Goal: Task Accomplishment & Management: Complete application form

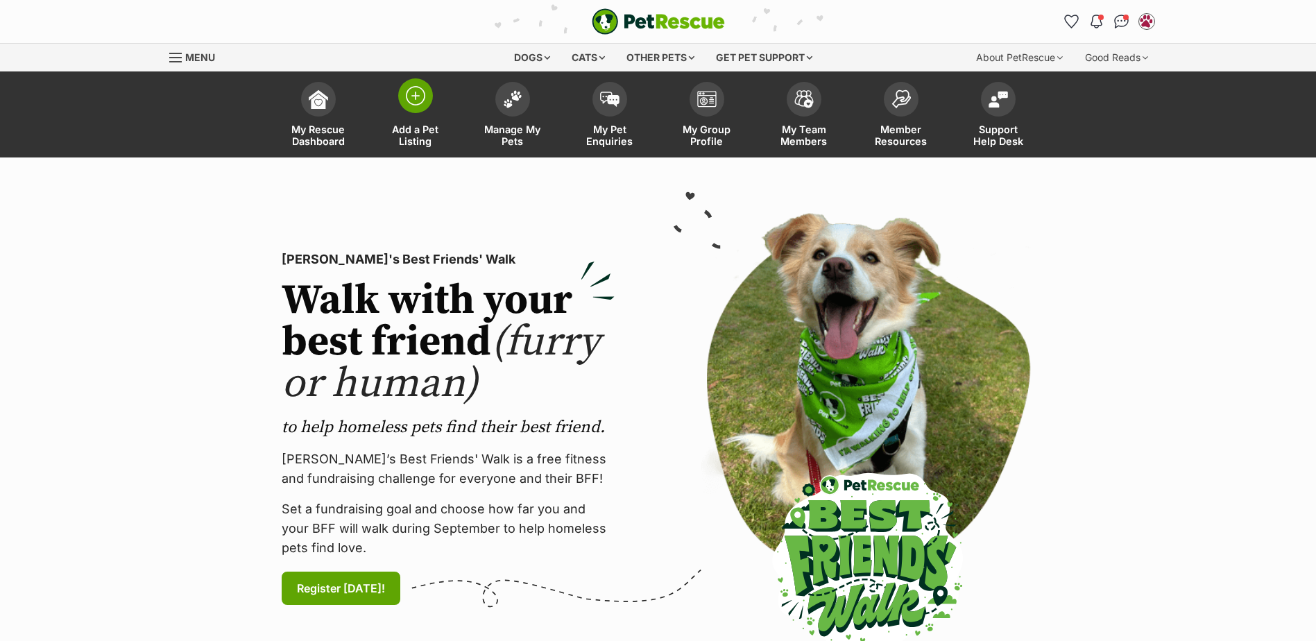
click at [418, 110] on span at bounding box center [415, 95] width 35 height 35
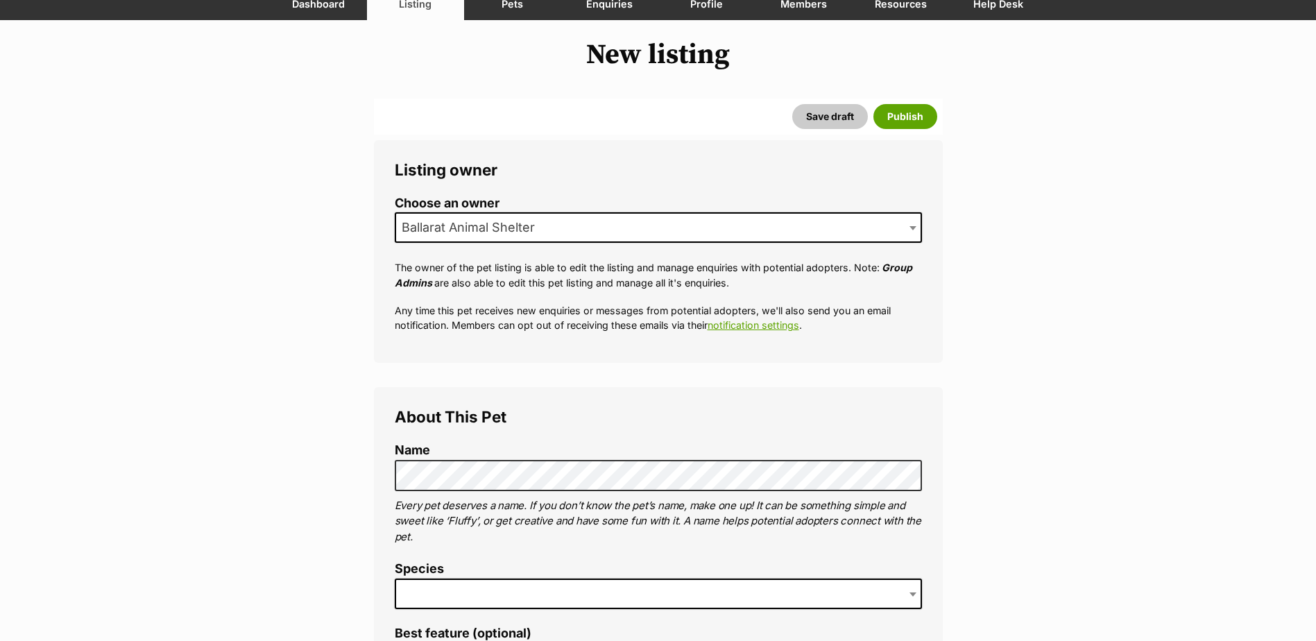
scroll to position [139, 0]
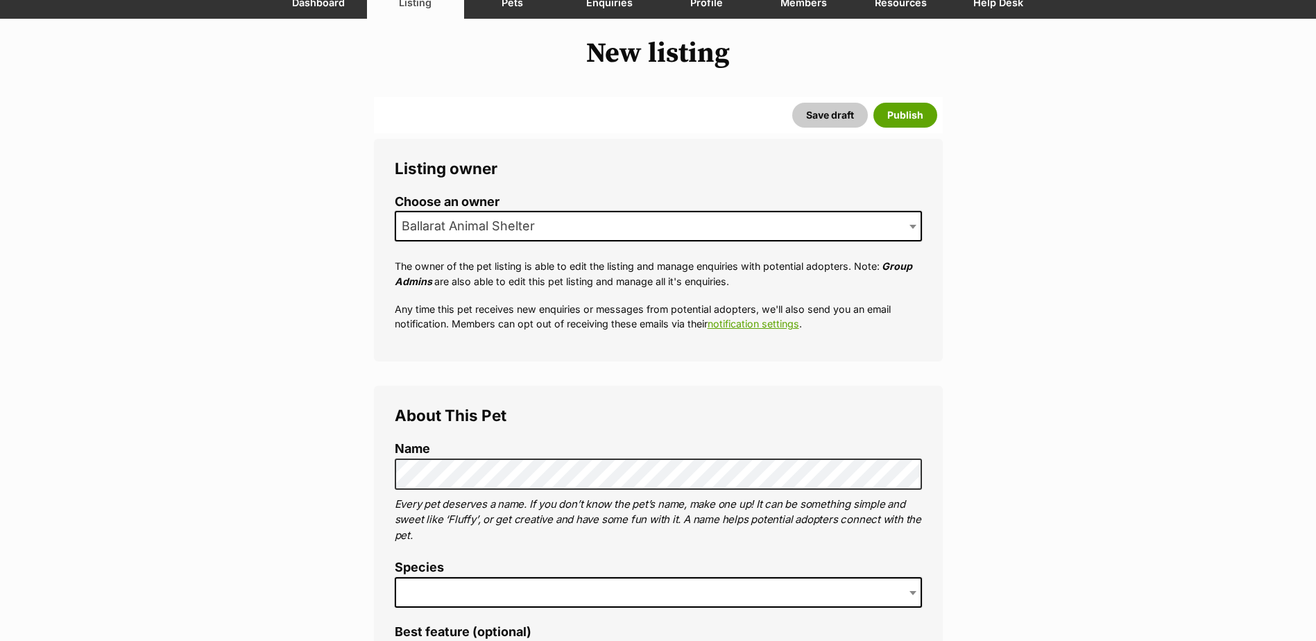
click at [445, 592] on span at bounding box center [658, 592] width 527 height 31
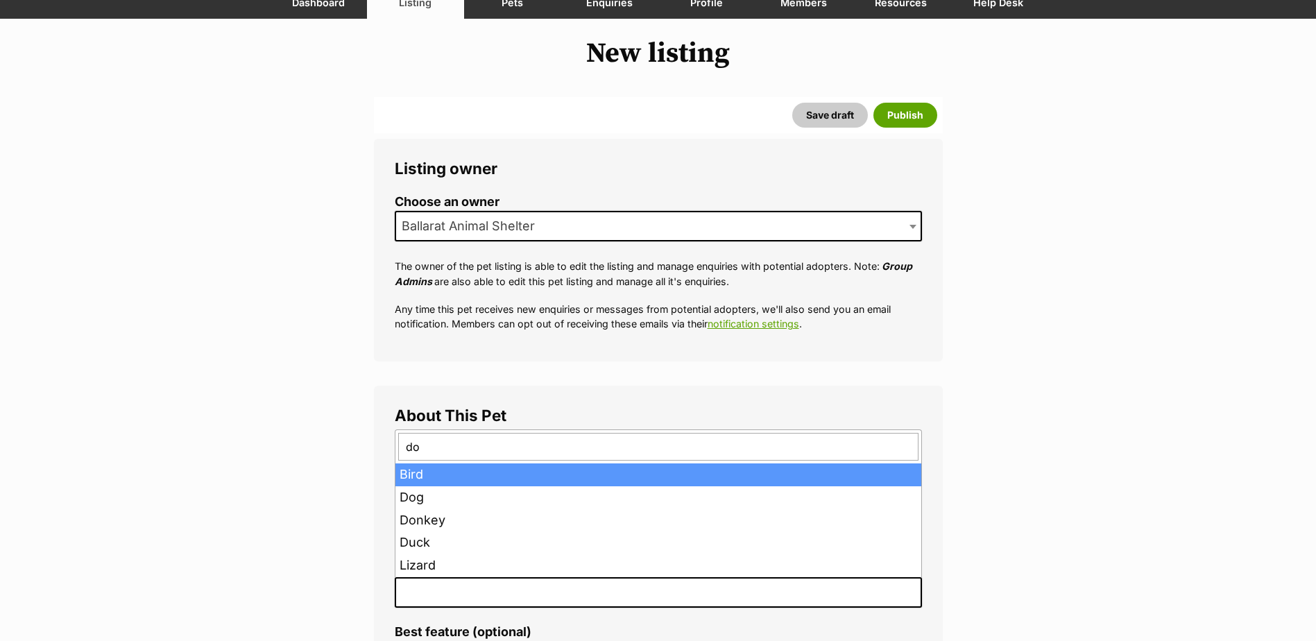
type input "dog"
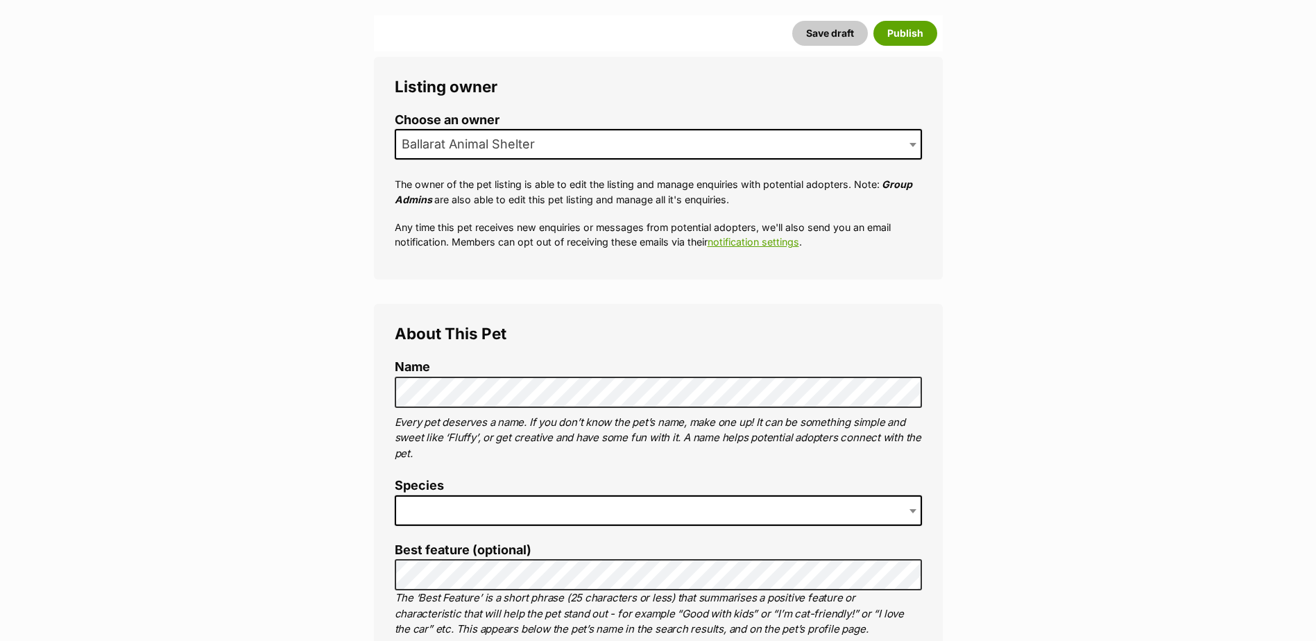
scroll to position [347, 0]
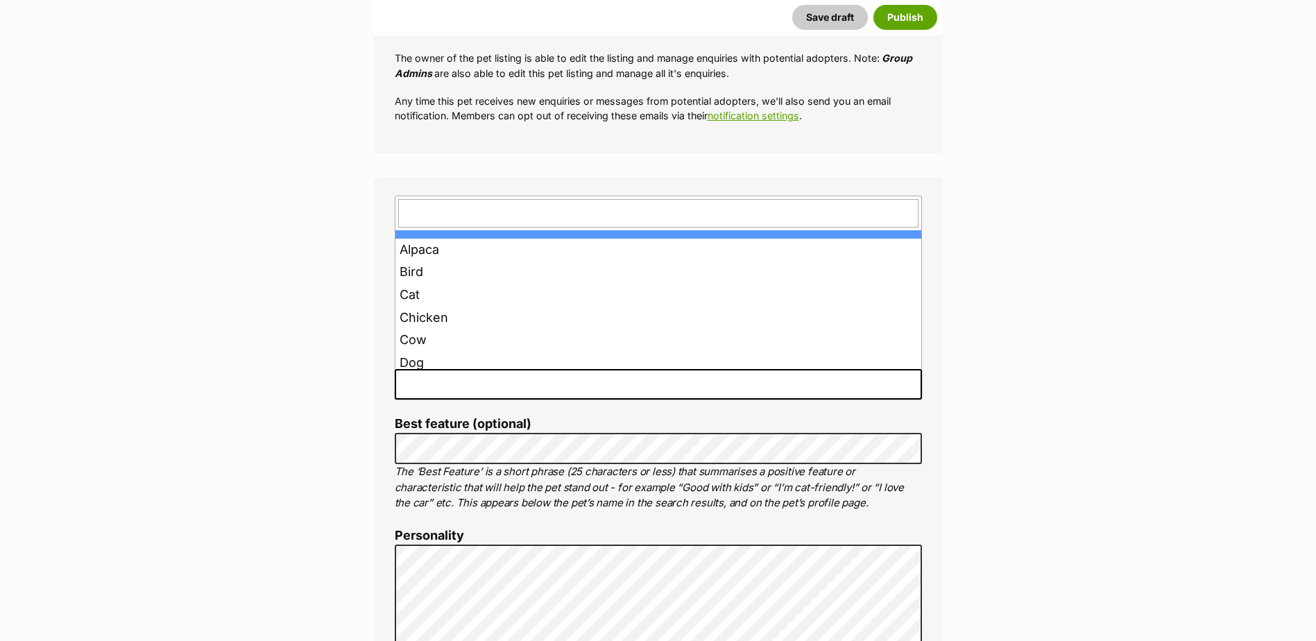
click at [462, 398] on span at bounding box center [658, 384] width 527 height 31
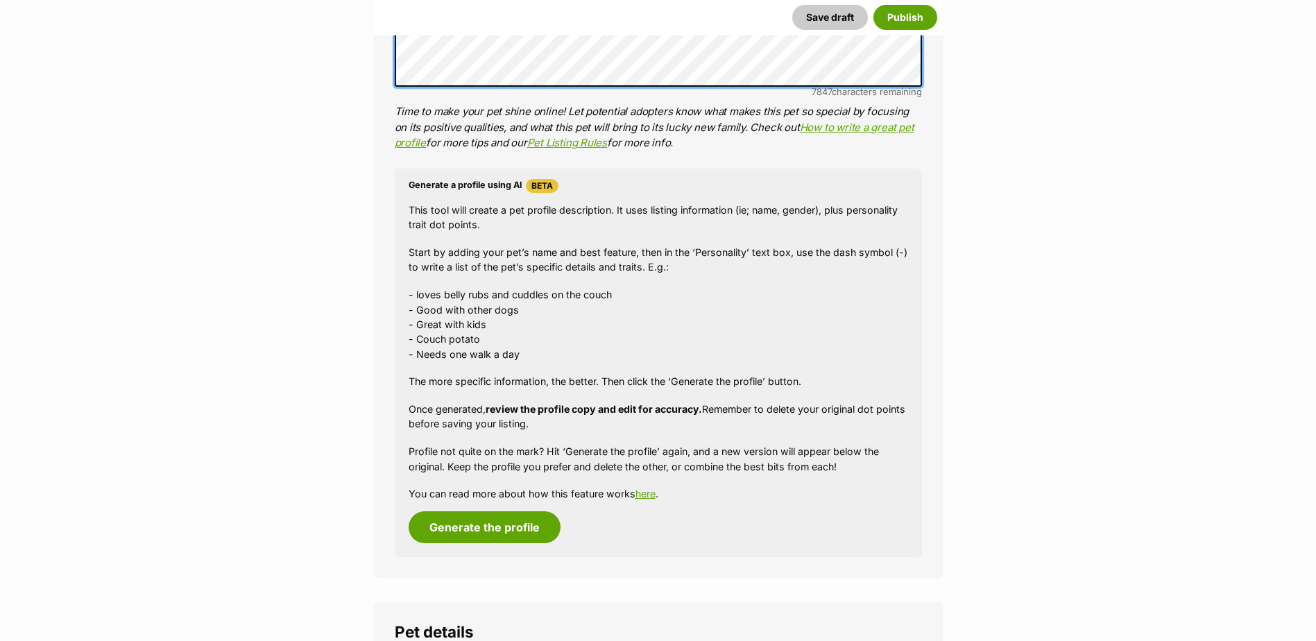
scroll to position [1110, 0]
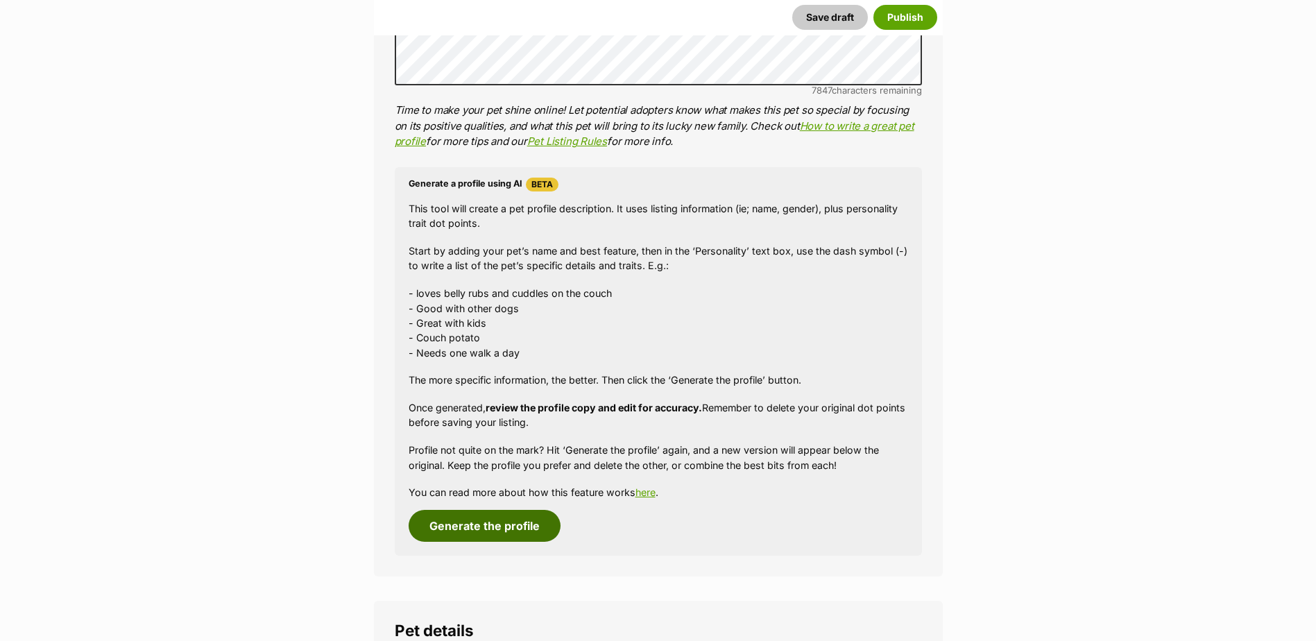
click at [479, 522] on button "Generate the profile" at bounding box center [484, 526] width 152 height 32
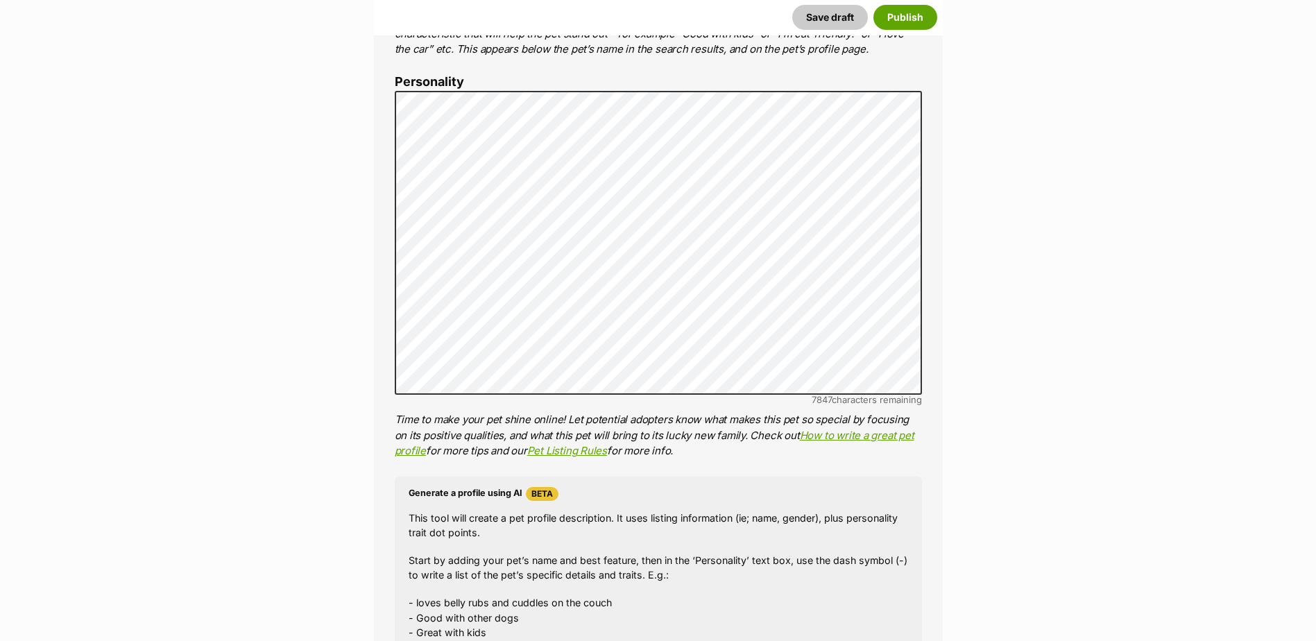
scroll to position [792, 0]
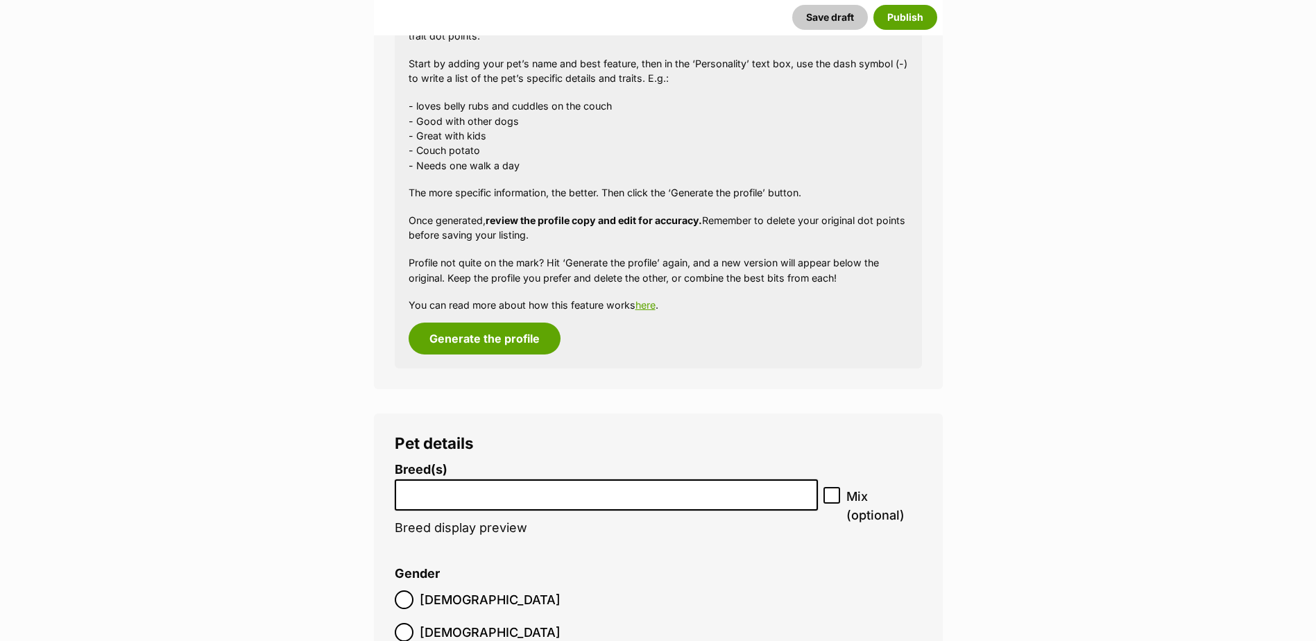
scroll to position [1416, 0]
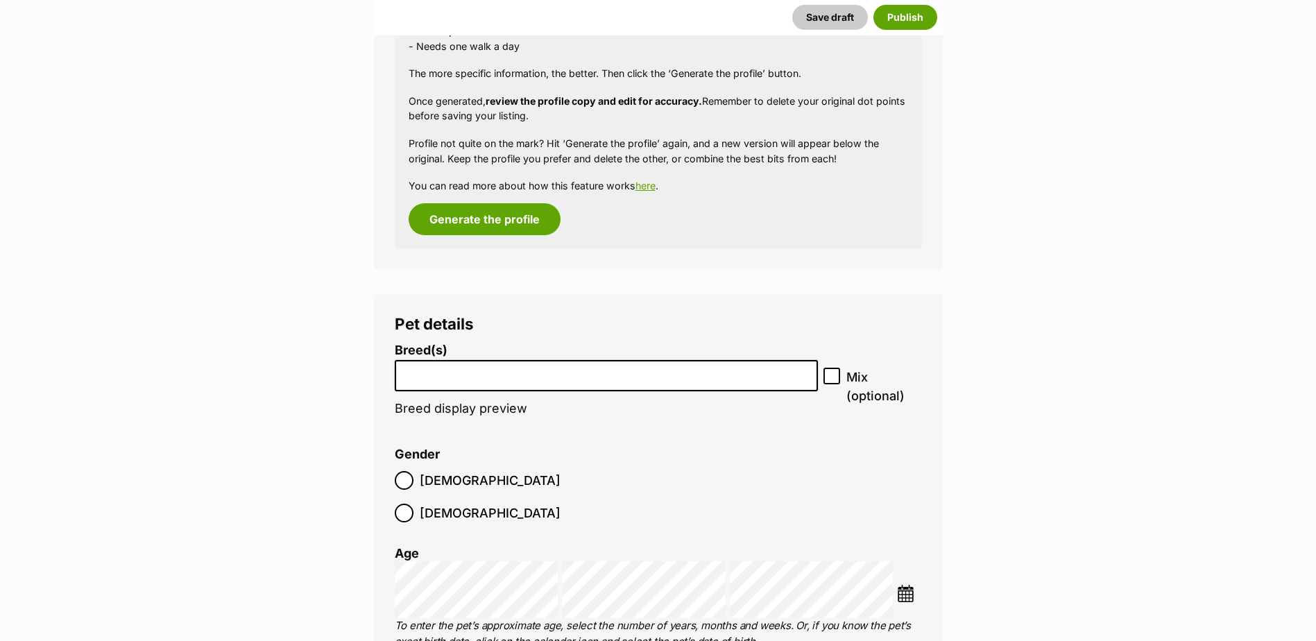
click at [467, 383] on li at bounding box center [606, 375] width 414 height 28
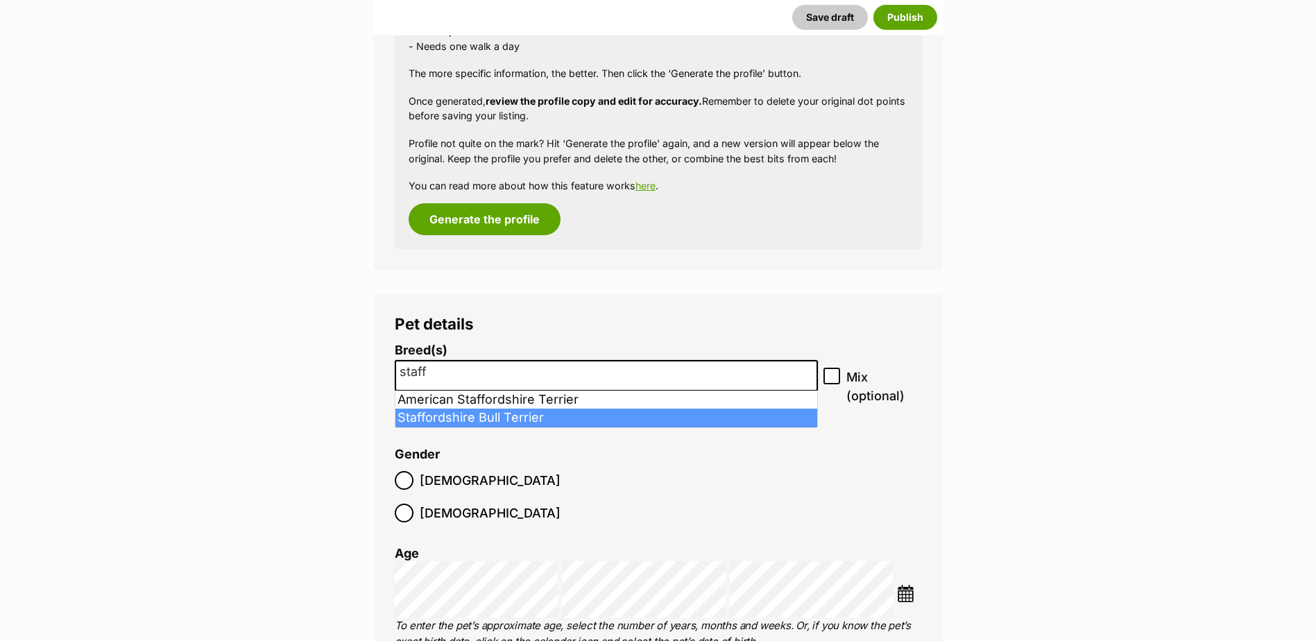
type input "staff"
select select "198"
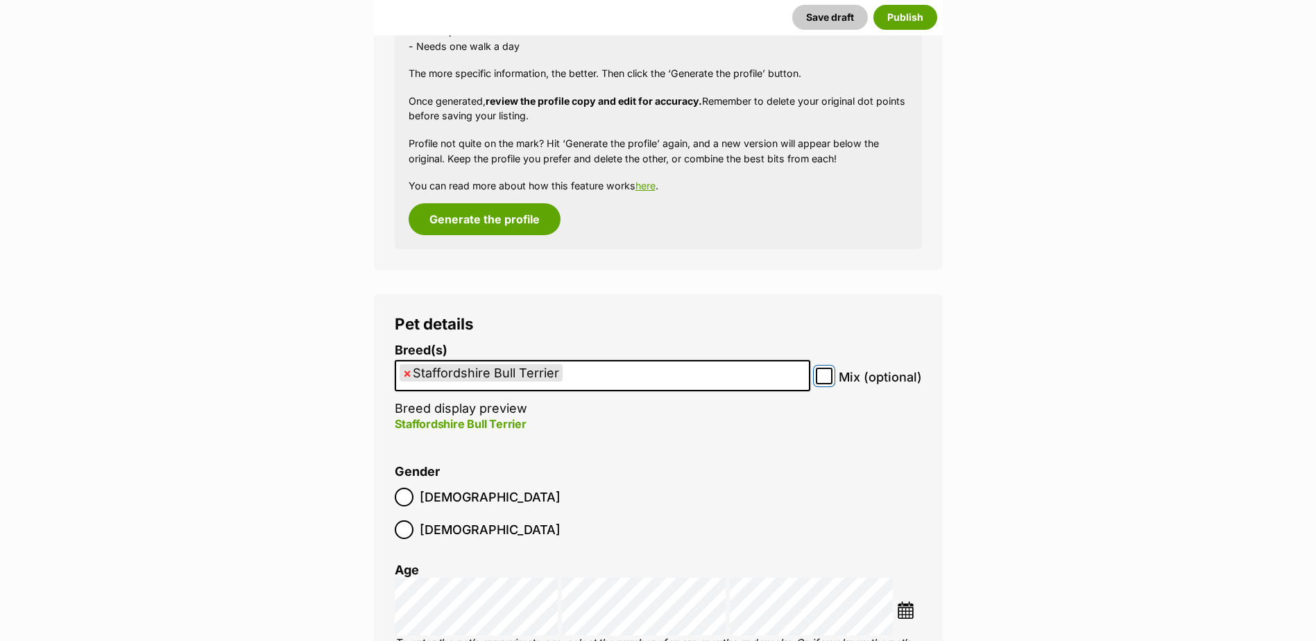
click at [819, 372] on input "Mix (optional)" at bounding box center [824, 376] width 17 height 17
checkbox input "true"
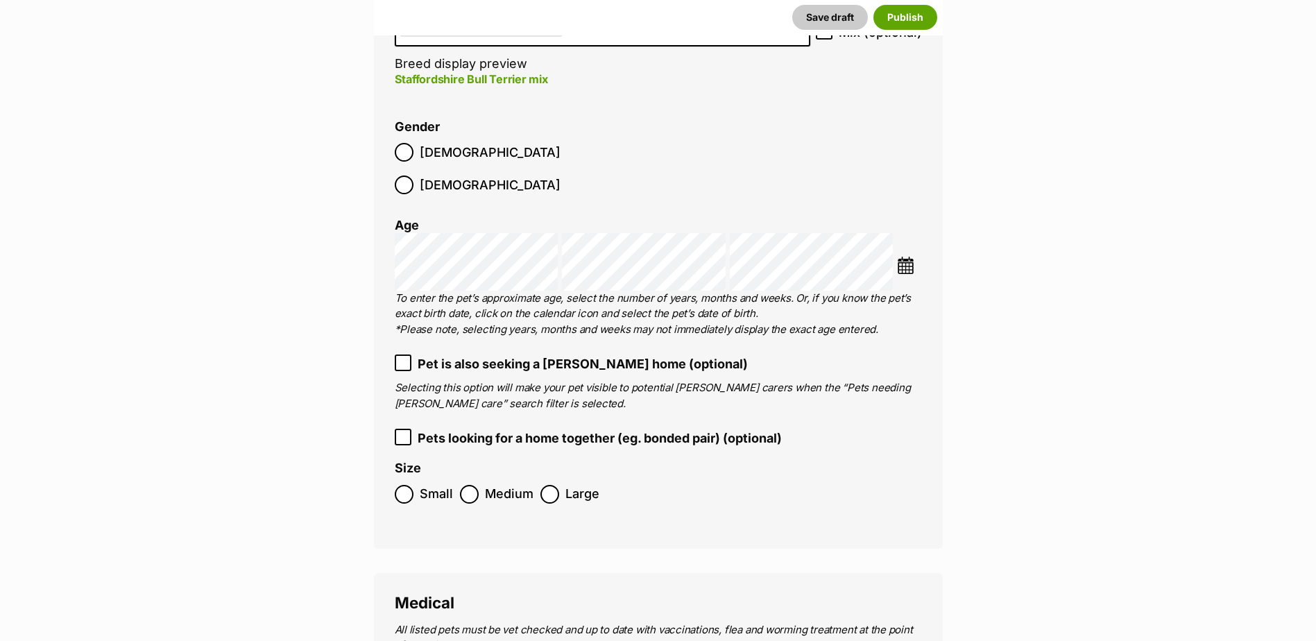
scroll to position [1763, 0]
click at [488, 483] on span "Medium" at bounding box center [509, 492] width 49 height 19
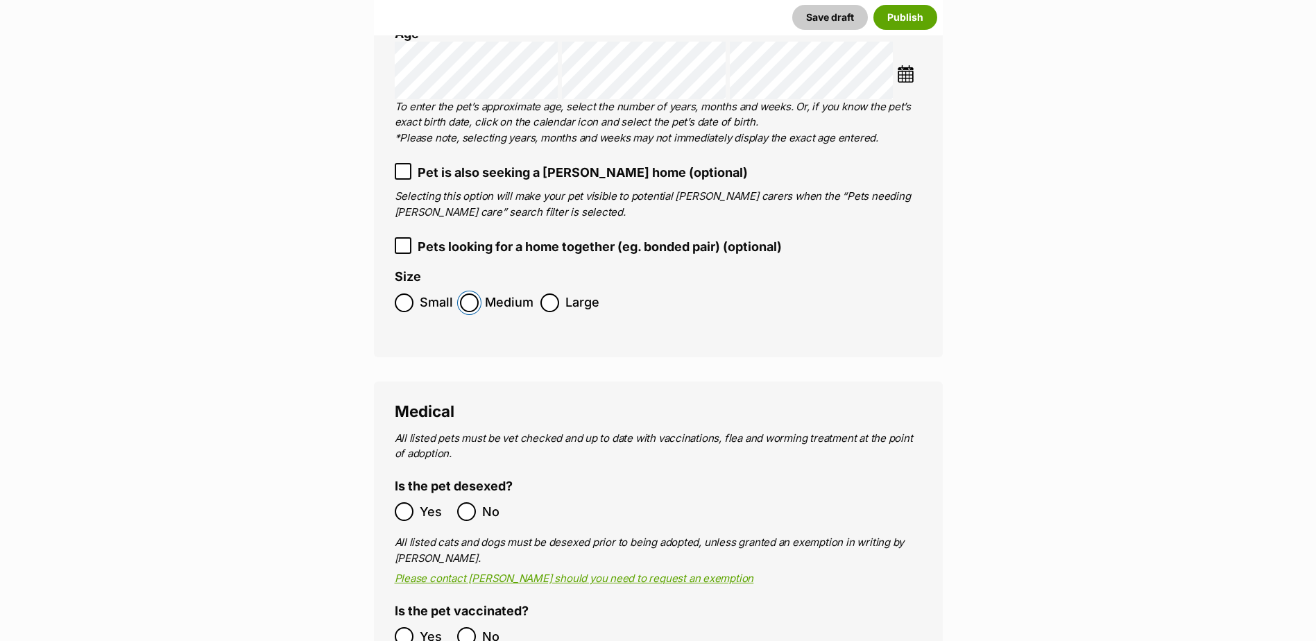
scroll to position [2110, 0]
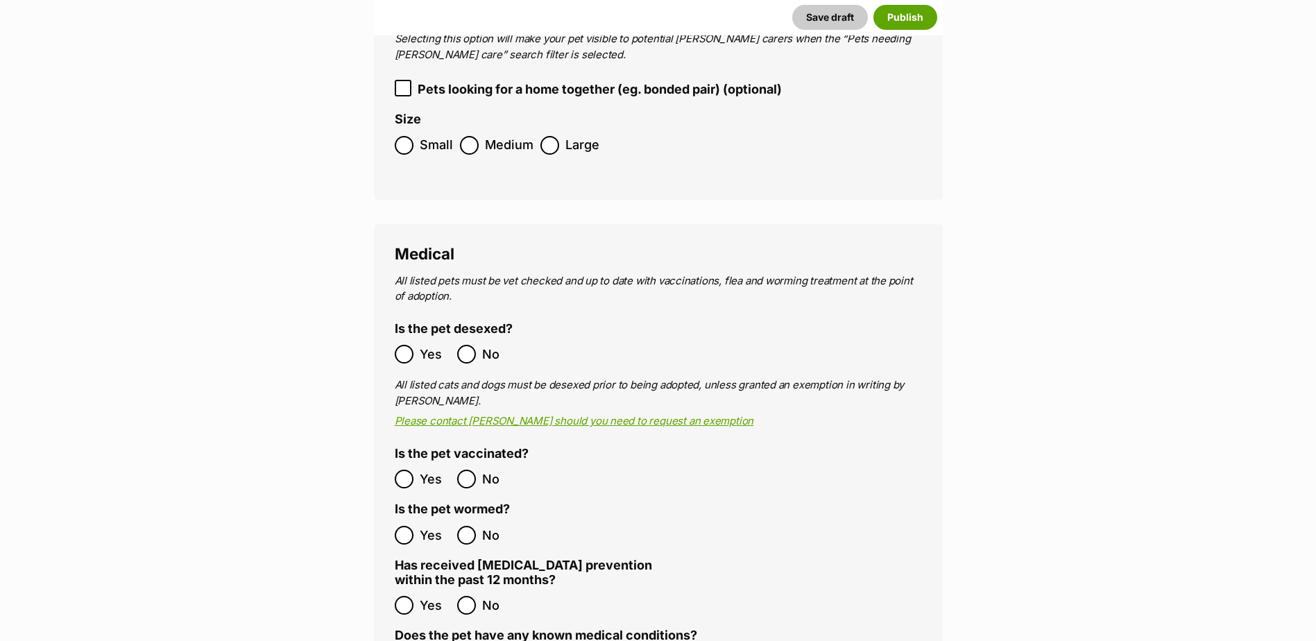
click at [436, 345] on span "Yes" at bounding box center [435, 354] width 31 height 19
click at [427, 470] on span "Yes" at bounding box center [435, 479] width 31 height 19
click at [420, 526] on span "Yes" at bounding box center [435, 535] width 31 height 19
click at [410, 589] on ol "Yes No" at bounding box center [527, 605] width 264 height 33
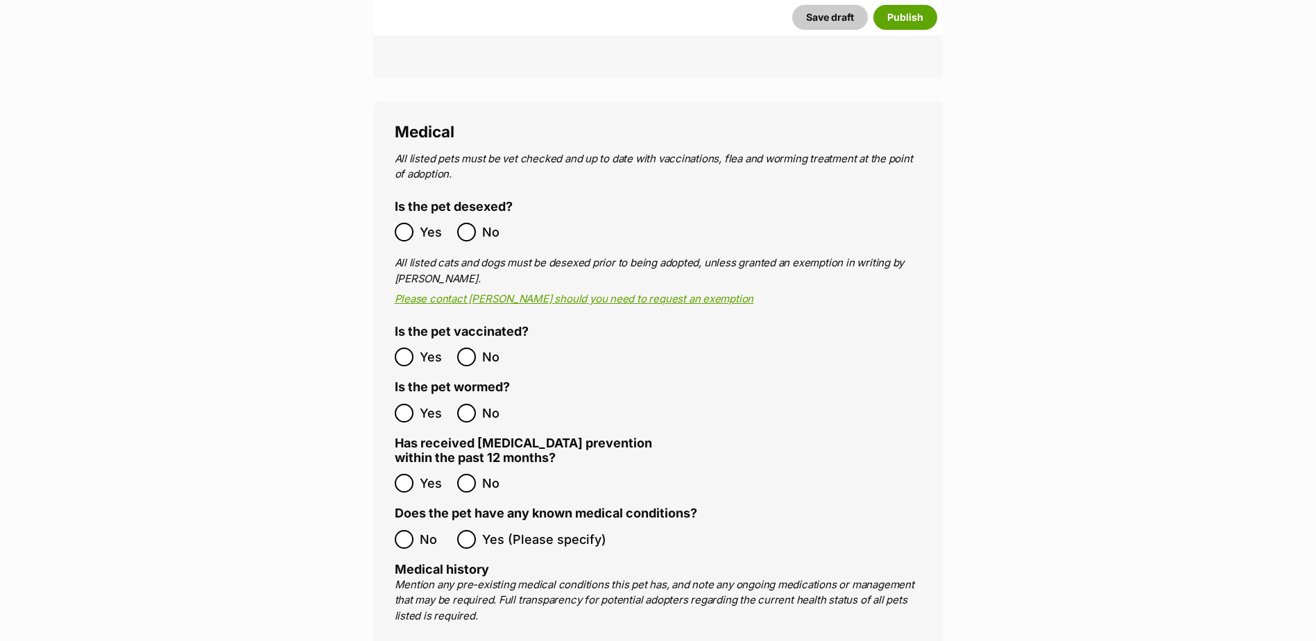
scroll to position [2457, 0]
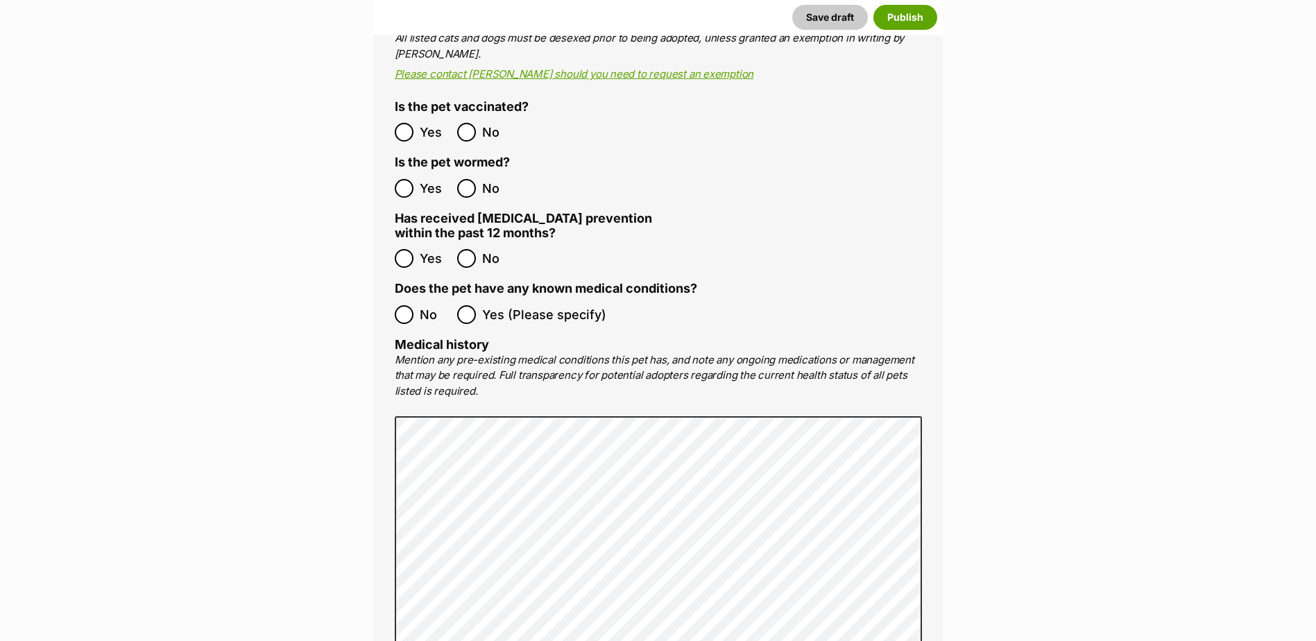
click at [420, 298] on ol "No Yes (Please specify)" at bounding box center [658, 314] width 527 height 33
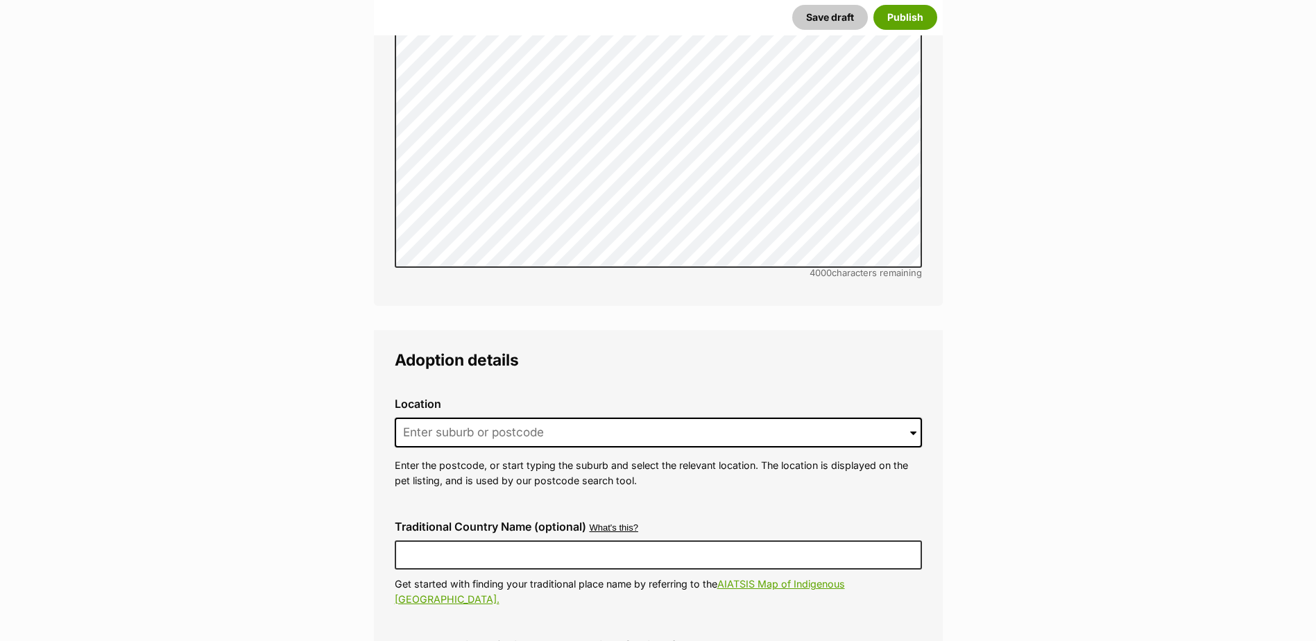
scroll to position [2942, 0]
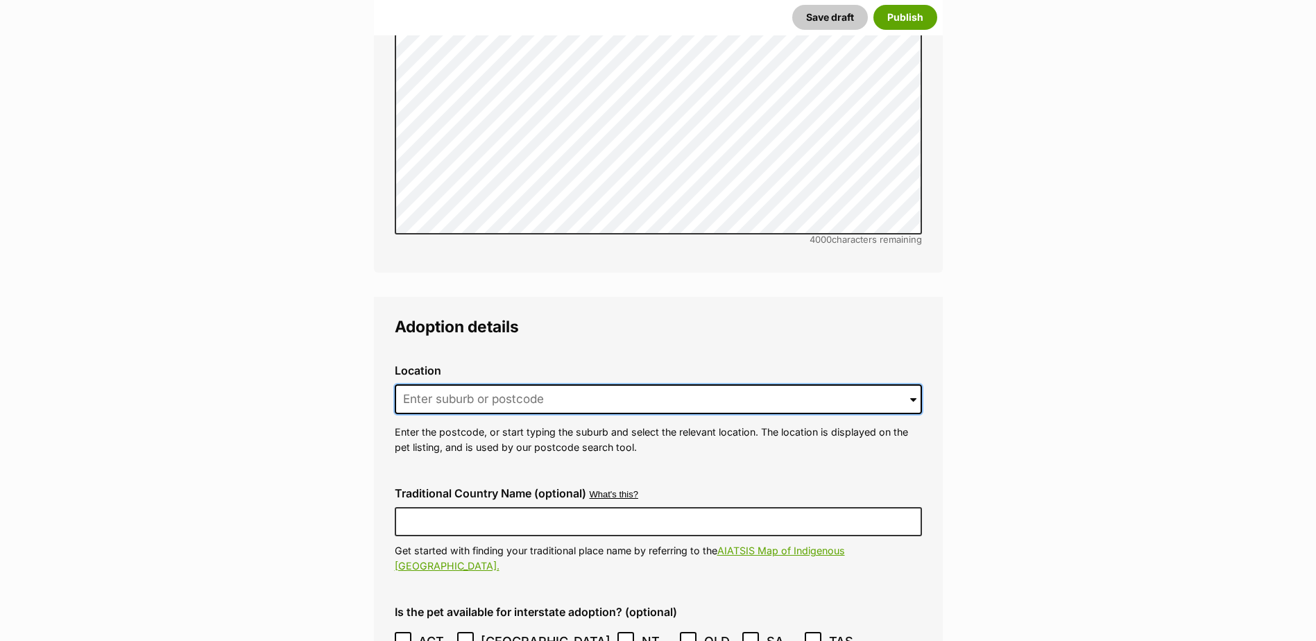
click at [538, 384] on input at bounding box center [658, 399] width 527 height 31
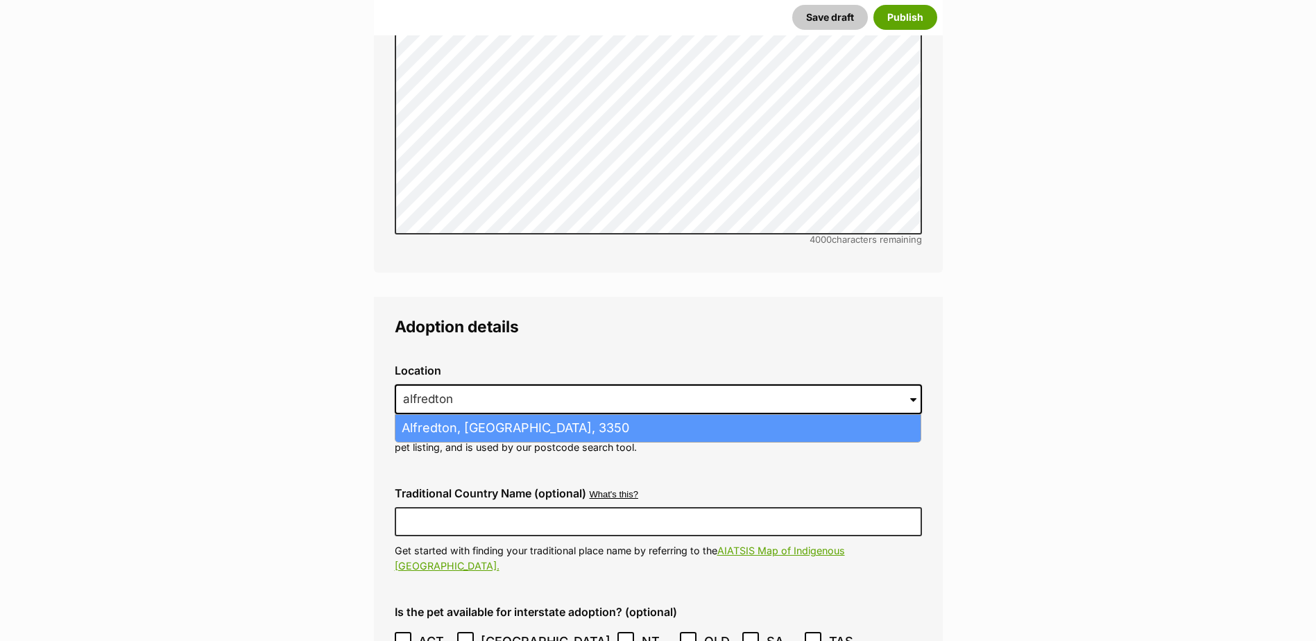
click at [509, 415] on li "Alfredton, Victoria, 3350" at bounding box center [657, 428] width 525 height 27
type input "Alfredton, Victoria, 3350"
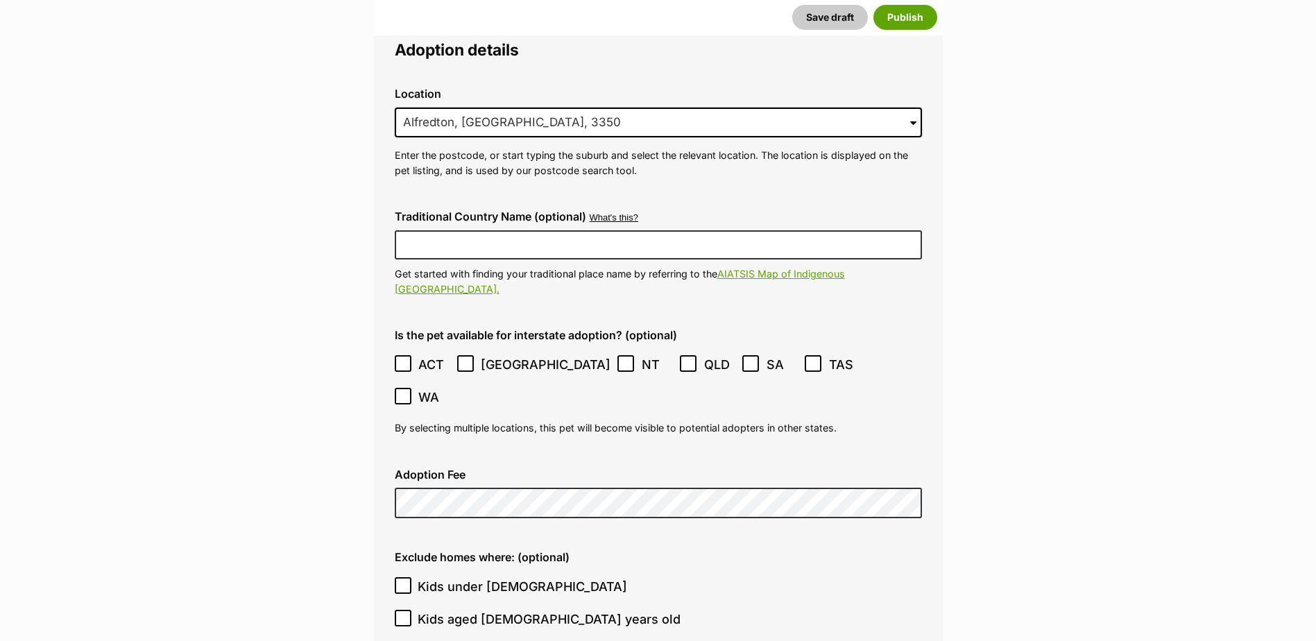
scroll to position [3219, 0]
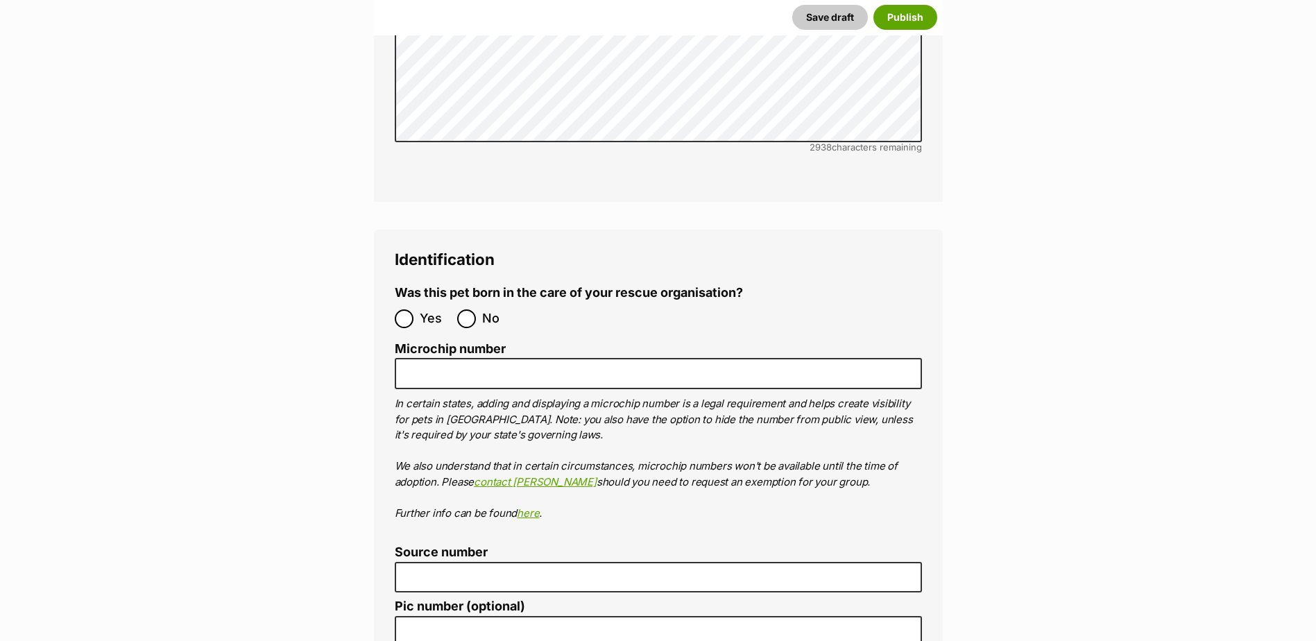
scroll to position [4468, 0]
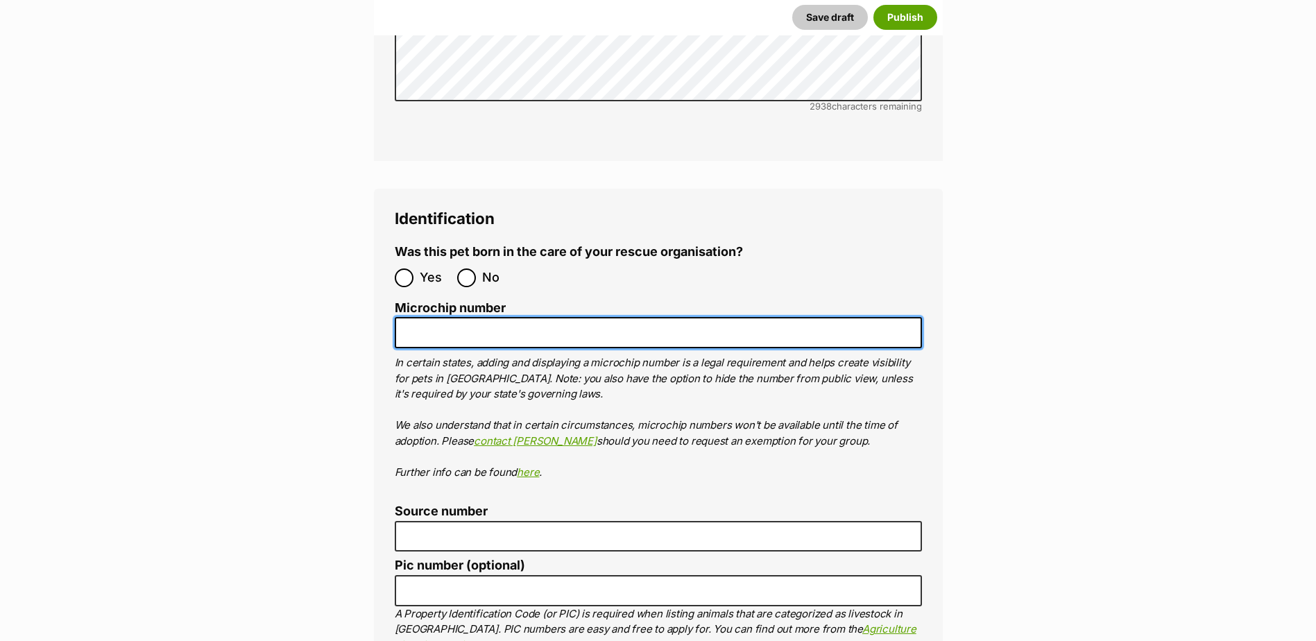
click at [483, 317] on input "Microchip number" at bounding box center [658, 332] width 527 height 31
paste input "956000018446083"
type input "956000018446083"
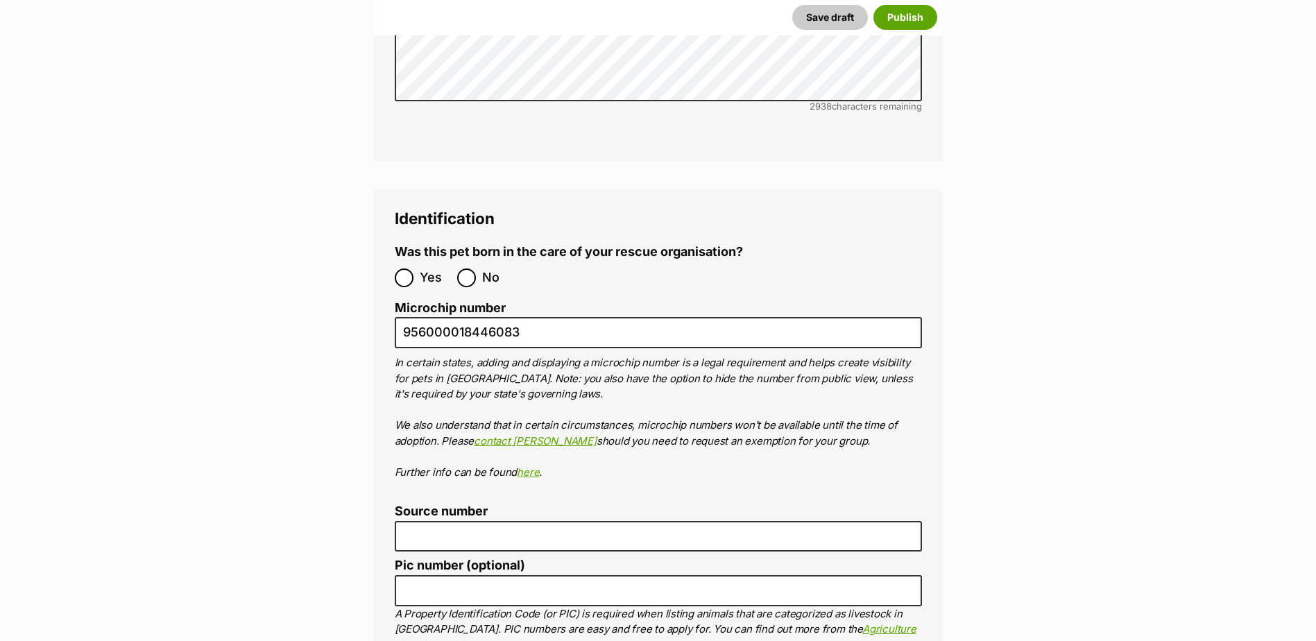
click at [490, 268] on span "No" at bounding box center [497, 277] width 31 height 19
click at [476, 268] on input "No" at bounding box center [466, 277] width 19 height 19
radio input "true"
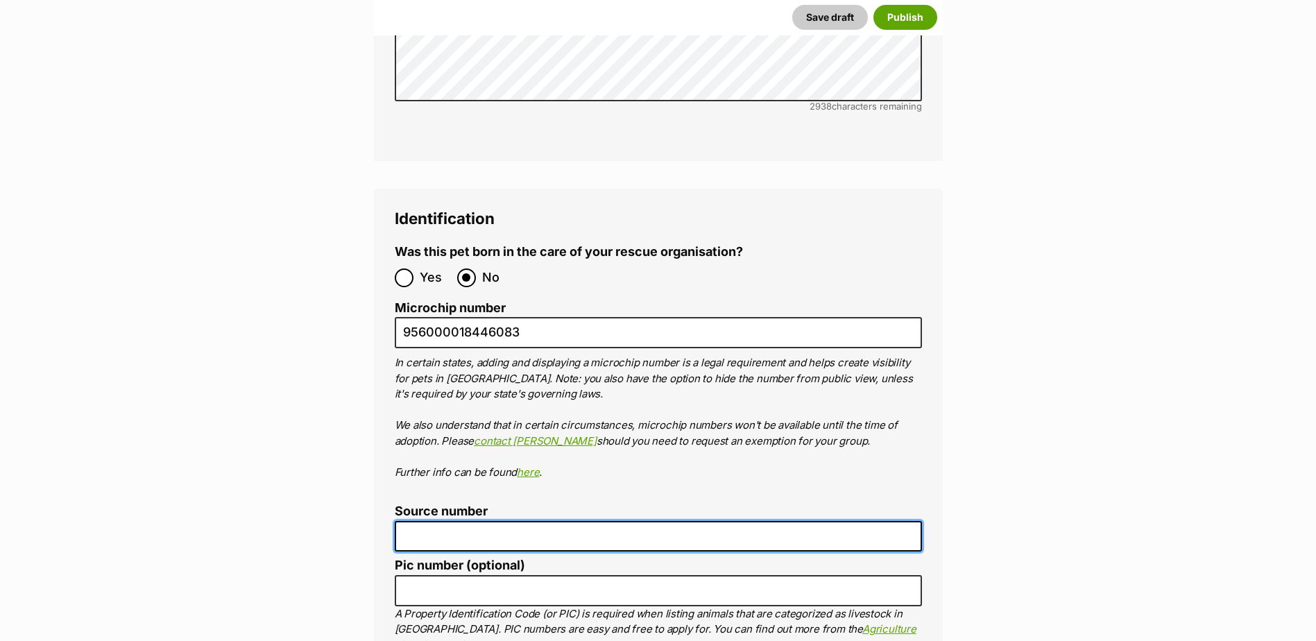
click at [480, 521] on input "Source number" at bounding box center [658, 536] width 527 height 31
type input "BR101300"
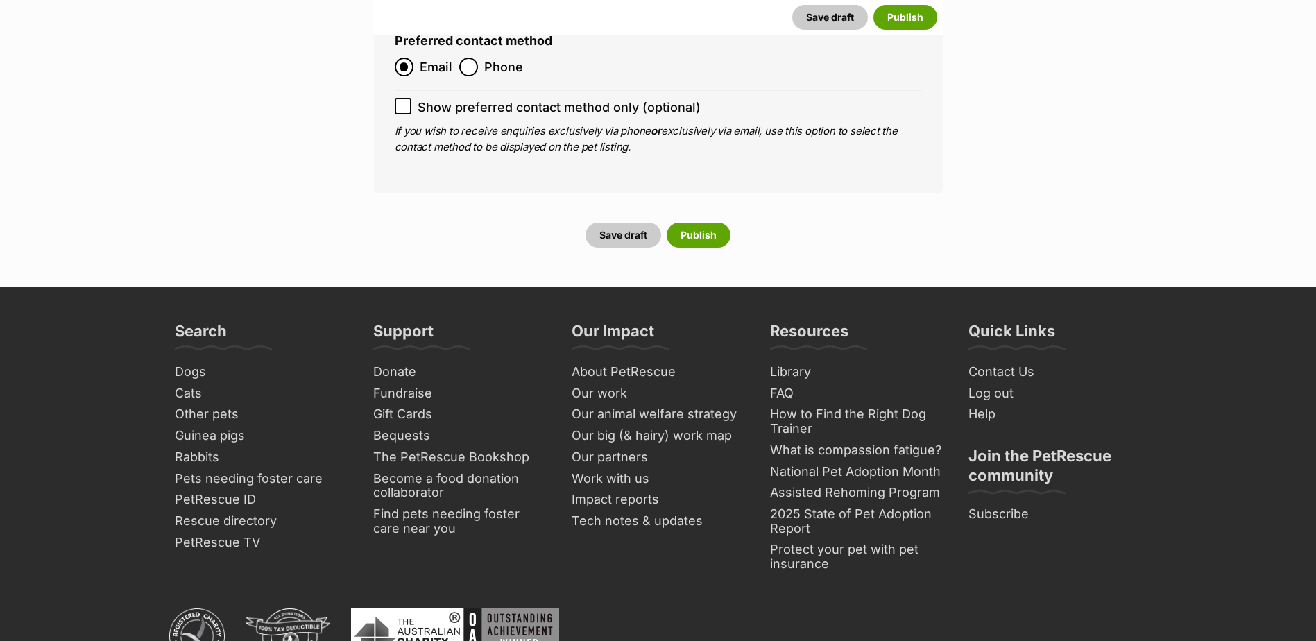
scroll to position [5647, 0]
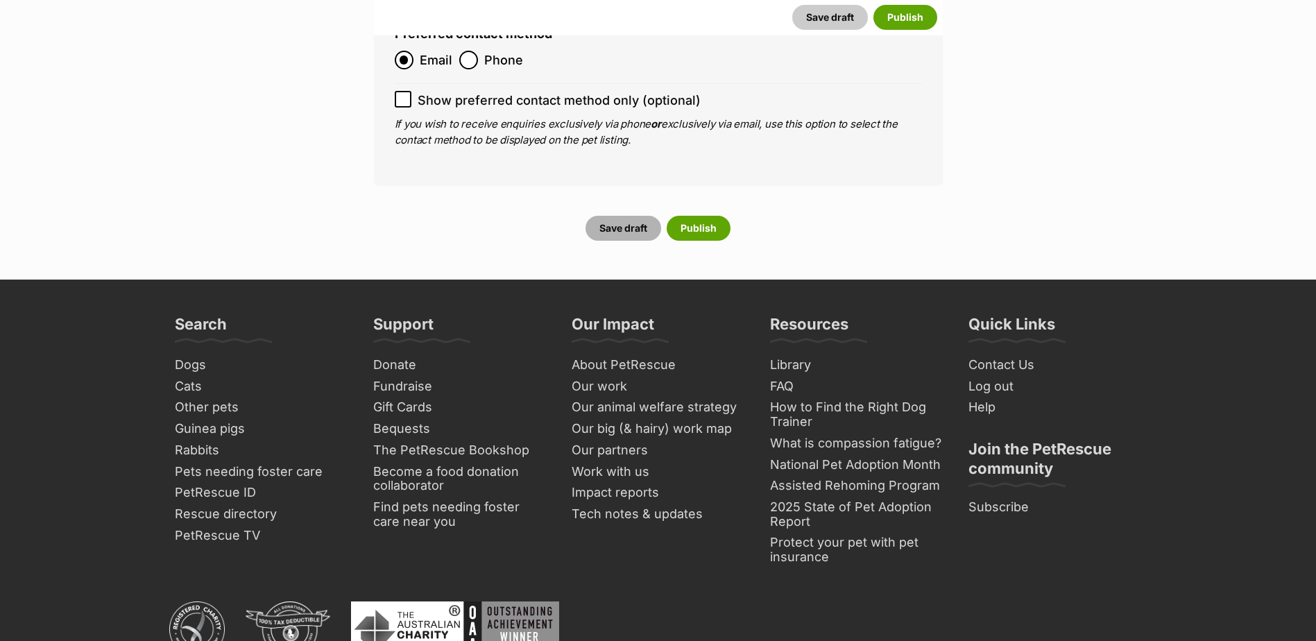
click at [630, 216] on button "Save draft" at bounding box center [623, 228] width 76 height 25
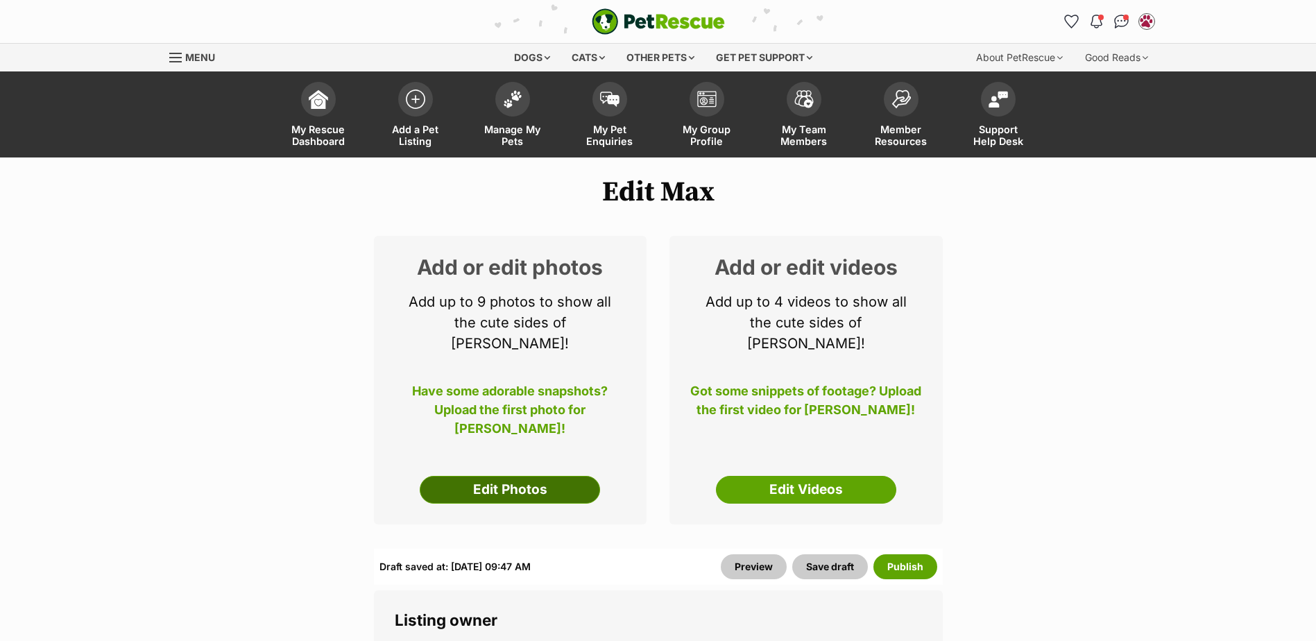
drag, startPoint x: 445, startPoint y: 476, endPoint x: 594, endPoint y: 472, distance: 149.2
click at [445, 476] on link "Edit Photos" at bounding box center [510, 490] width 180 height 28
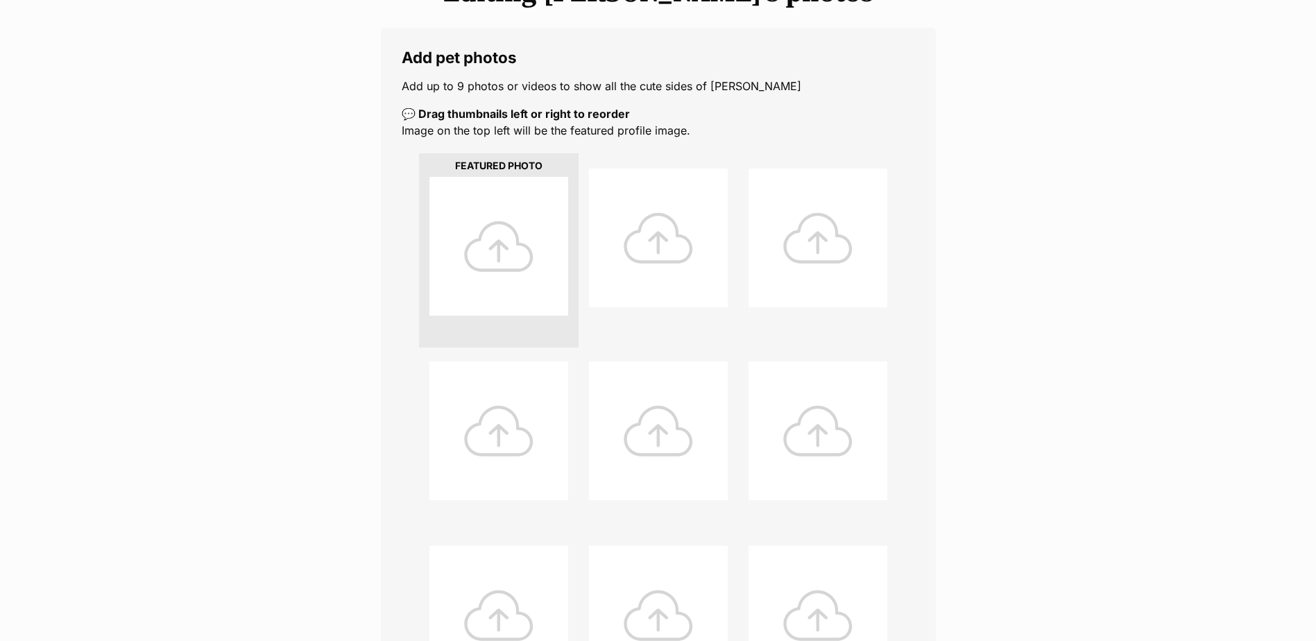
scroll to position [555, 0]
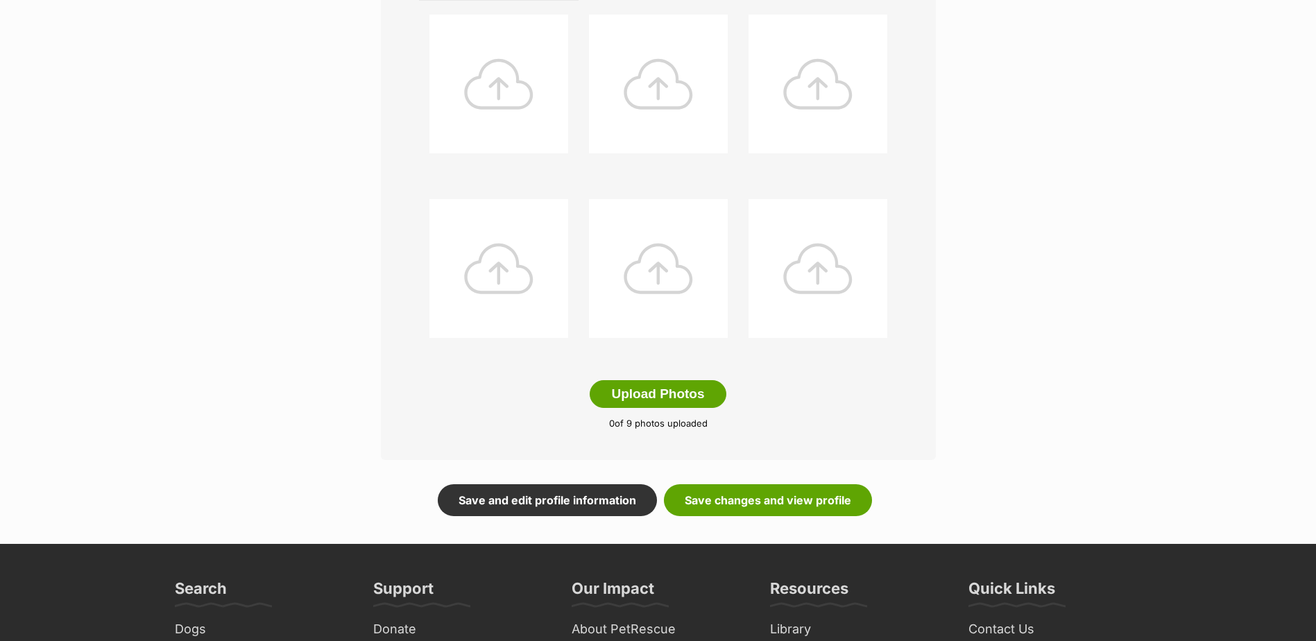
click at [669, 406] on button "Upload Photos" at bounding box center [658, 394] width 136 height 28
click at [772, 495] on link "Save changes and view profile" at bounding box center [768, 501] width 208 height 32
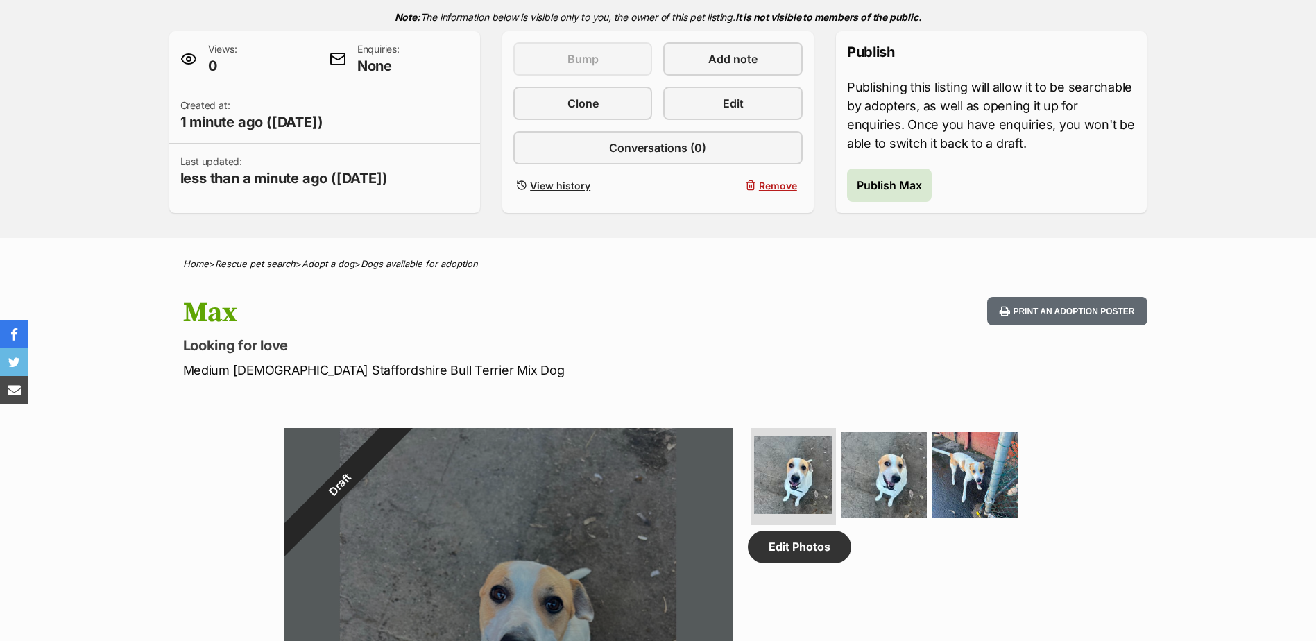
scroll to position [416, 0]
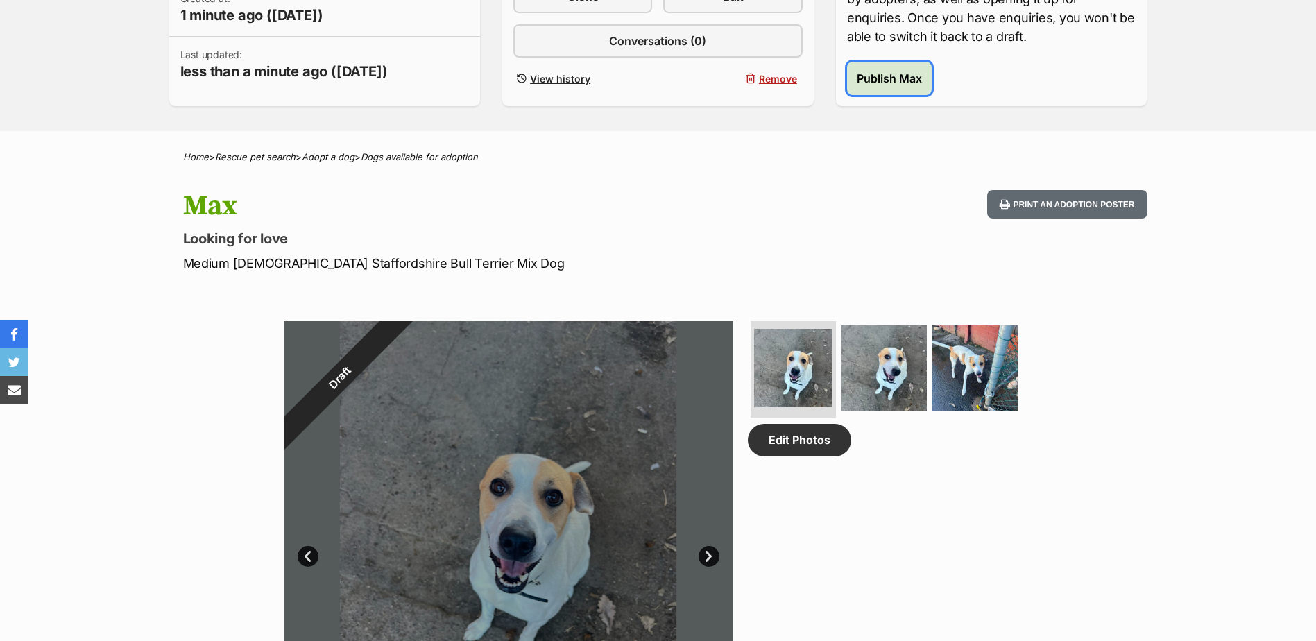
click at [915, 83] on span "Publish Max" at bounding box center [889, 78] width 65 height 17
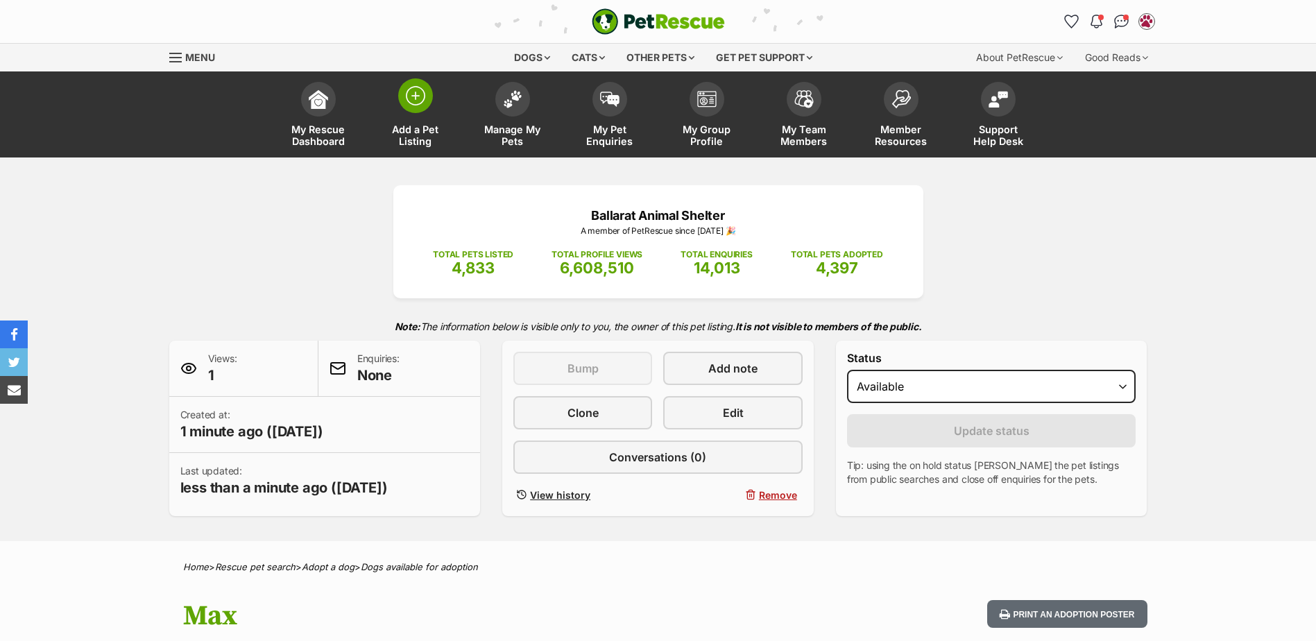
click at [431, 90] on span at bounding box center [415, 95] width 35 height 35
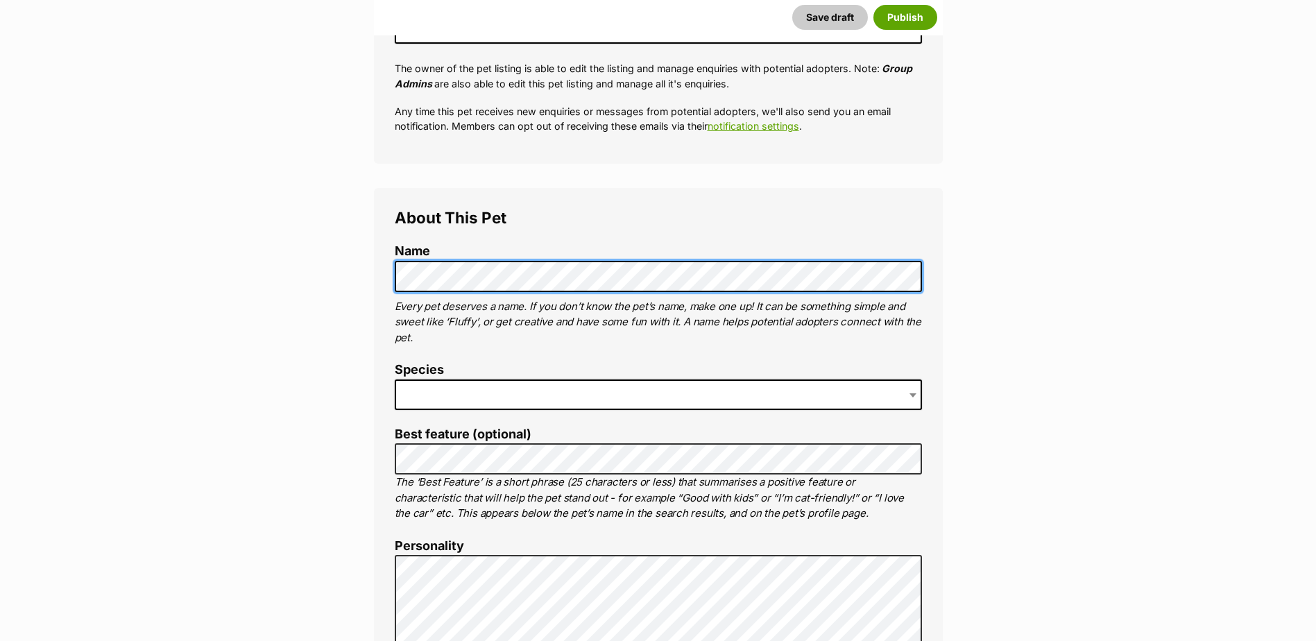
scroll to position [347, 0]
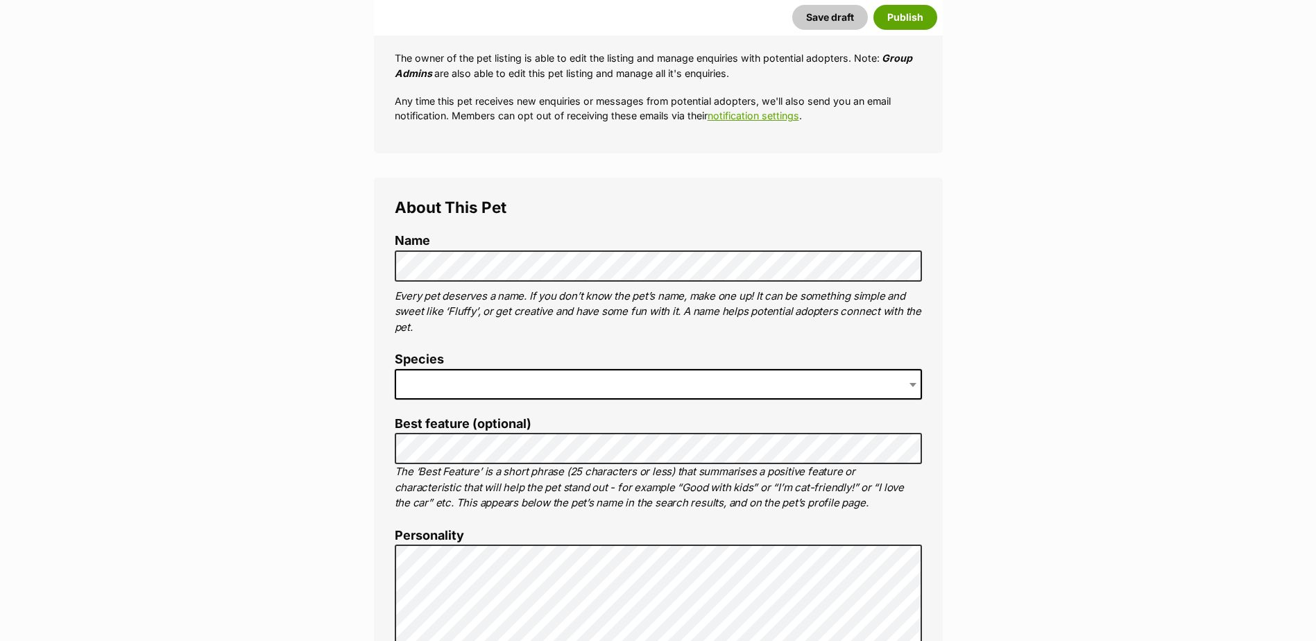
click at [463, 379] on span at bounding box center [658, 384] width 527 height 31
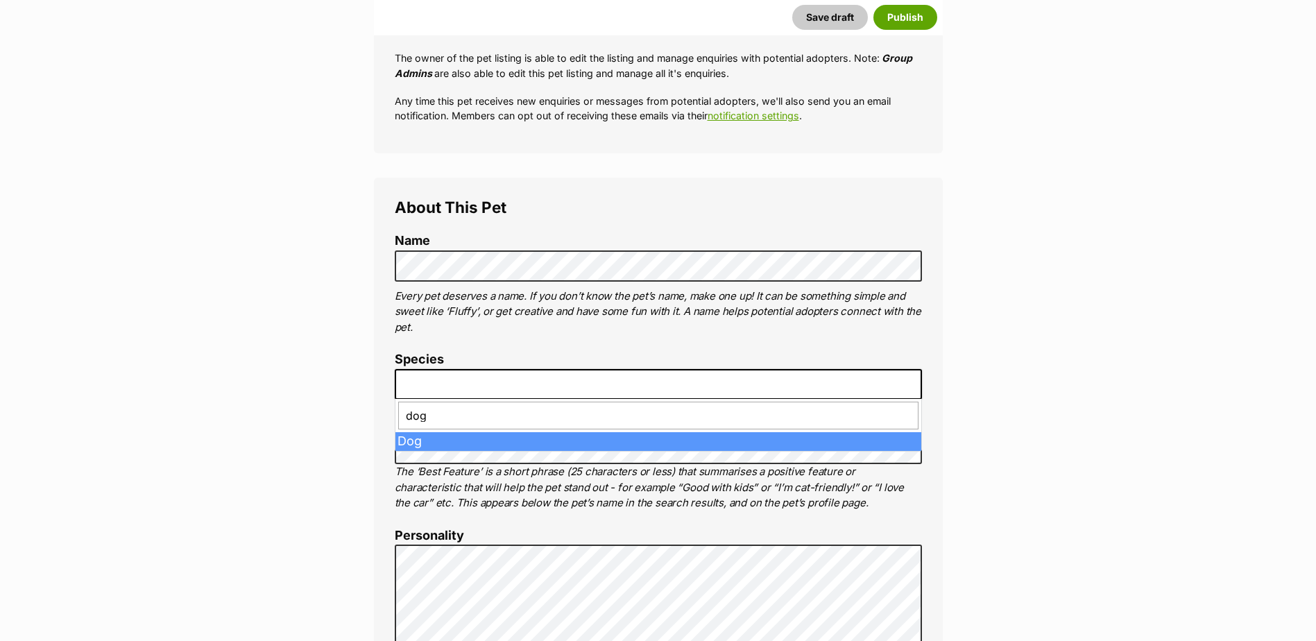
type input "dog"
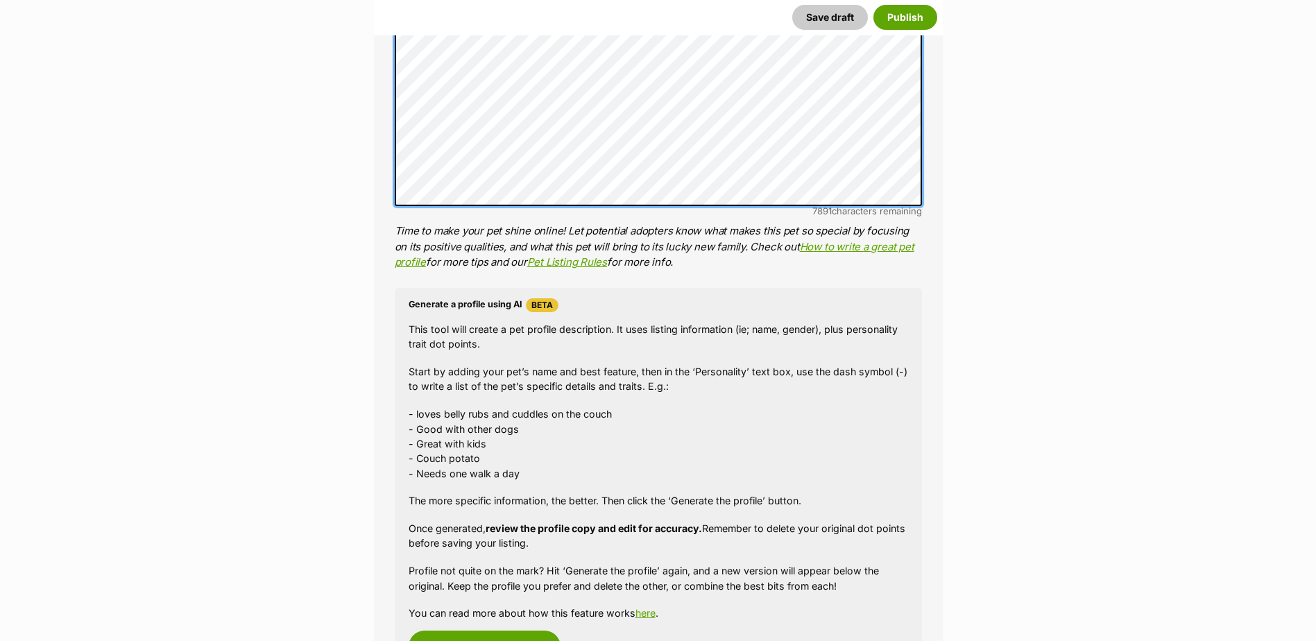
scroll to position [1110, 0]
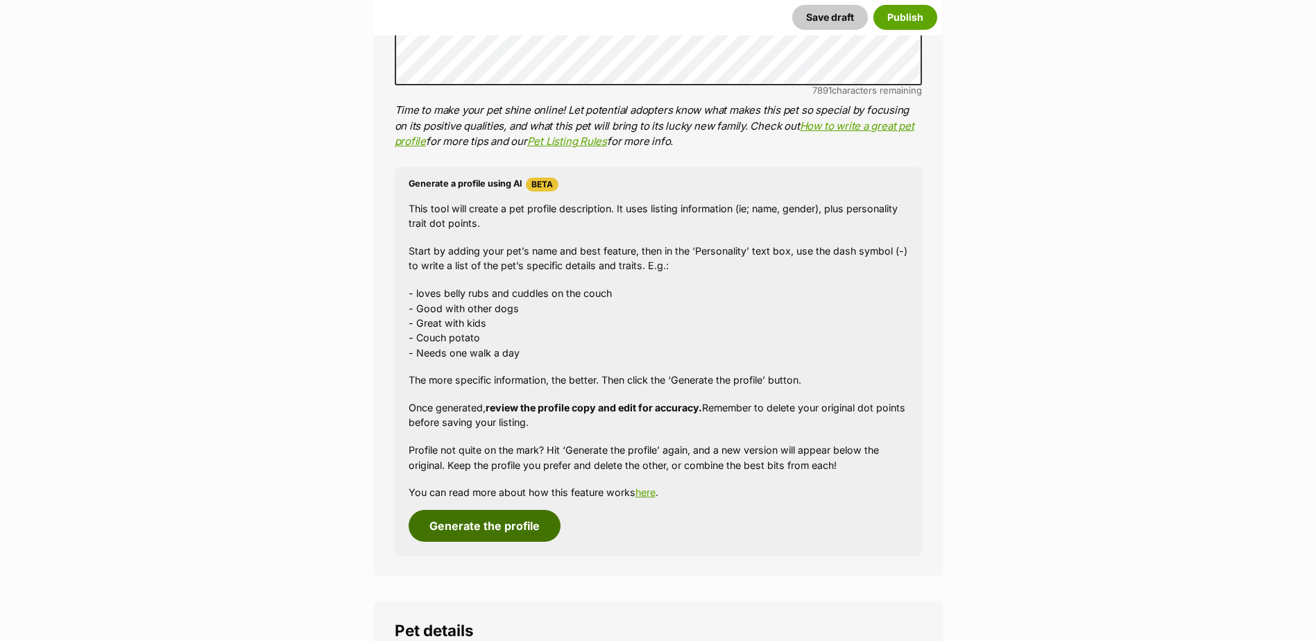
click at [528, 519] on button "Generate the profile" at bounding box center [484, 526] width 152 height 32
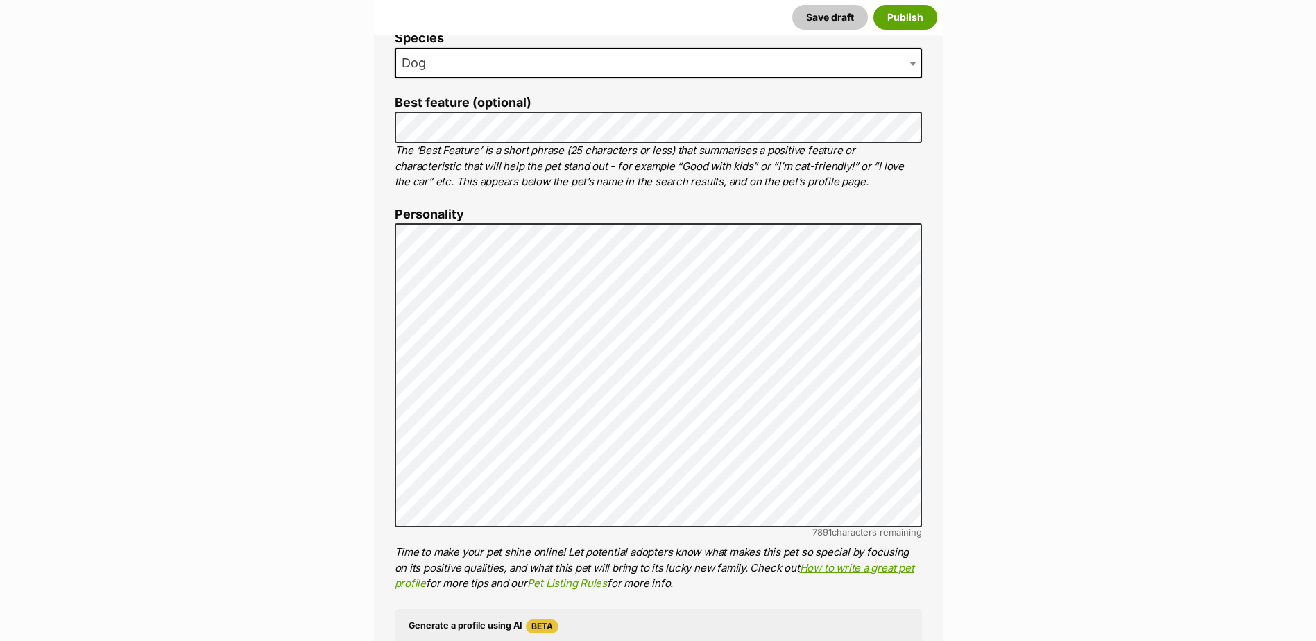
scroll to position [723, 0]
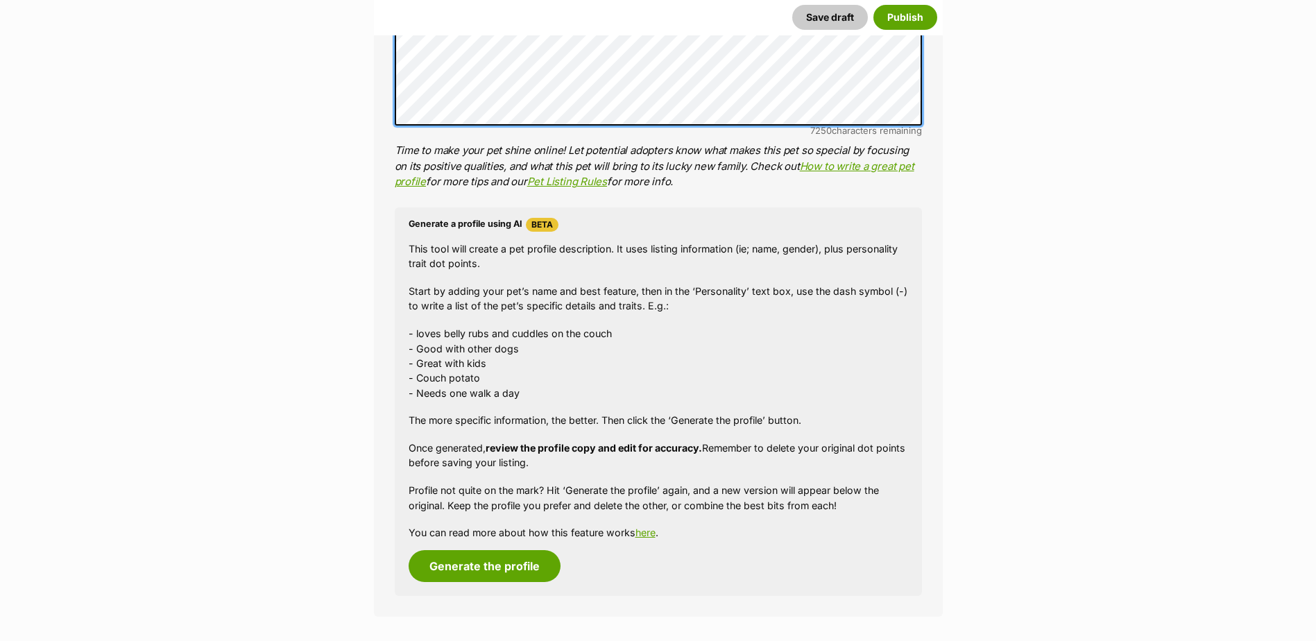
scroll to position [1416, 0]
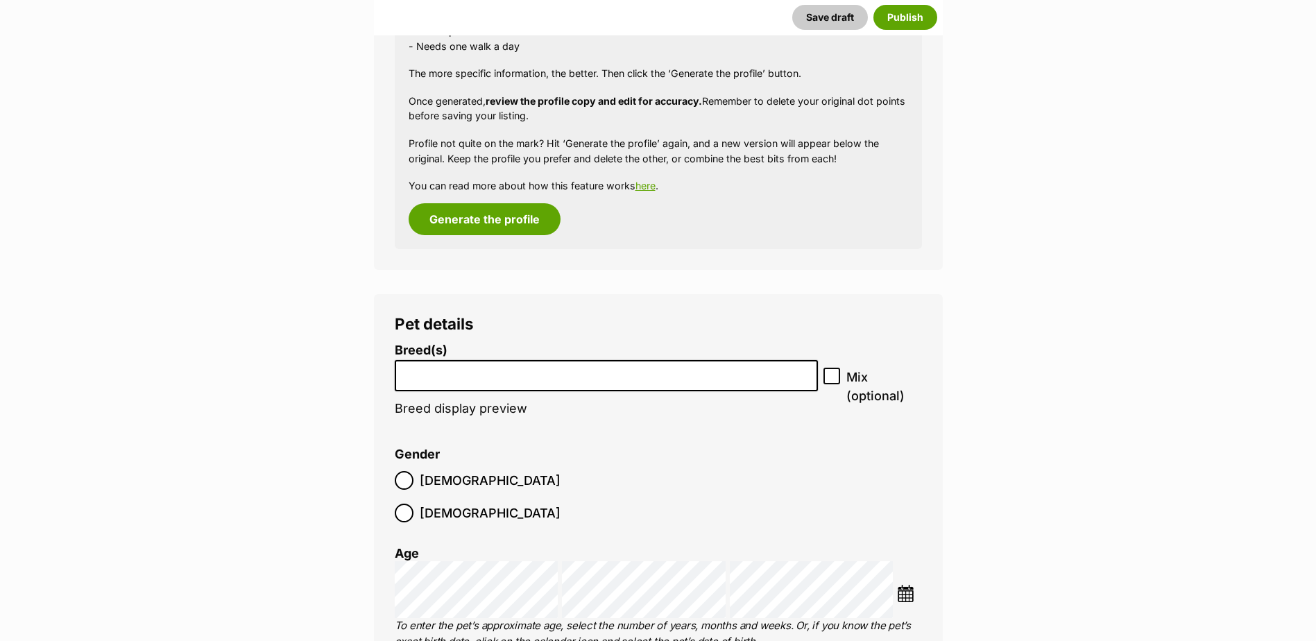
click at [402, 371] on input "search" at bounding box center [606, 372] width 414 height 15
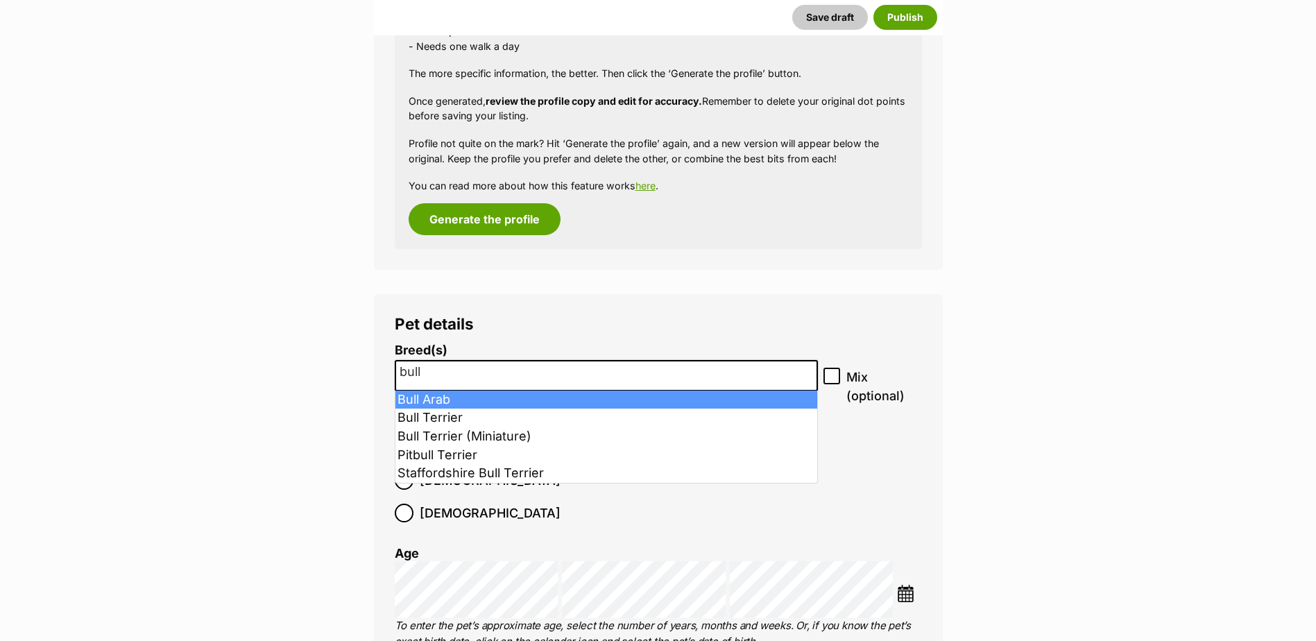
type input "bull"
select select "48"
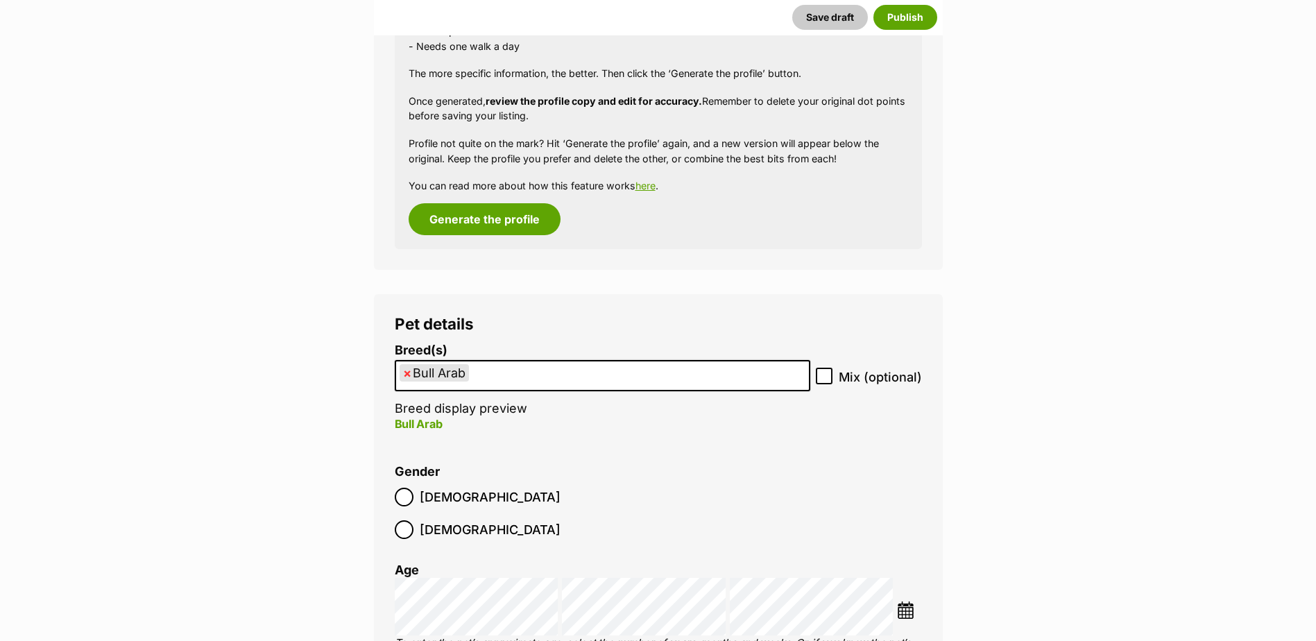
click at [838, 375] on label "Mix (optional)" at bounding box center [869, 377] width 106 height 19
click at [832, 375] on input "Mix (optional)" at bounding box center [824, 376] width 17 height 17
checkbox input "true"
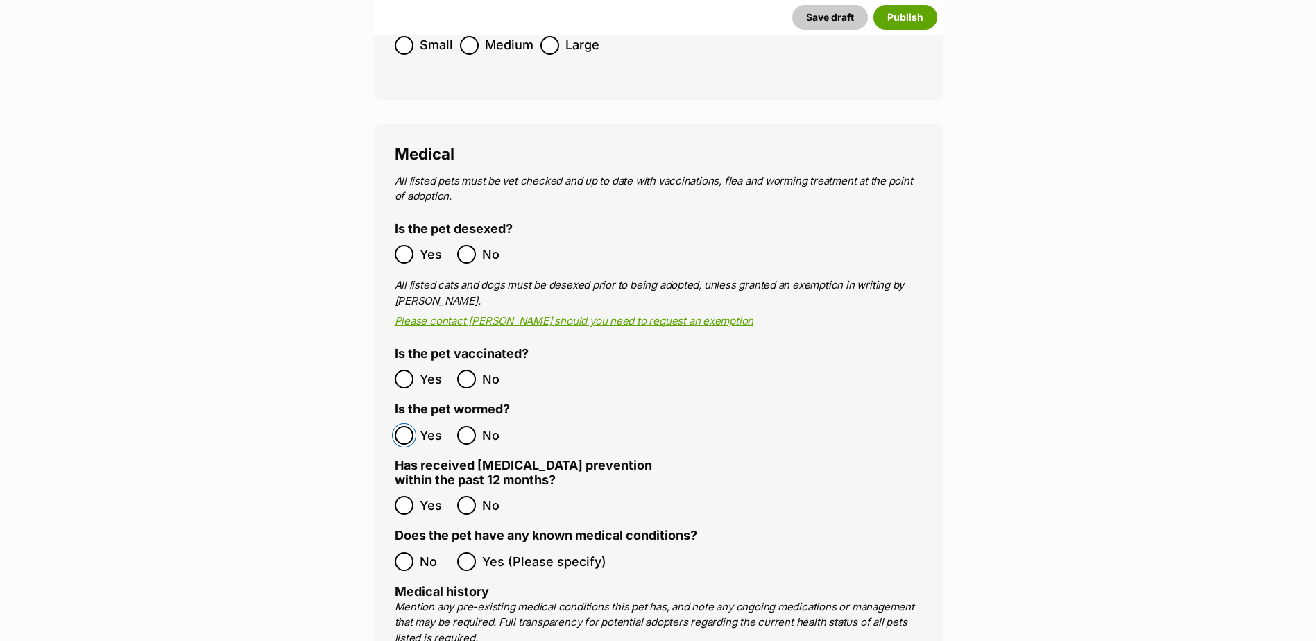
scroll to position [2387, 0]
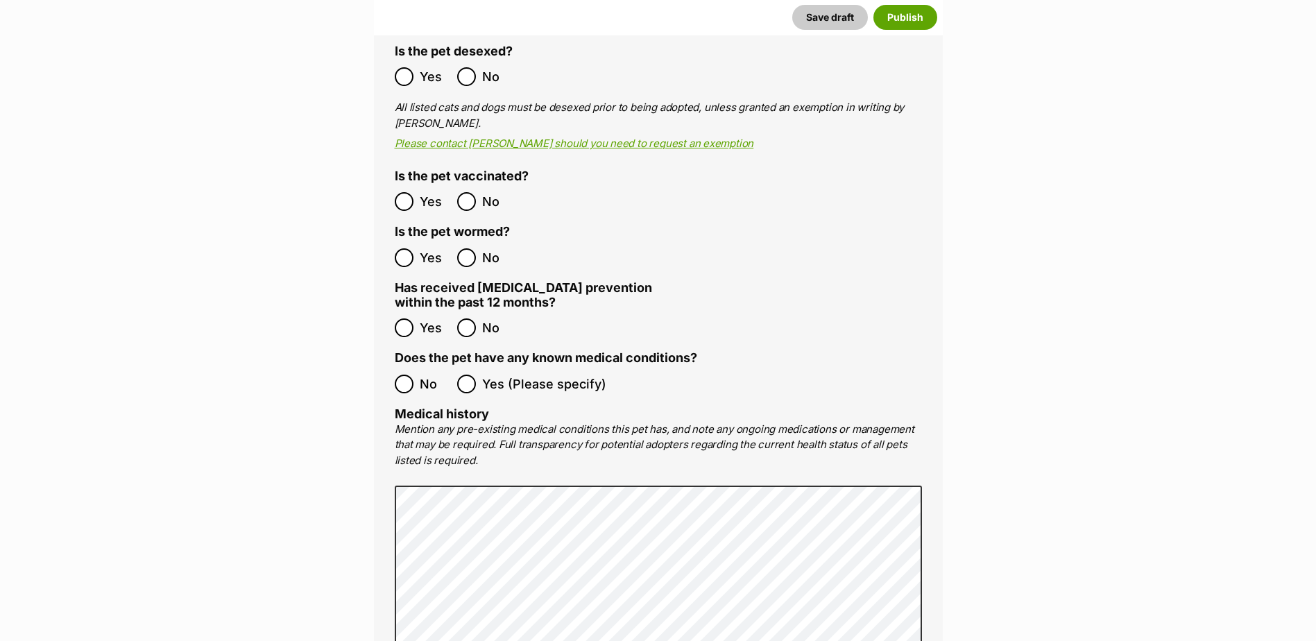
click at [415, 375] on label "No" at bounding box center [422, 384] width 55 height 19
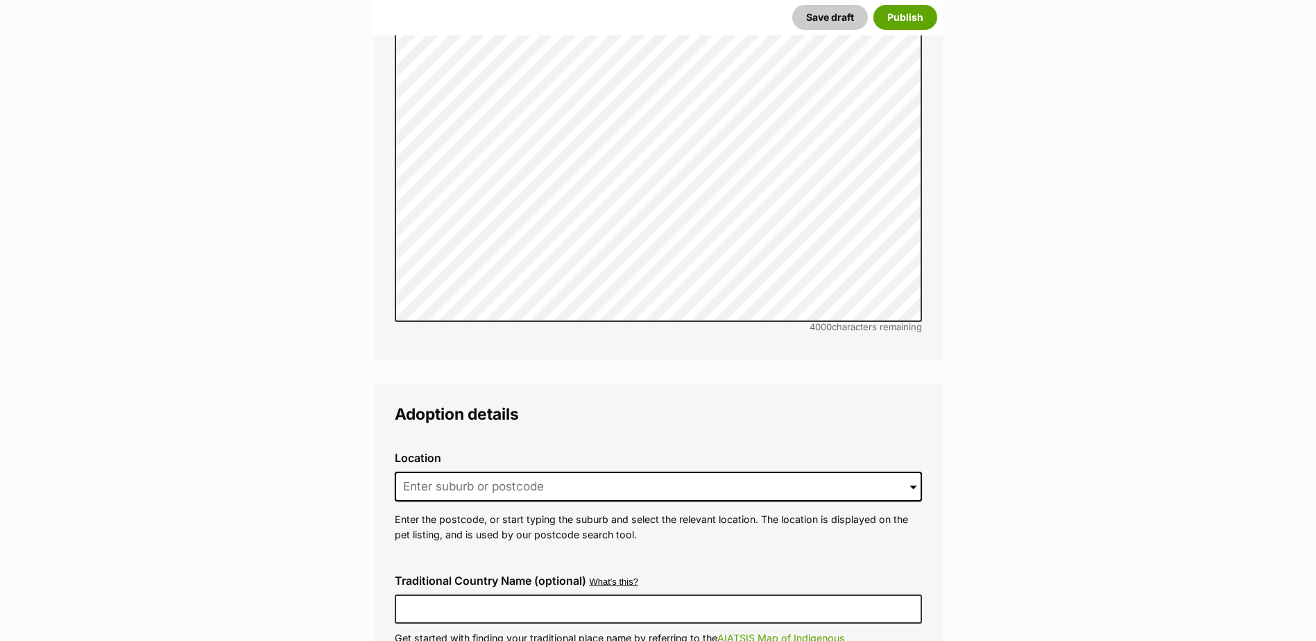
scroll to position [2942, 0]
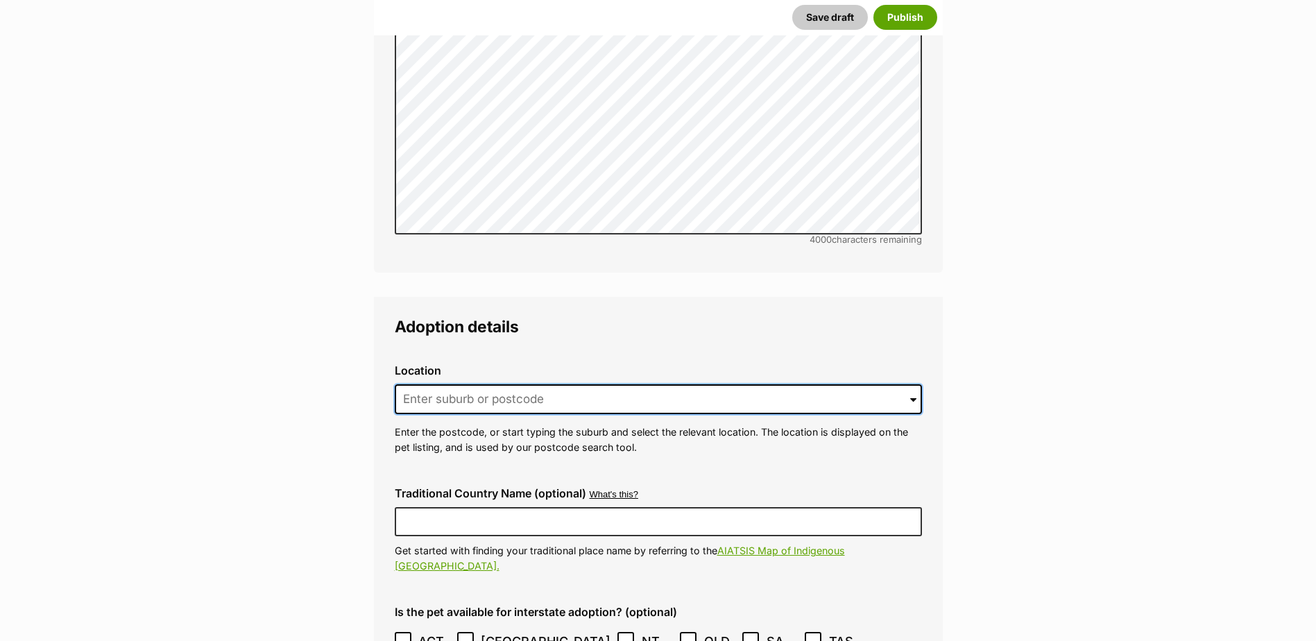
click at [484, 384] on input at bounding box center [658, 399] width 527 height 31
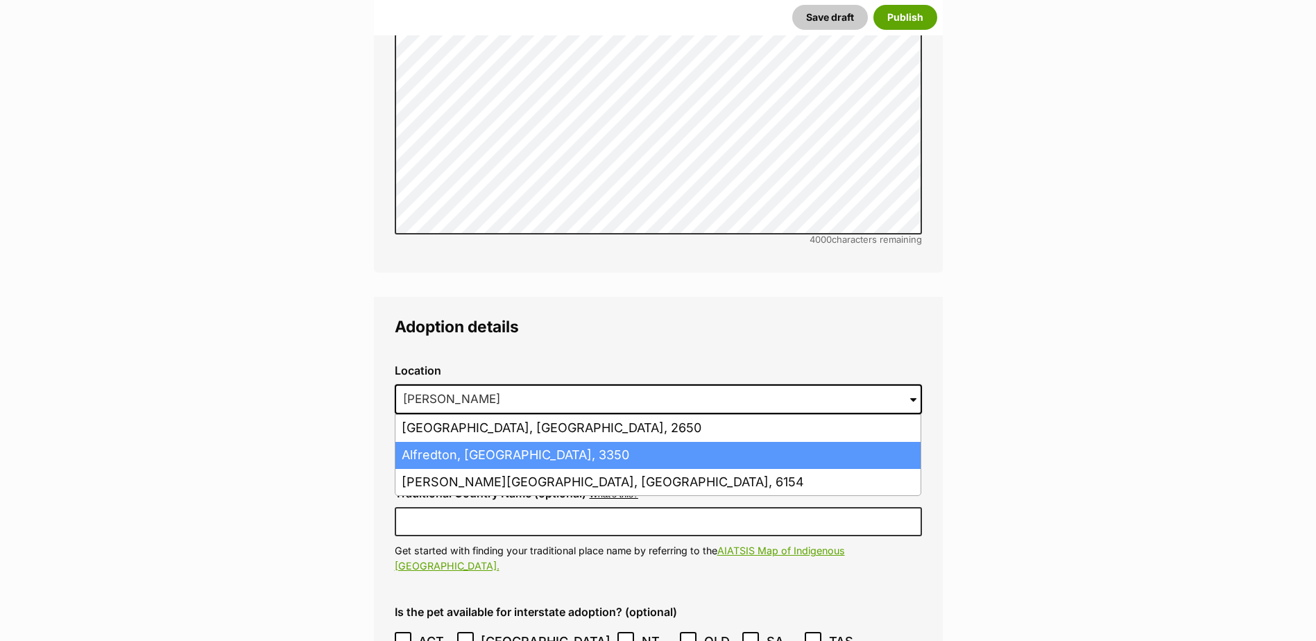
click at [485, 442] on li "Alfredton, Victoria, 3350" at bounding box center [657, 455] width 525 height 27
type input "Alfredton, Victoria, 3350"
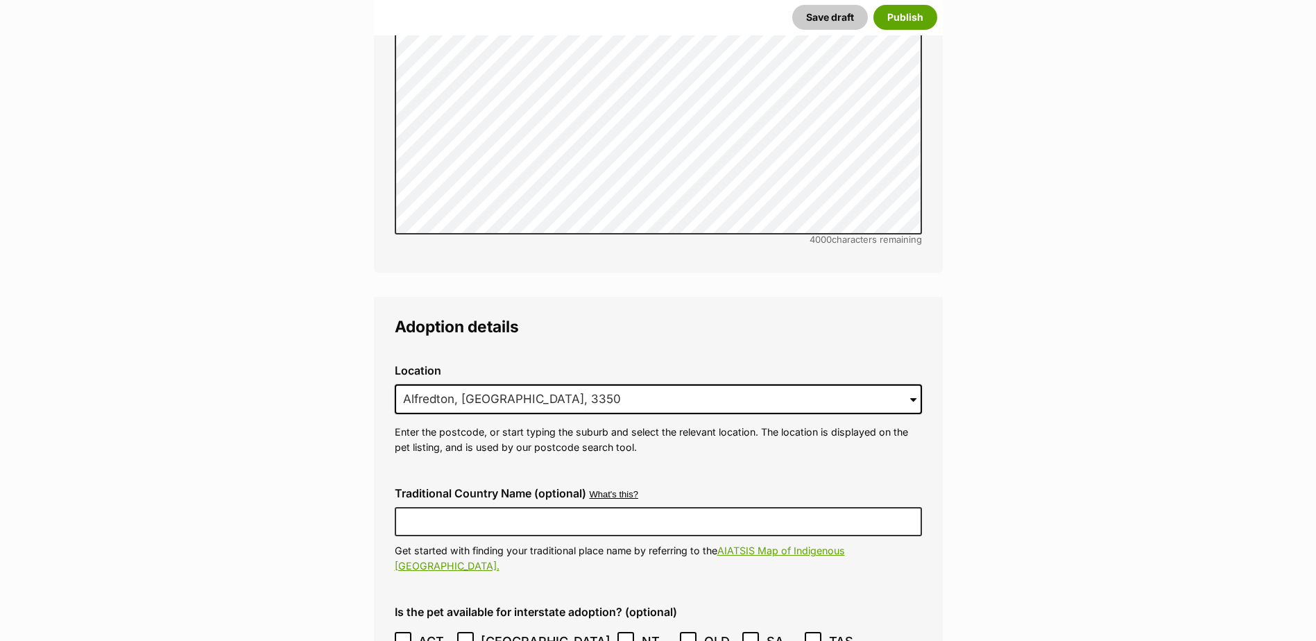
scroll to position [3289, 0]
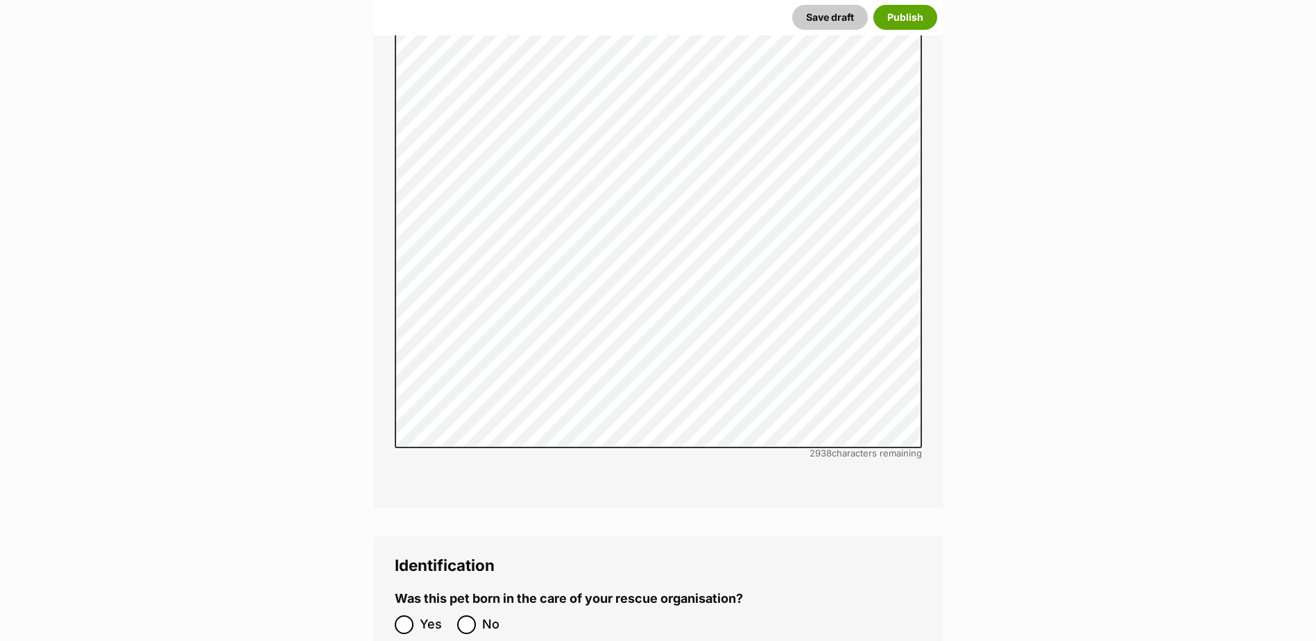
scroll to position [4398, 0]
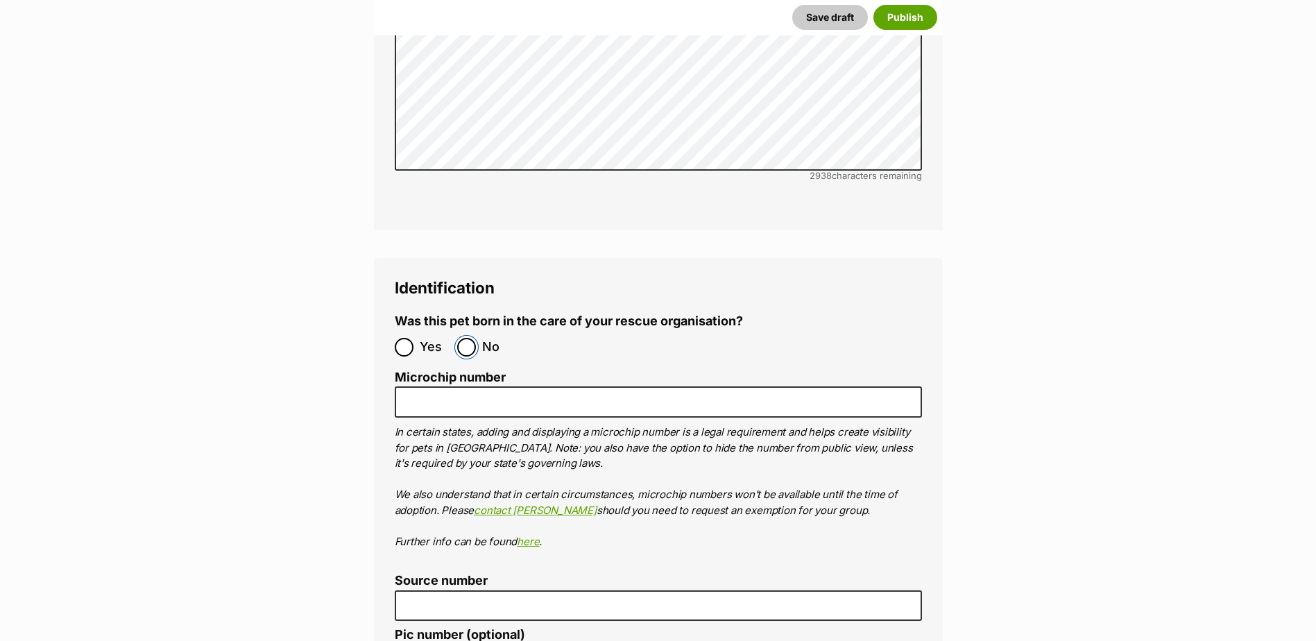
click at [460, 338] on input "No" at bounding box center [466, 347] width 19 height 19
radio input "true"
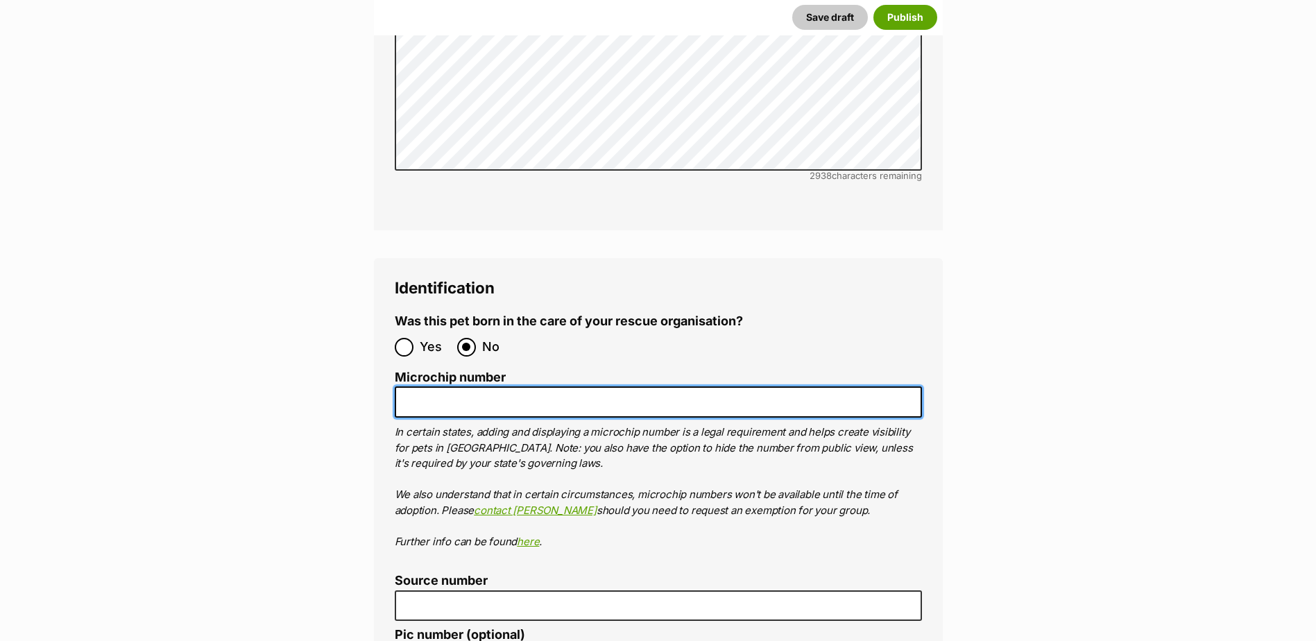
click at [463, 386] on input "Microchip number" at bounding box center [658, 401] width 527 height 31
paste input "956000014876332"
type input "956000014876332"
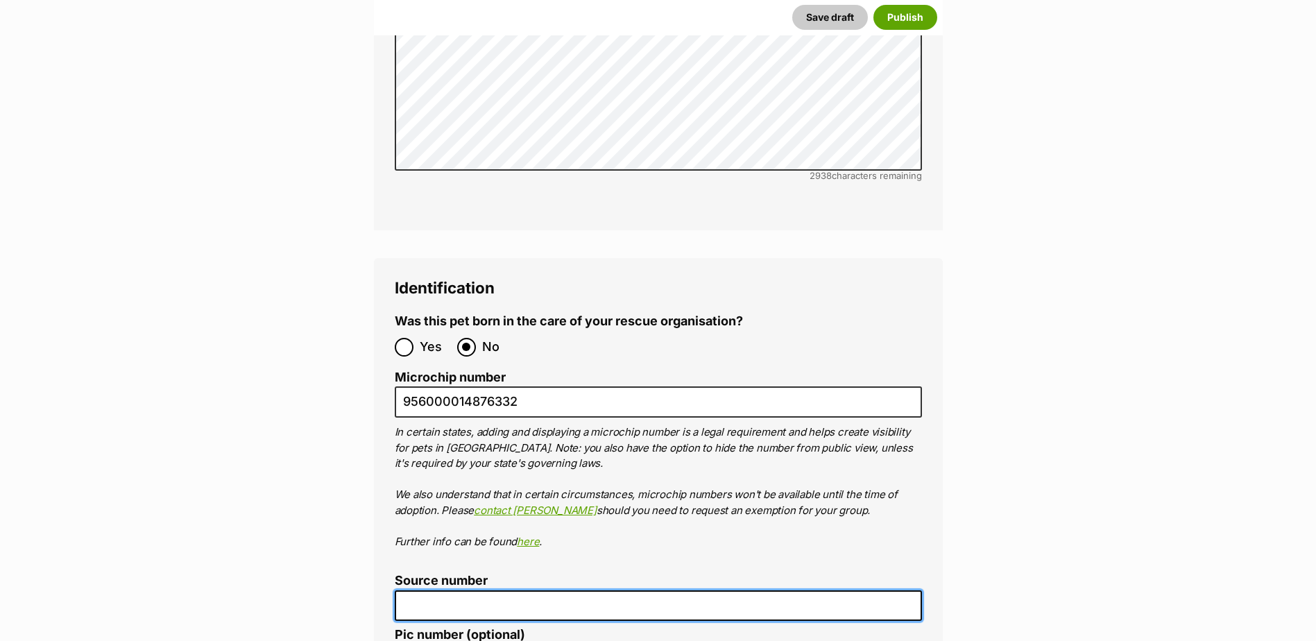
drag, startPoint x: 486, startPoint y: 522, endPoint x: 499, endPoint y: 515, distance: 14.6
click at [493, 590] on input "Source number" at bounding box center [658, 605] width 527 height 31
type input "BR101300"
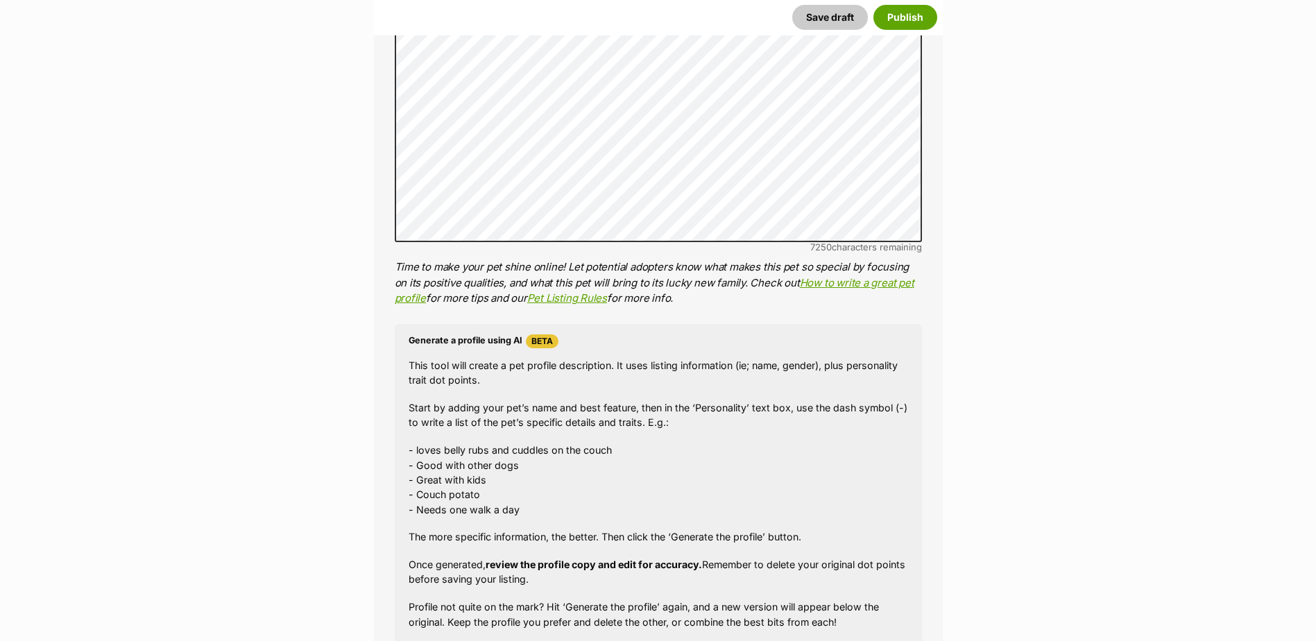
scroll to position [841, 0]
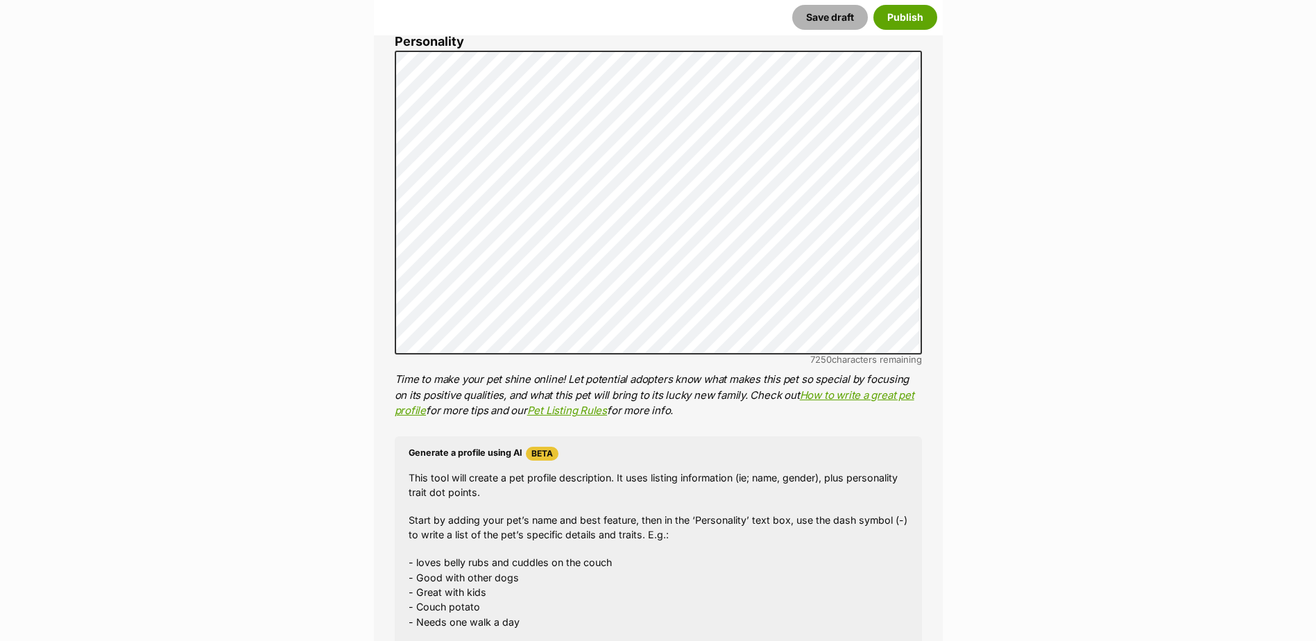
click at [836, 15] on button "Save draft" at bounding box center [830, 17] width 76 height 25
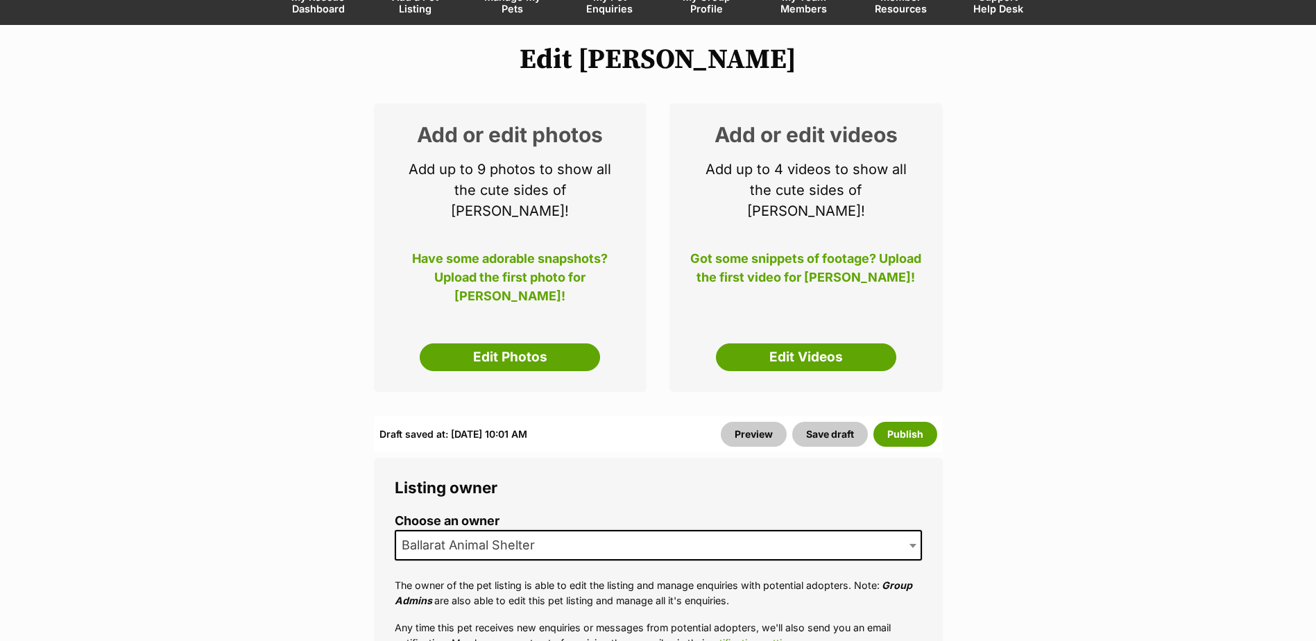
scroll to position [139, 0]
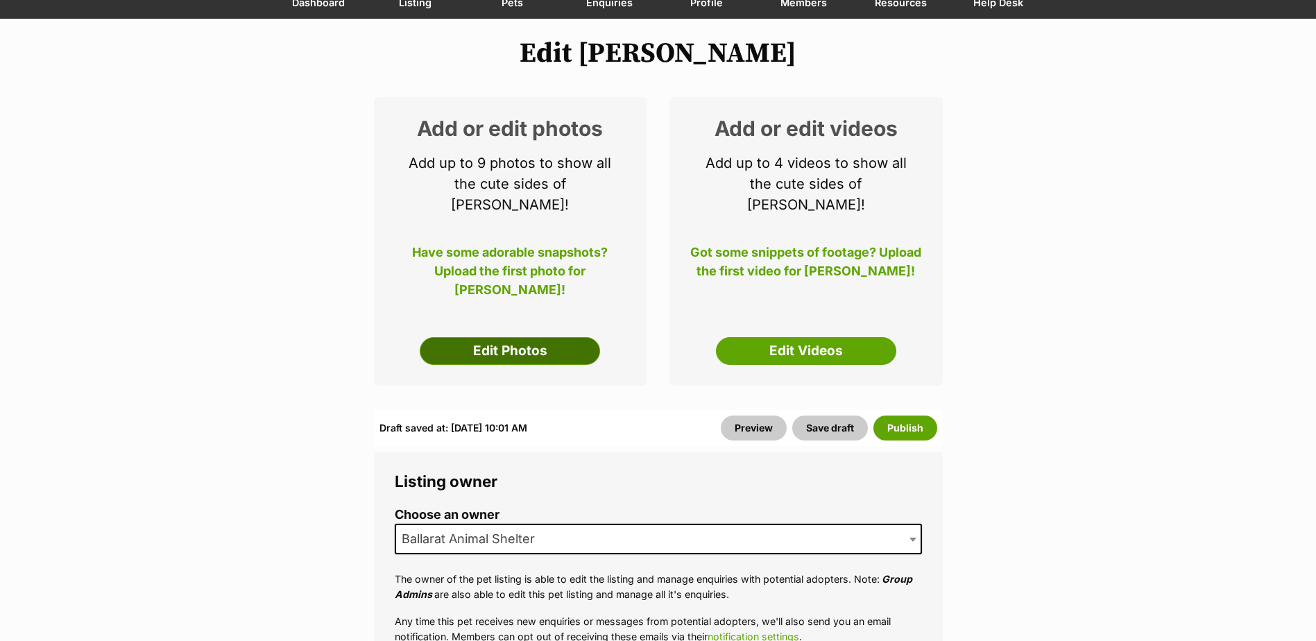
click at [502, 340] on link "Edit Photos" at bounding box center [510, 351] width 180 height 28
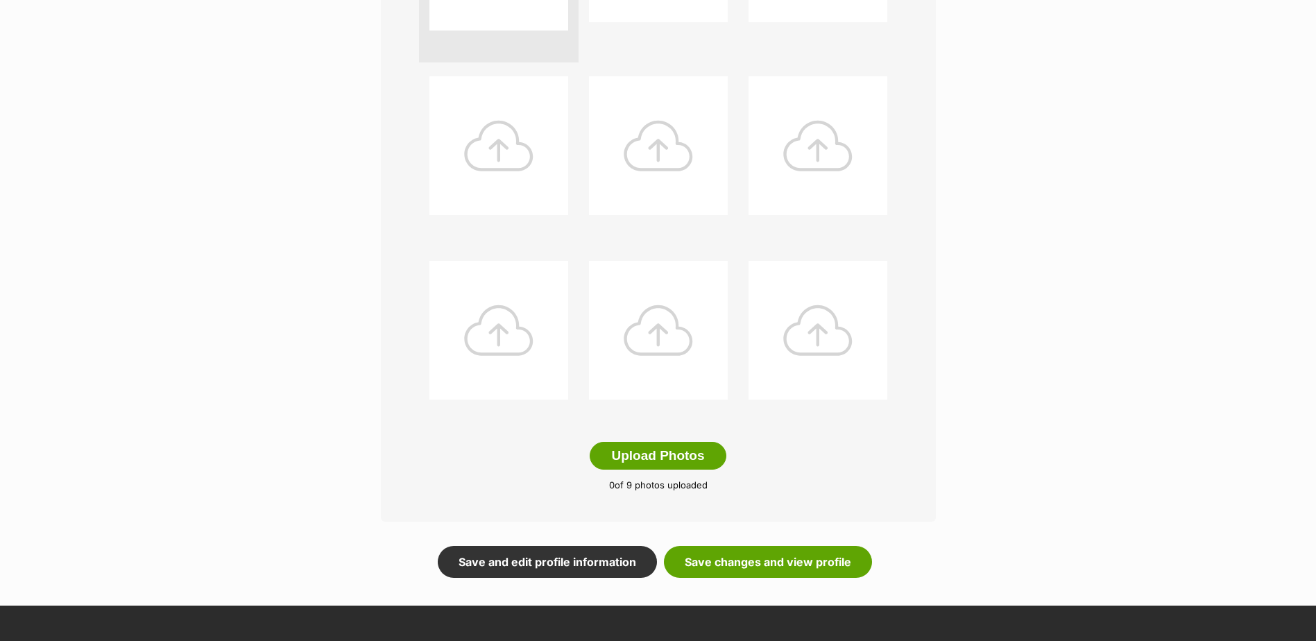
scroll to position [694, 0]
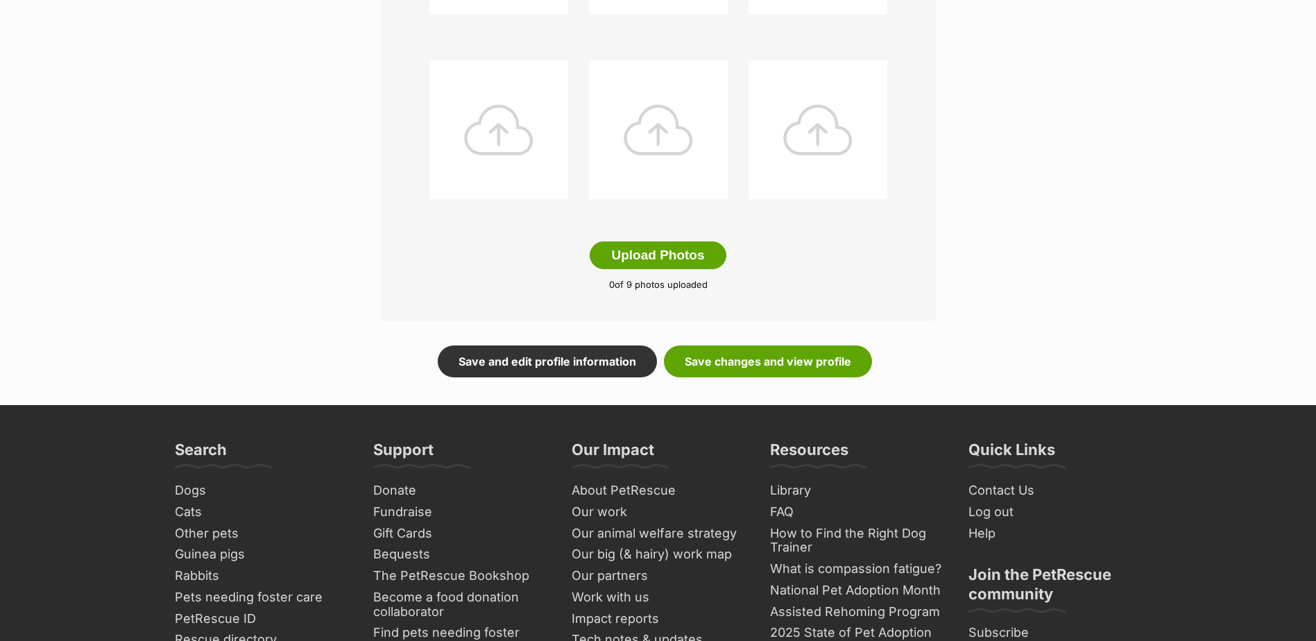
click at [700, 253] on button "Upload Photos" at bounding box center [658, 255] width 136 height 28
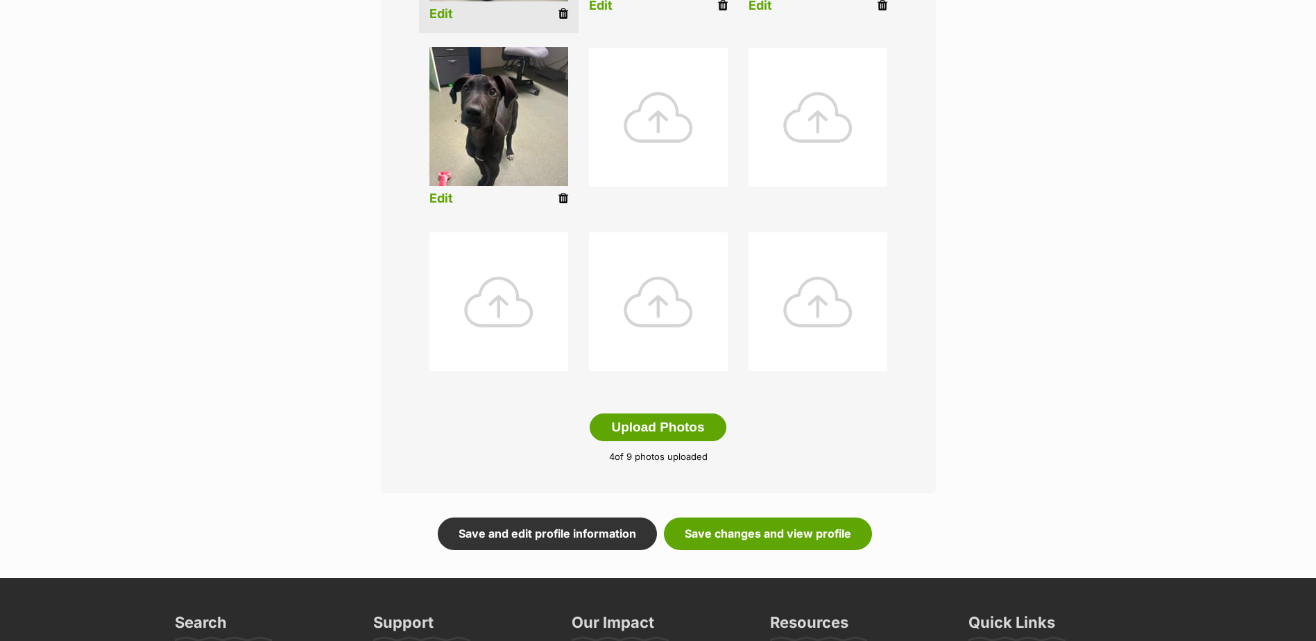
scroll to position [625, 0]
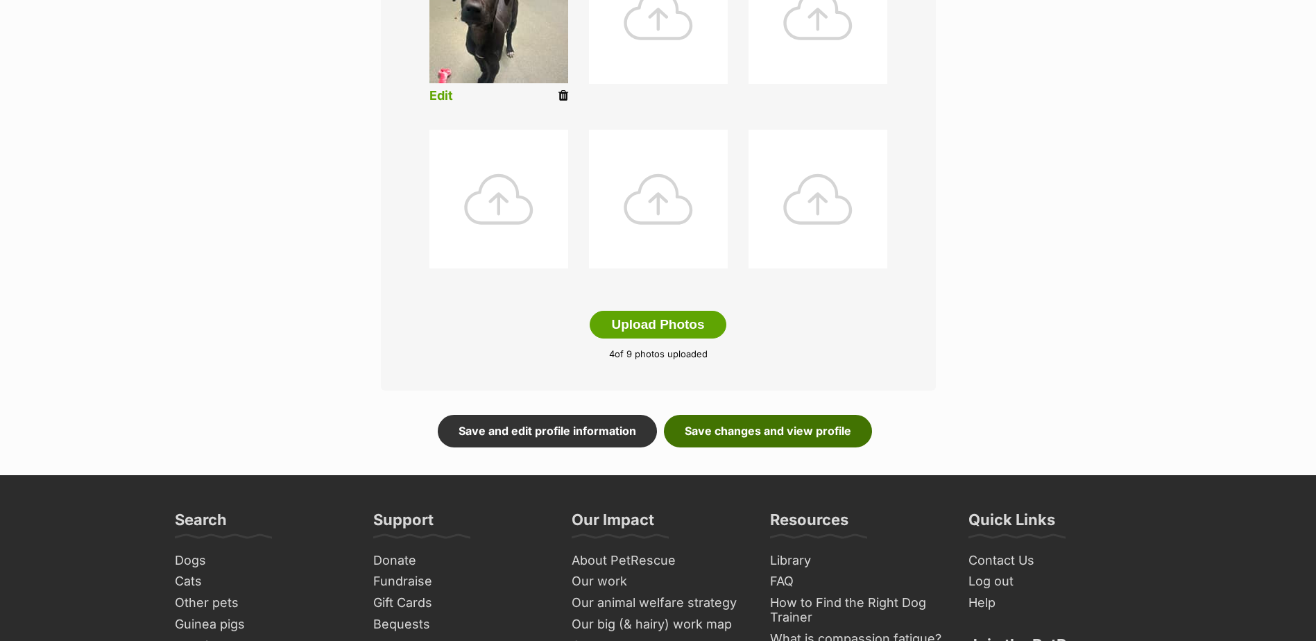
click at [821, 445] on link "Save changes and view profile" at bounding box center [768, 431] width 208 height 32
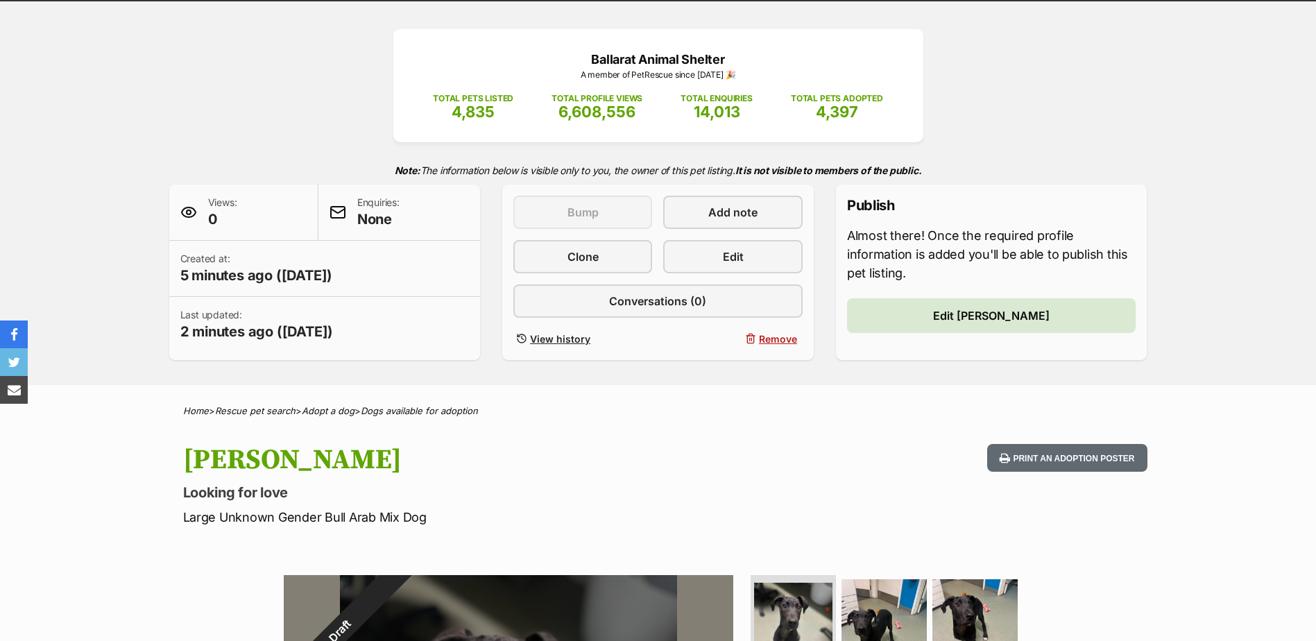
scroll to position [139, 0]
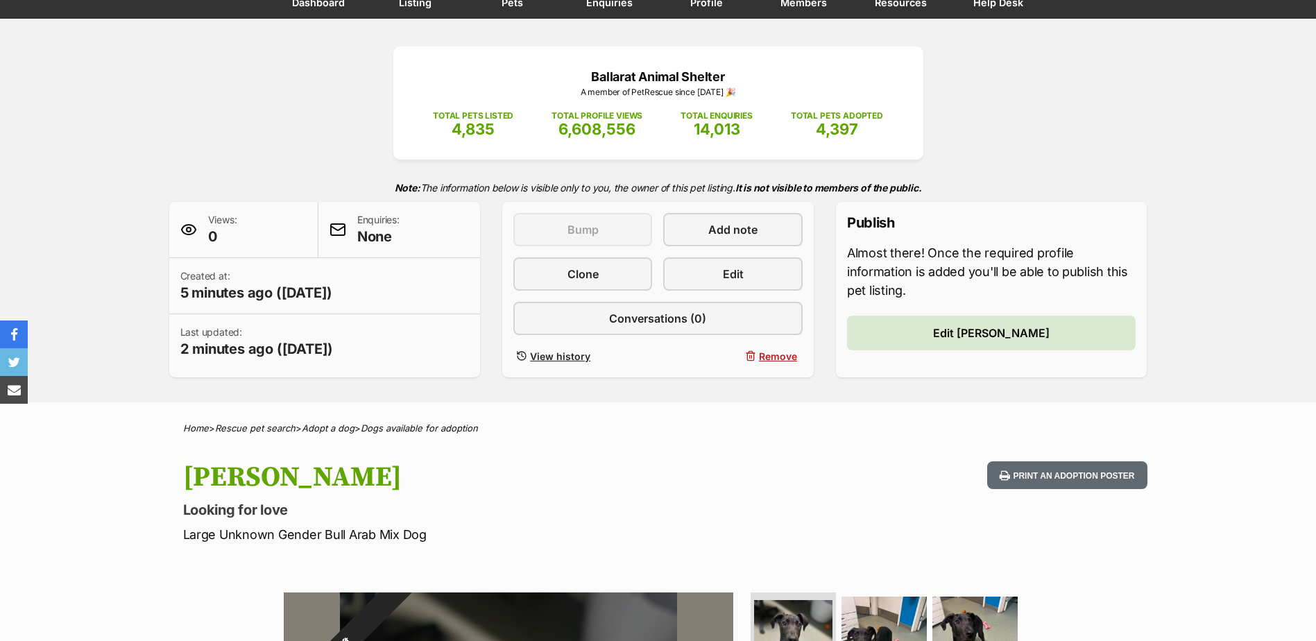
click at [1040, 140] on div "Ballarat Animal Shelter A member of PetRescue since [DATE] 🎉 TOTAL PETS LISTED …" at bounding box center [658, 211] width 1020 height 331
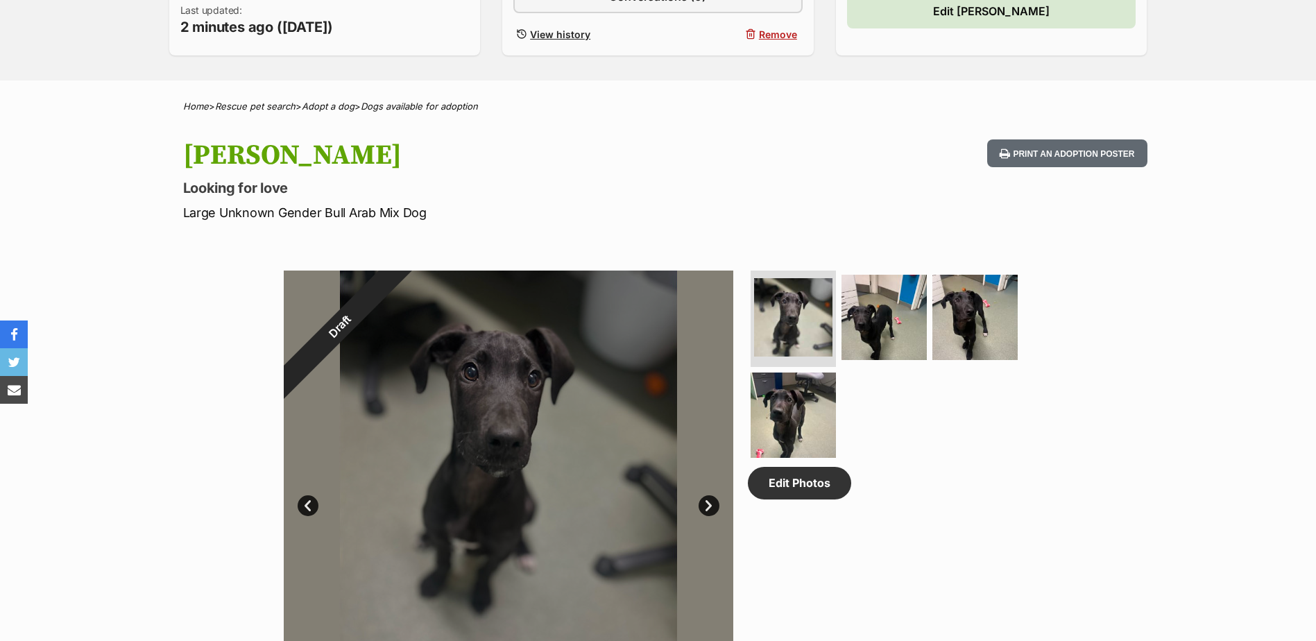
scroll to position [208, 0]
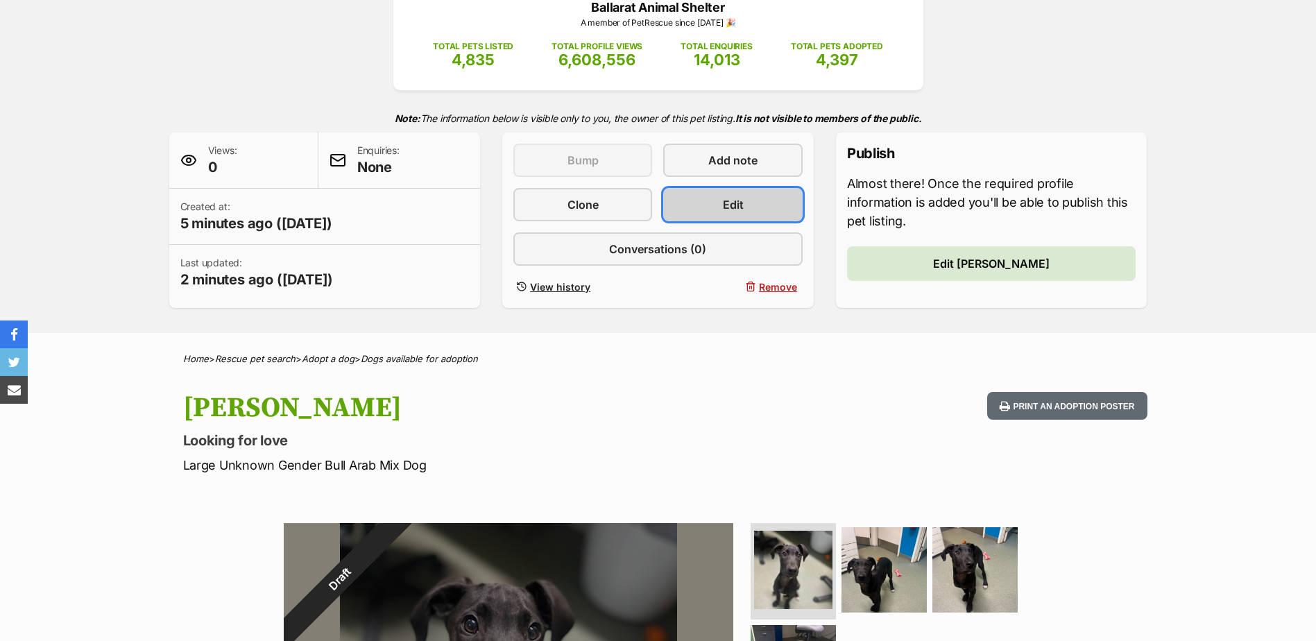
click at [777, 197] on link "Edit" at bounding box center [732, 204] width 139 height 33
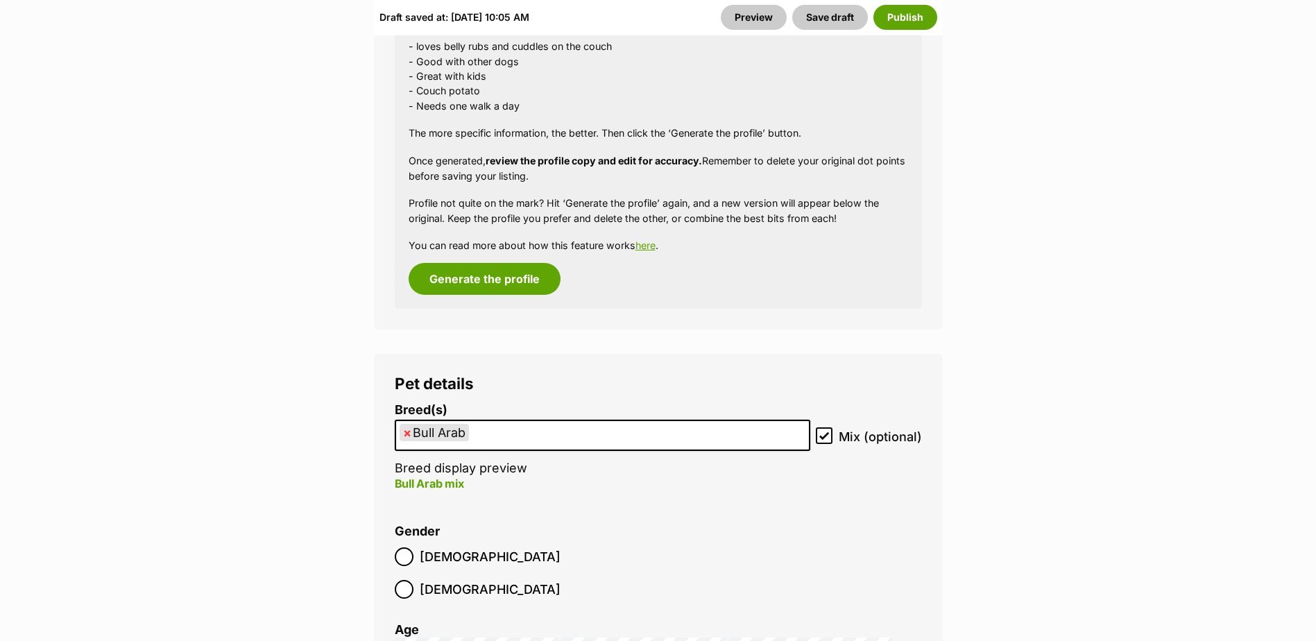
scroll to position [1942, 0]
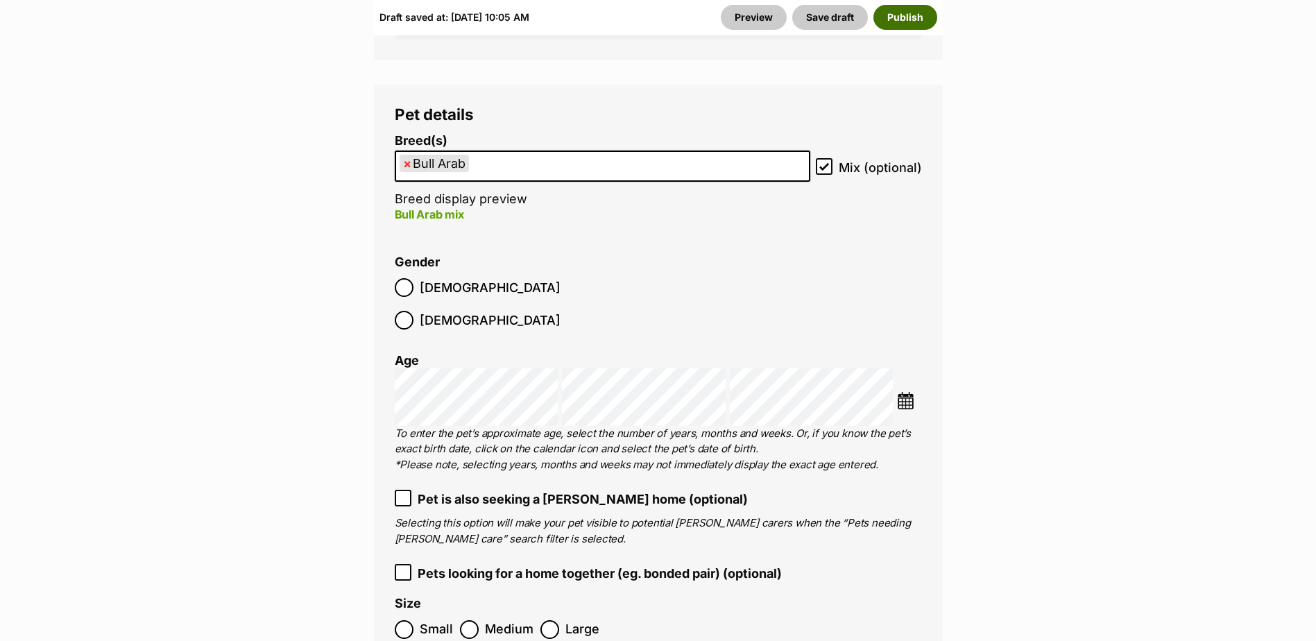
click at [906, 17] on button "Publish" at bounding box center [905, 17] width 64 height 25
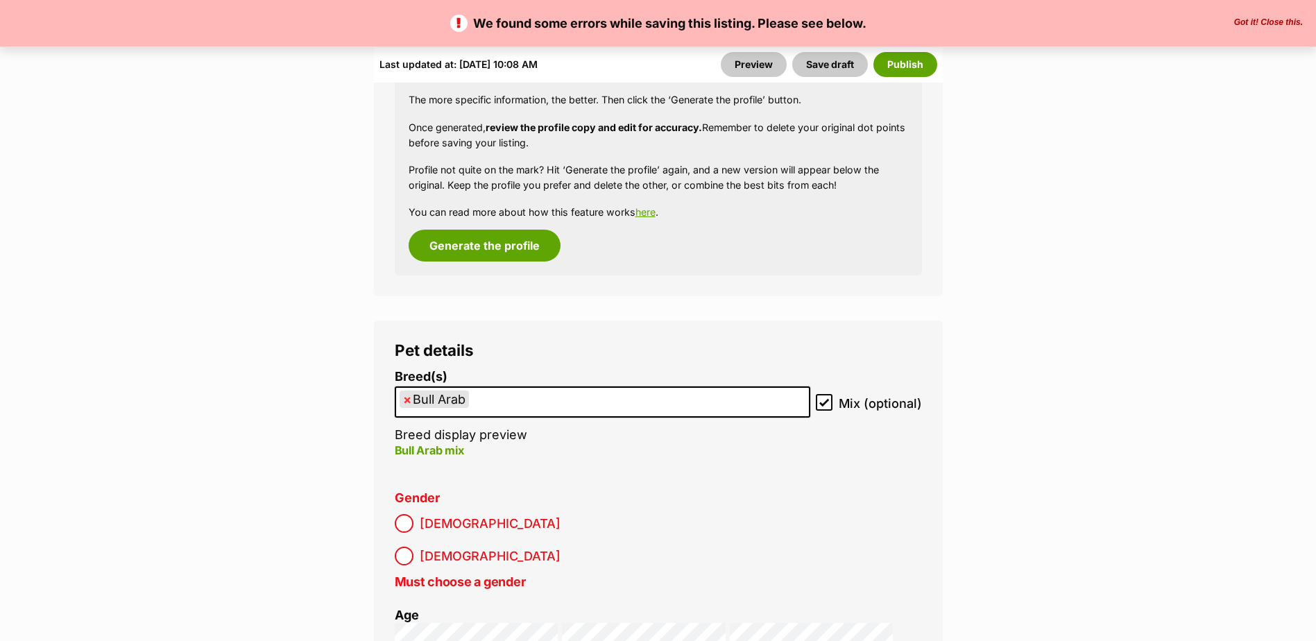
scroll to position [1942, 0]
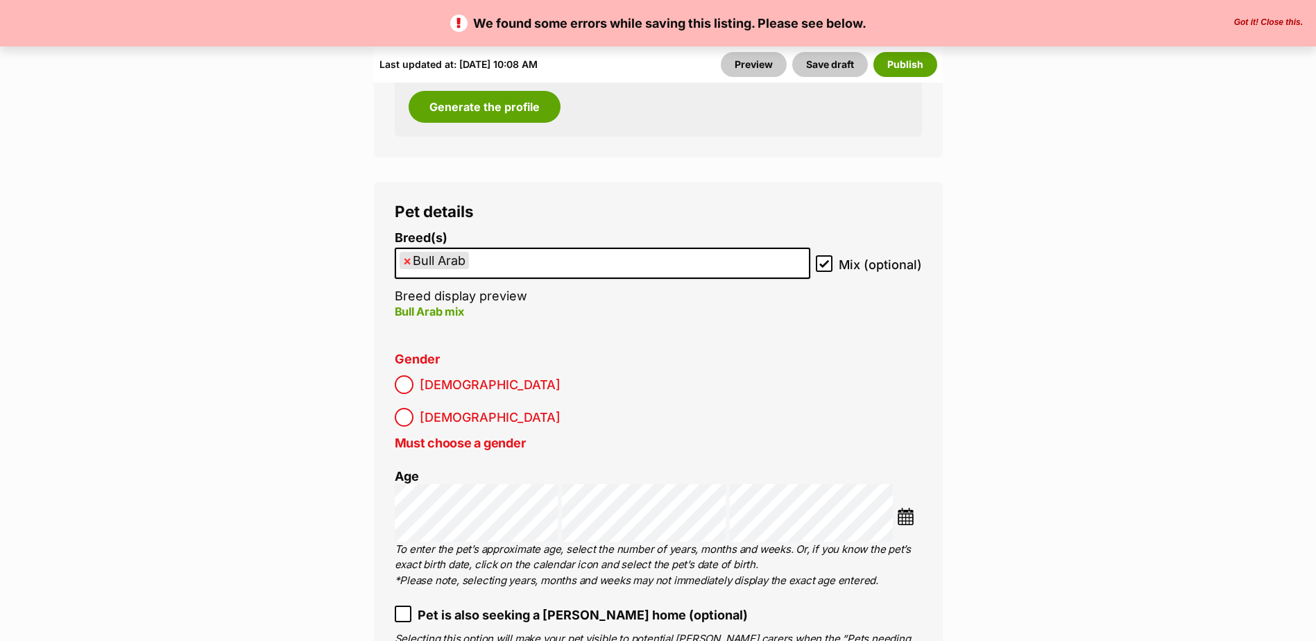
click at [430, 375] on span "Male" at bounding box center [490, 384] width 141 height 19
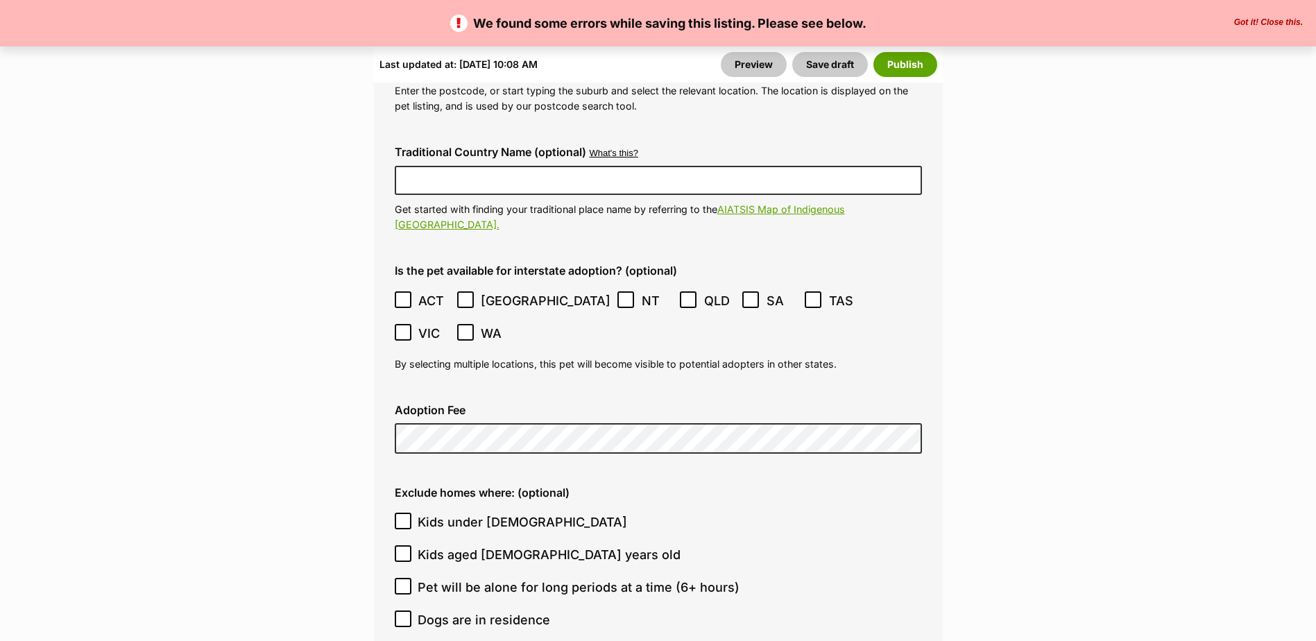
scroll to position [3884, 0]
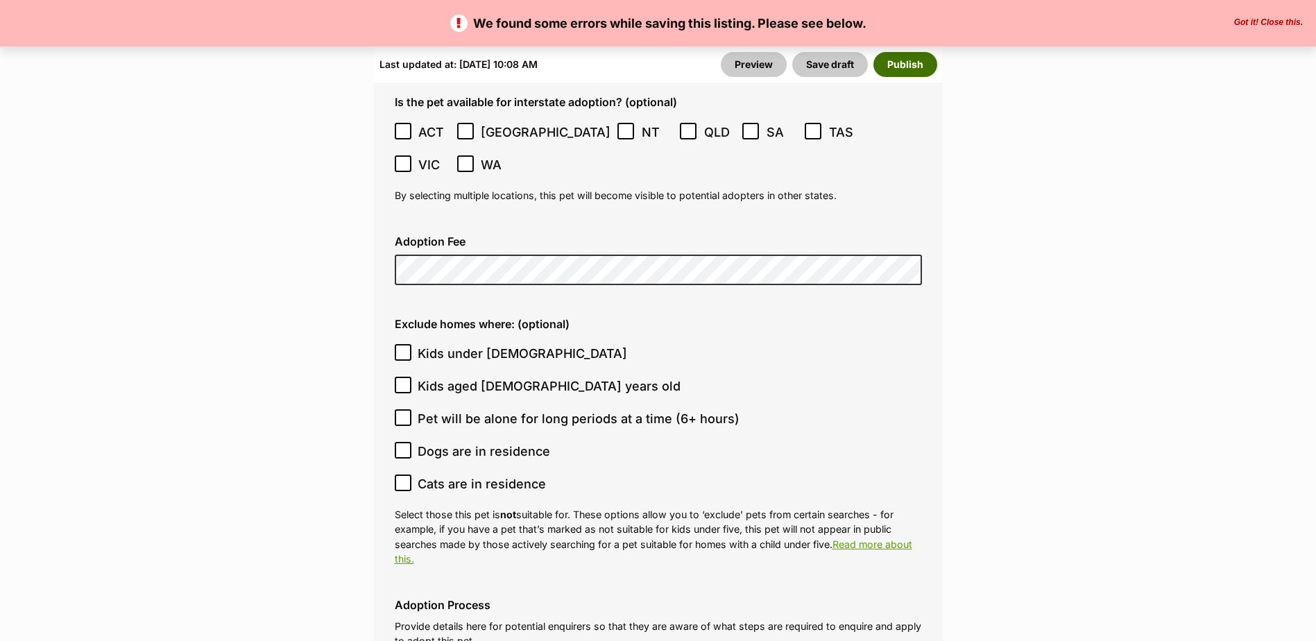
click at [915, 53] on button "Publish" at bounding box center [905, 64] width 64 height 25
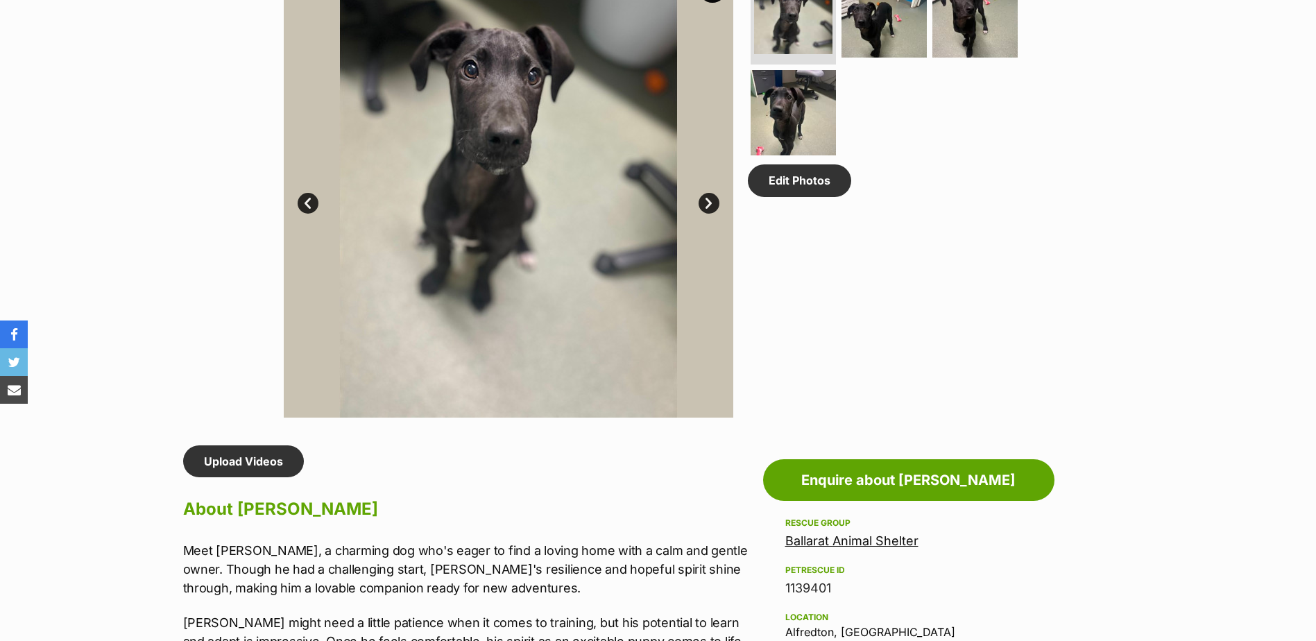
click at [706, 212] on link "Next" at bounding box center [708, 203] width 21 height 21
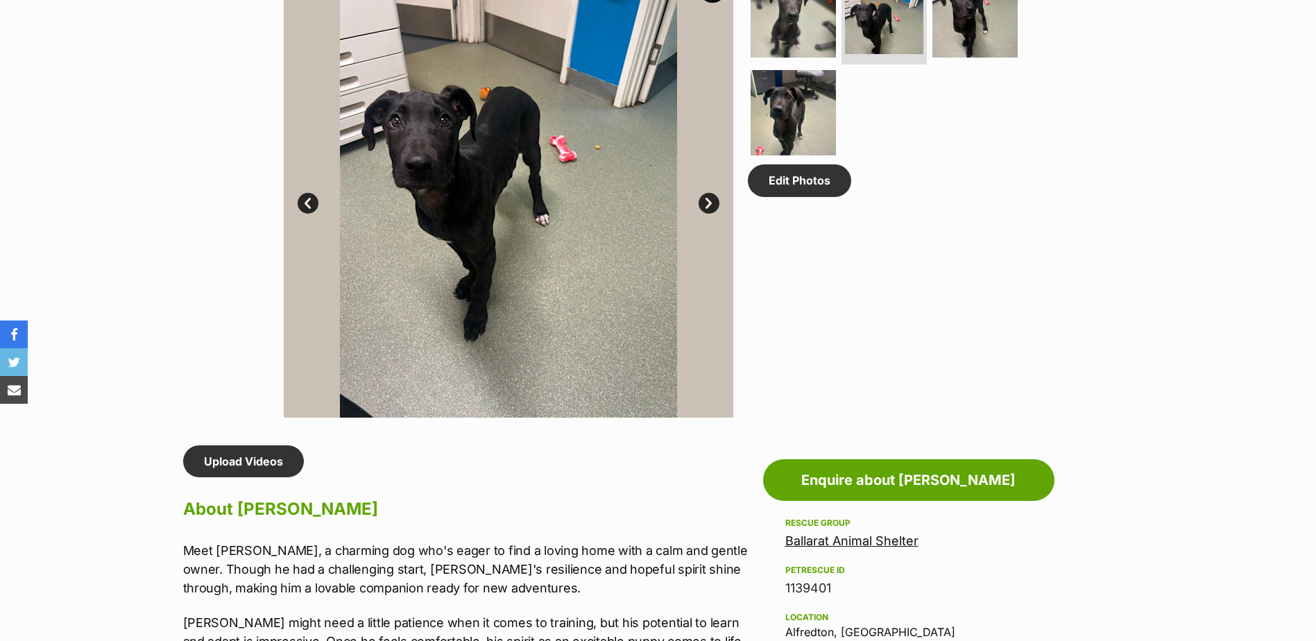
click at [706, 212] on link "Next" at bounding box center [708, 203] width 21 height 21
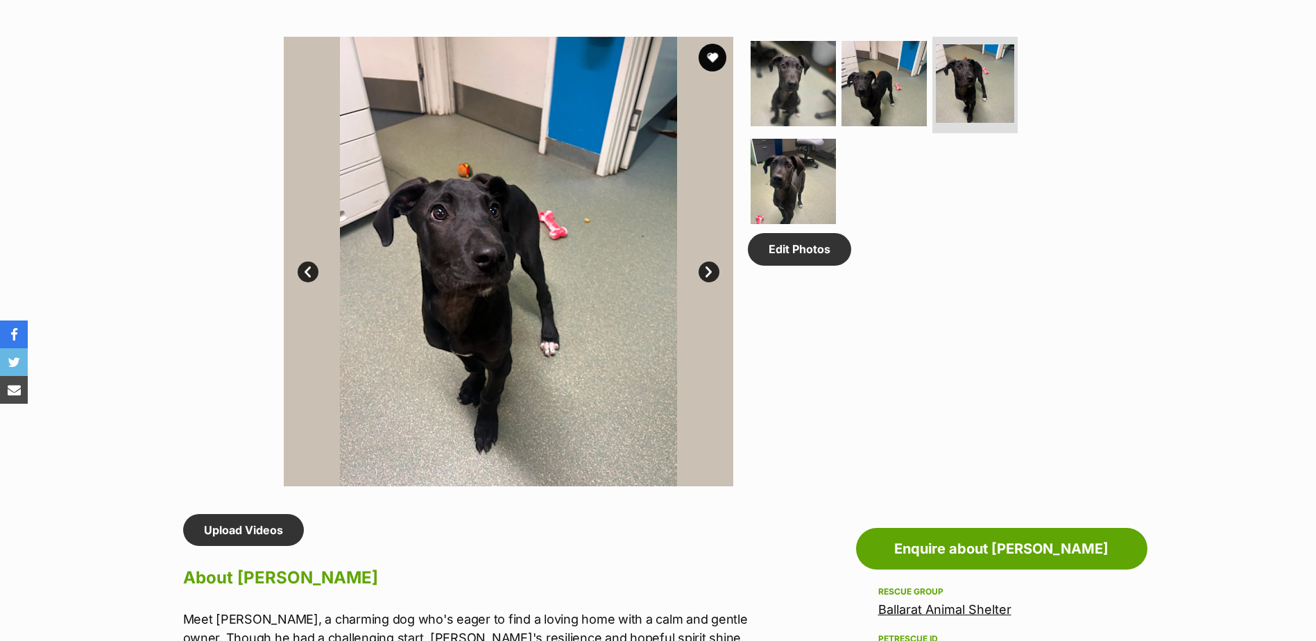
scroll to position [694, 0]
click at [307, 282] on link "Prev" at bounding box center [308, 272] width 21 height 21
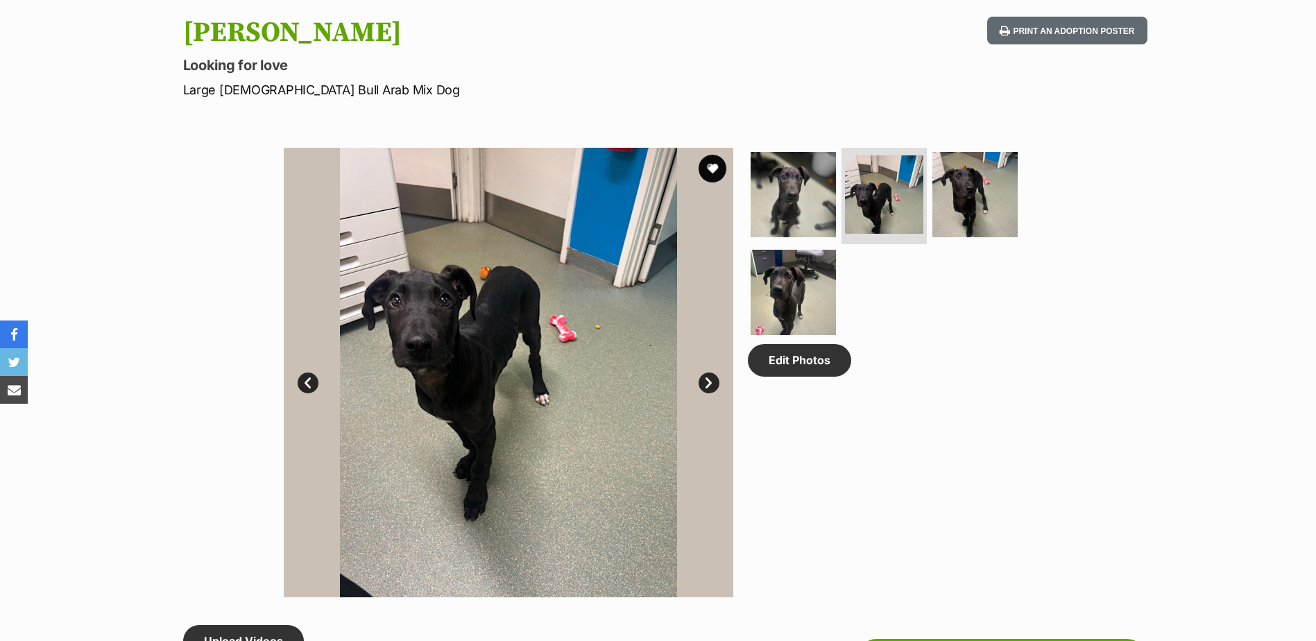
scroll to position [416, 0]
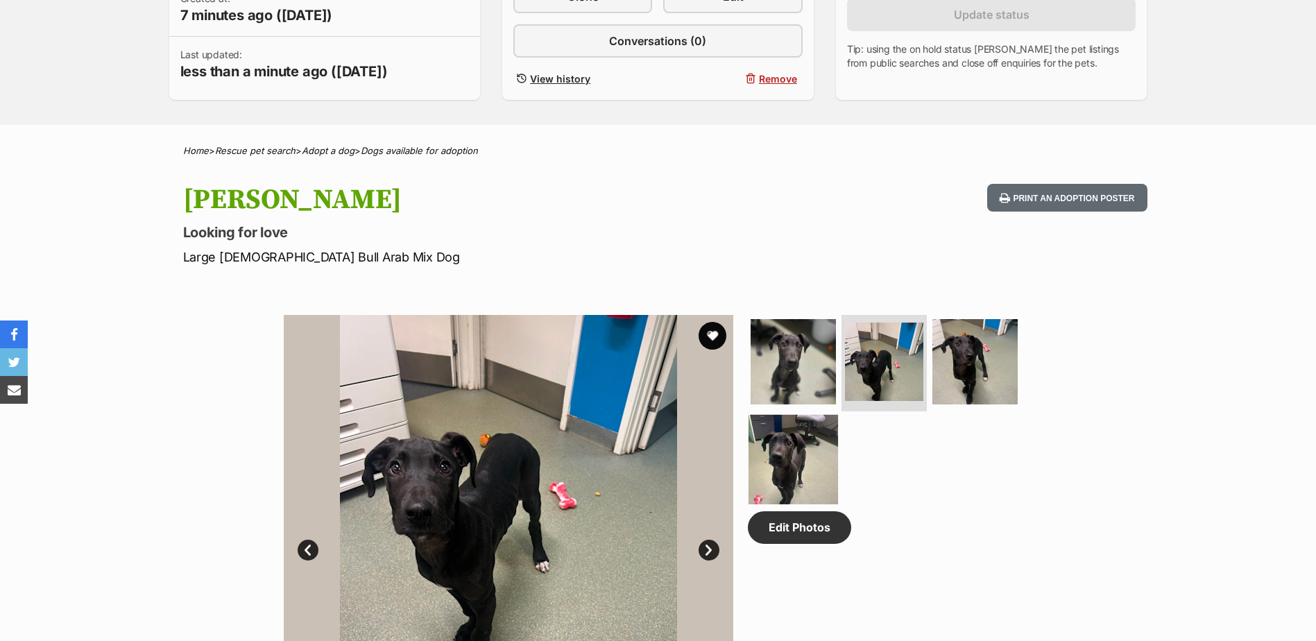
click at [803, 462] on img at bounding box center [792, 459] width 89 height 89
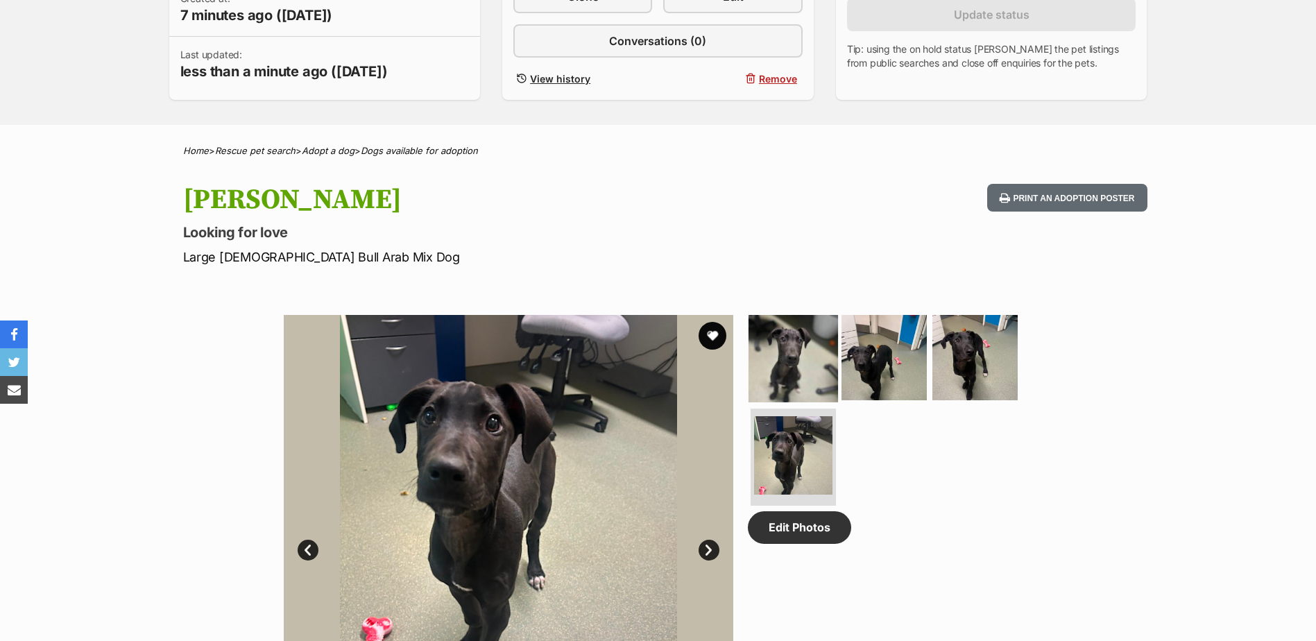
click at [793, 361] on img at bounding box center [792, 356] width 89 height 89
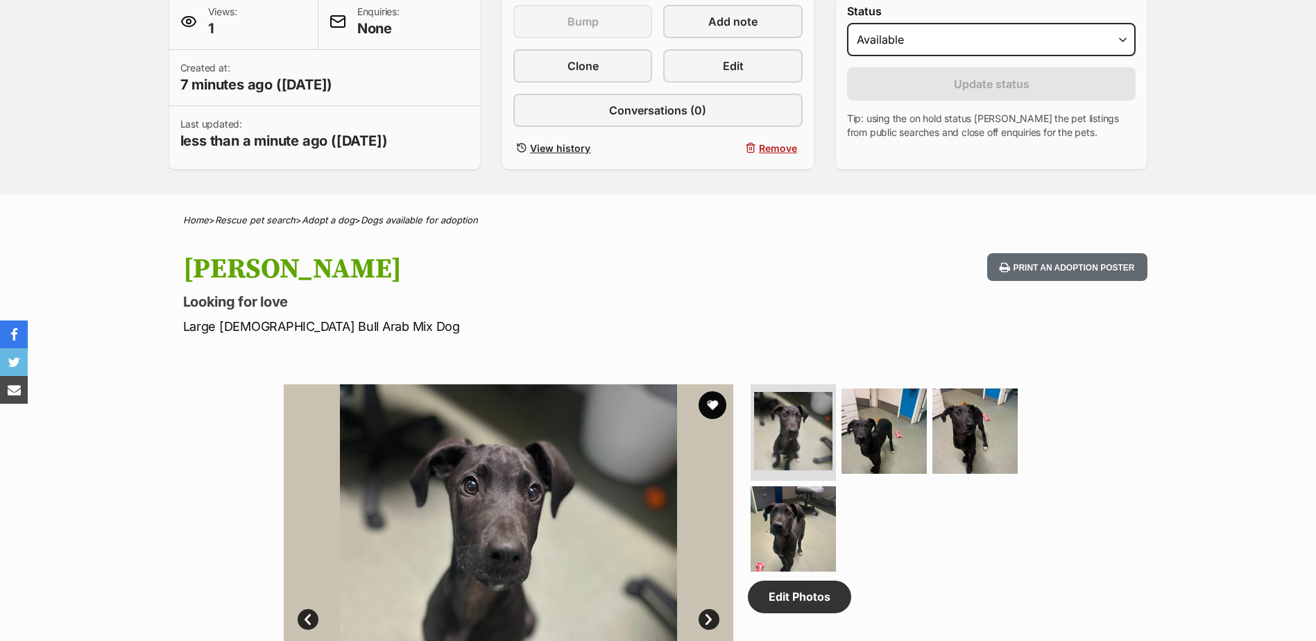
scroll to position [0, 0]
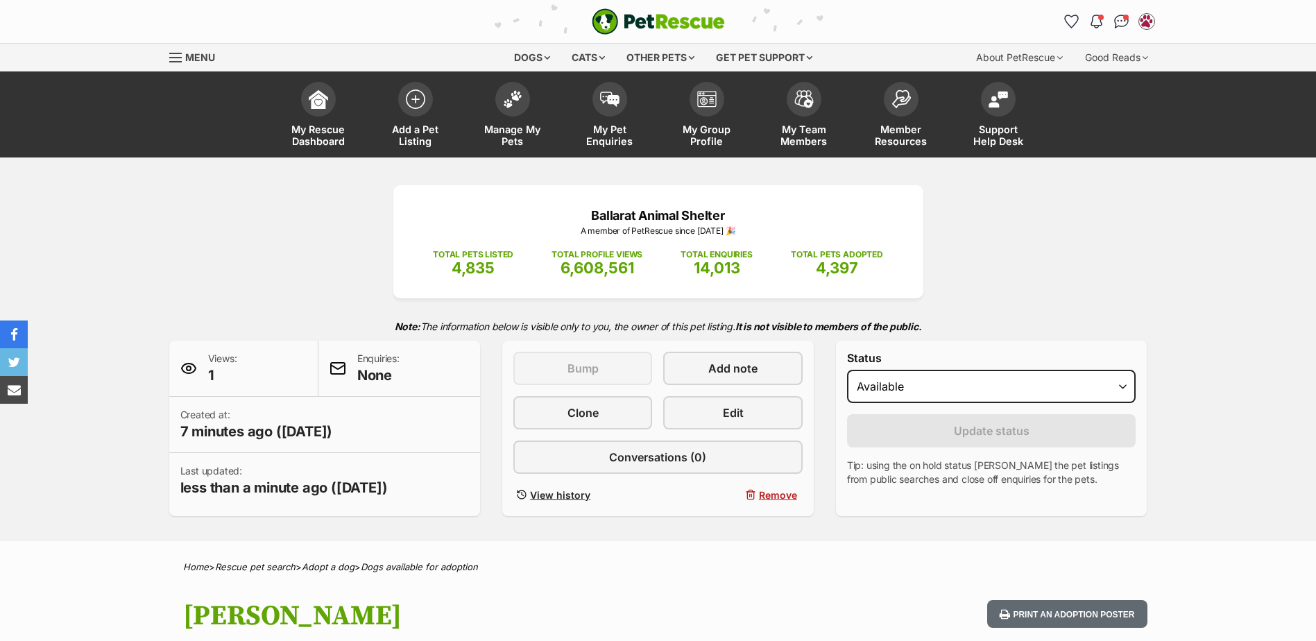
click at [972, 304] on div "Ballarat Animal Shelter A member of PetRescue since 2017 🎉 TOTAL PETS LISTED 4,…" at bounding box center [658, 350] width 1020 height 331
click at [321, 237] on div "Ballarat Animal Shelter A member of PetRescue since 2017 🎉 TOTAL PETS LISTED 4,…" at bounding box center [658, 350] width 1020 height 331
click at [307, 286] on div "Ballarat Animal Shelter A member of PetRescue since 2017 🎉 TOTAL PETS LISTED 4,…" at bounding box center [658, 350] width 1020 height 331
click at [302, 298] on div "Ballarat Animal Shelter A member of PetRescue since 2017 🎉 TOTAL PETS LISTED 4,…" at bounding box center [658, 350] width 1020 height 331
click at [509, 108] on span at bounding box center [512, 95] width 35 height 35
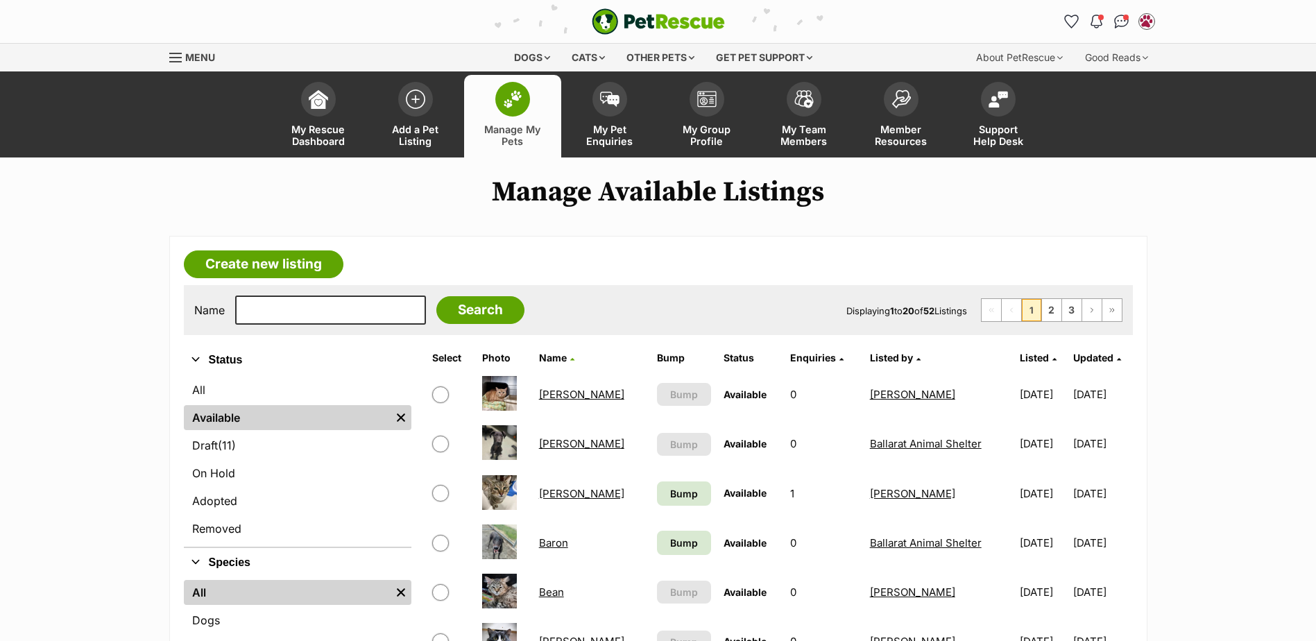
scroll to position [277, 0]
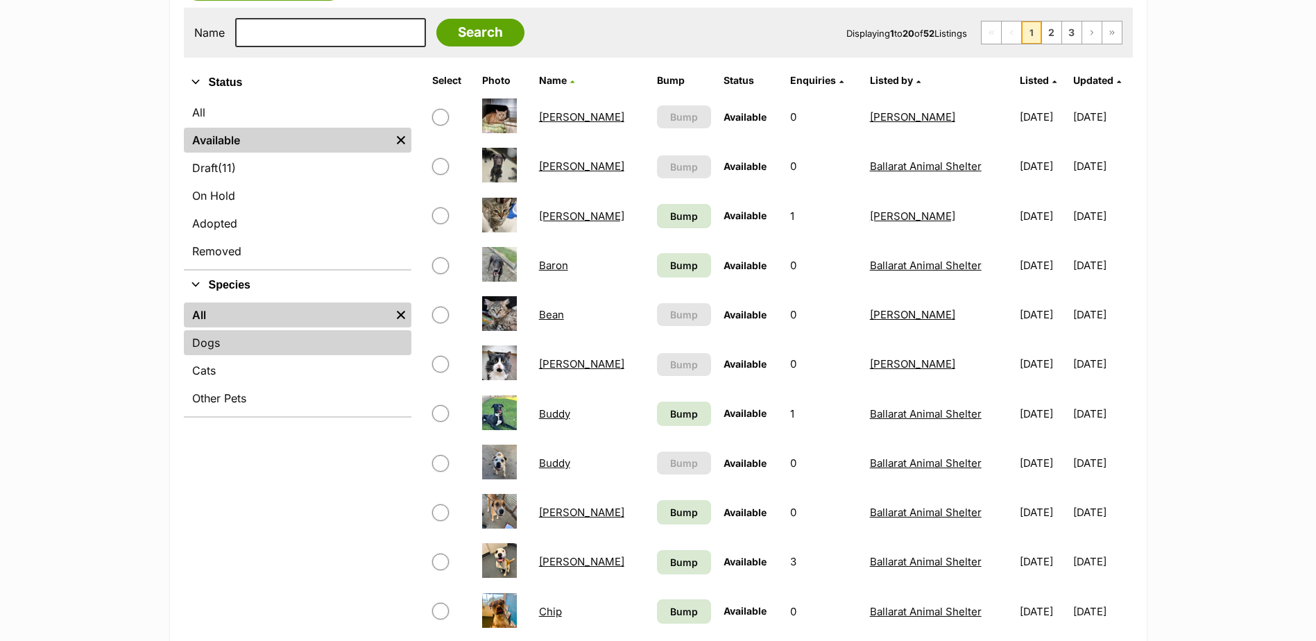
click at [227, 345] on link "Dogs" at bounding box center [297, 342] width 227 height 25
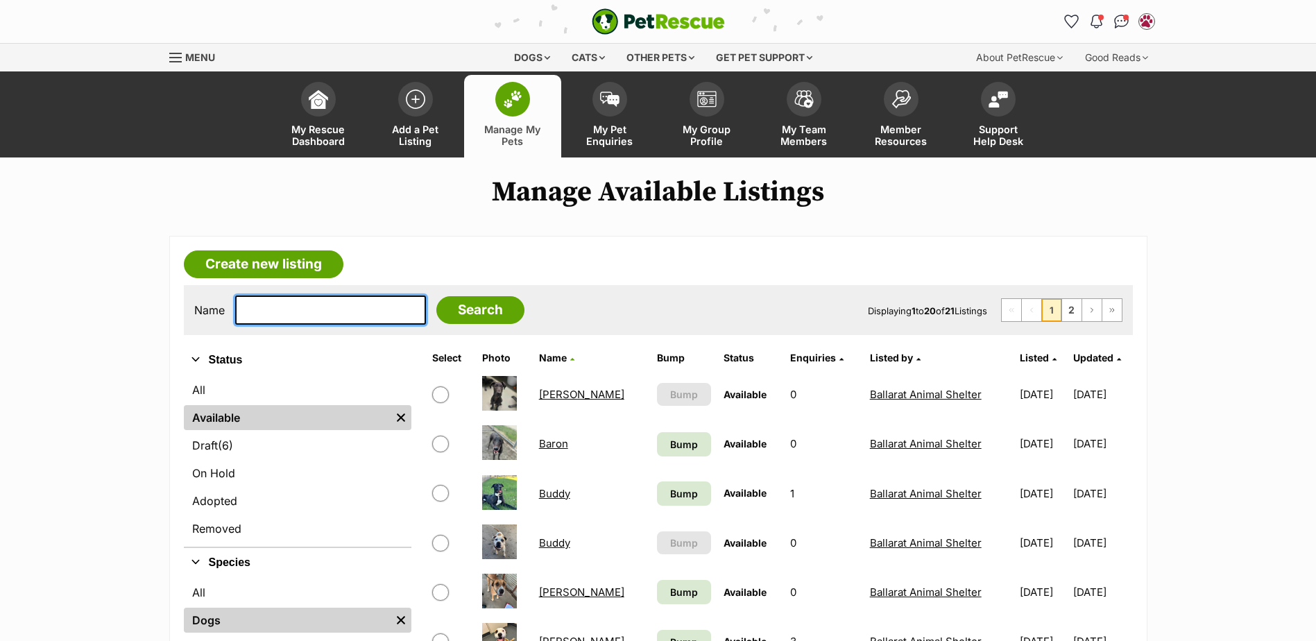
click at [290, 311] on input "text" at bounding box center [330, 309] width 191 height 29
type input "mist"
click at [436, 296] on input "Search" at bounding box center [480, 310] width 88 height 28
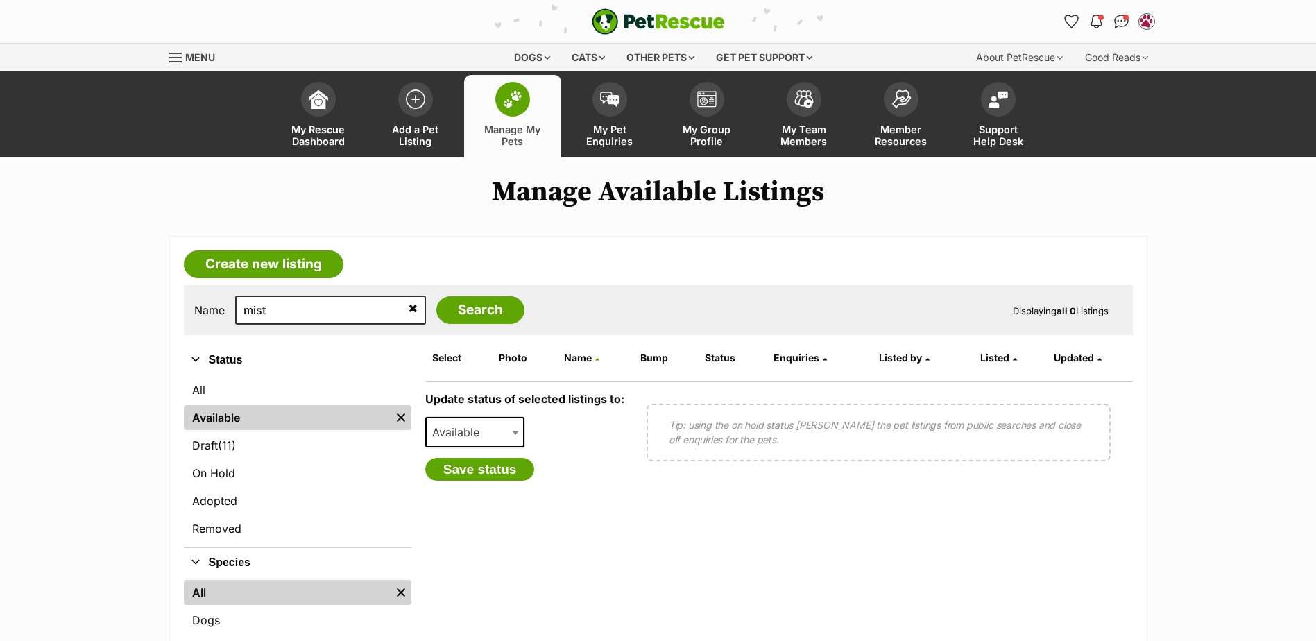
click at [246, 432] on ul "All Available Remove filter Draft (11) Items On Hold Adopted Removed" at bounding box center [297, 461] width 227 height 172
click at [249, 437] on link "Draft (11) Items" at bounding box center [297, 445] width 227 height 25
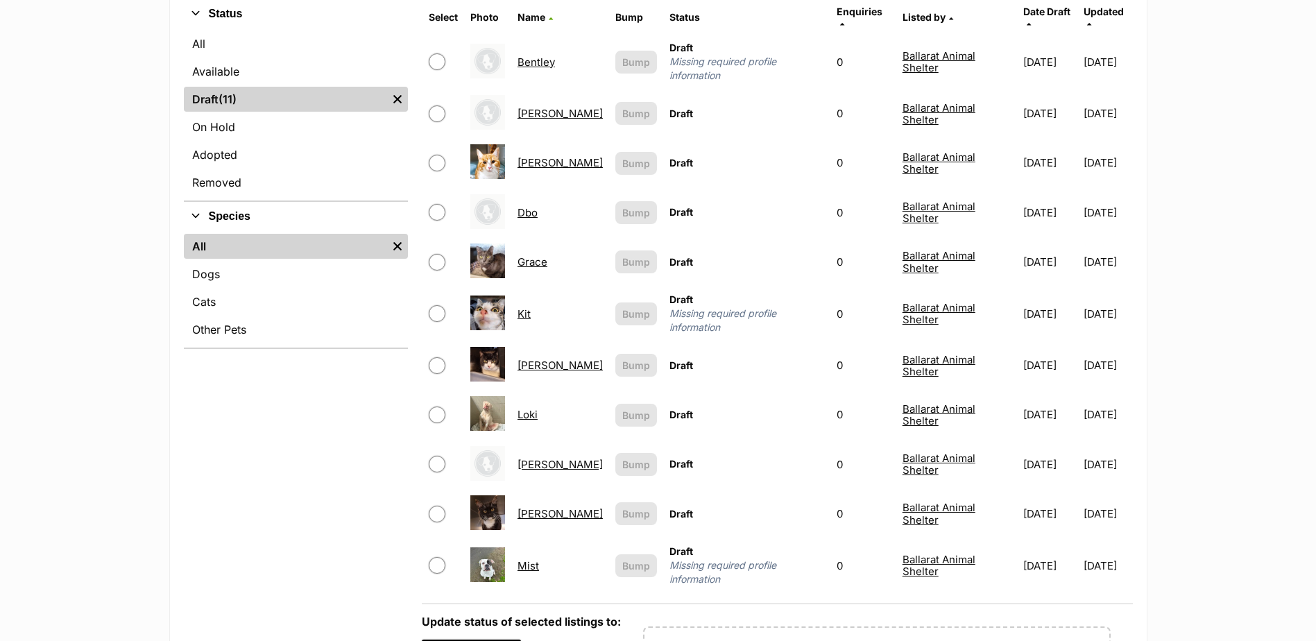
scroll to position [347, 0]
click at [534, 558] on link "Mist" at bounding box center [527, 564] width 21 height 13
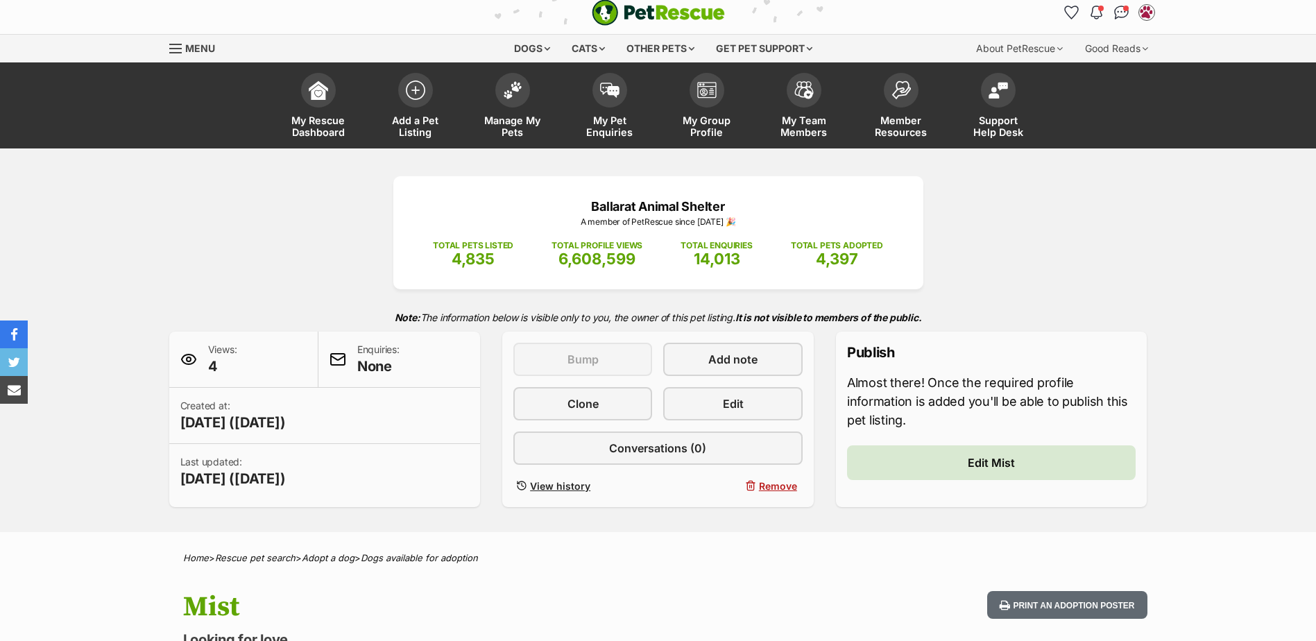
scroll to position [69, 0]
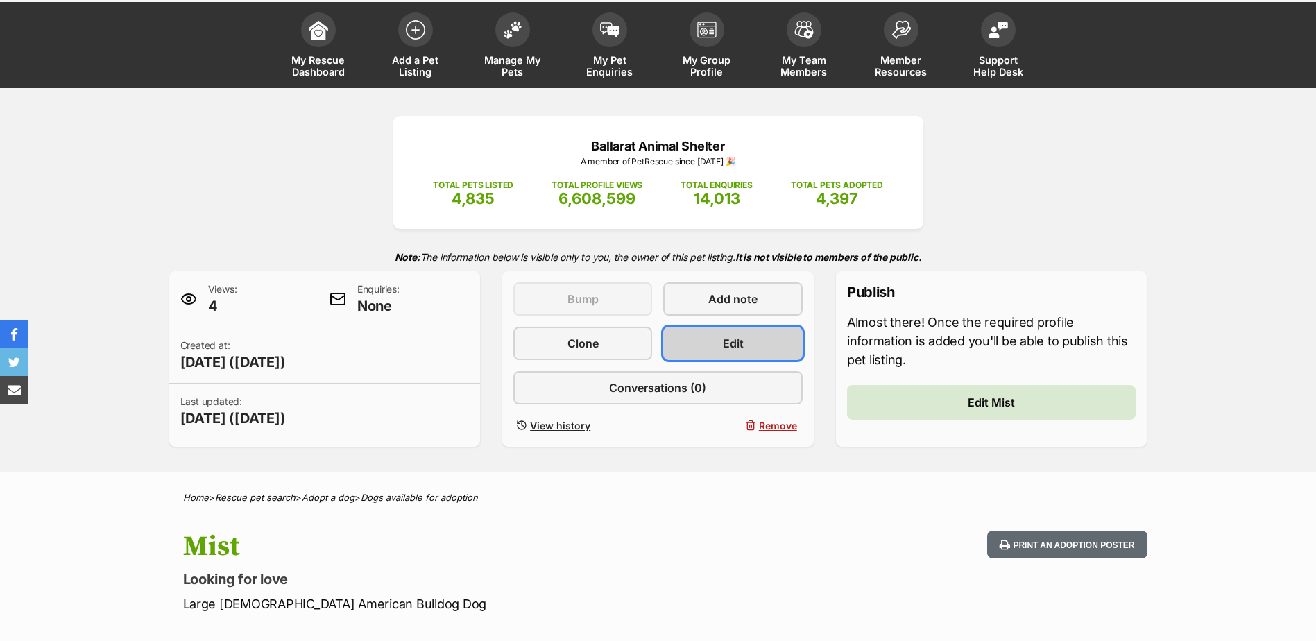
click at [775, 349] on link "Edit" at bounding box center [732, 343] width 139 height 33
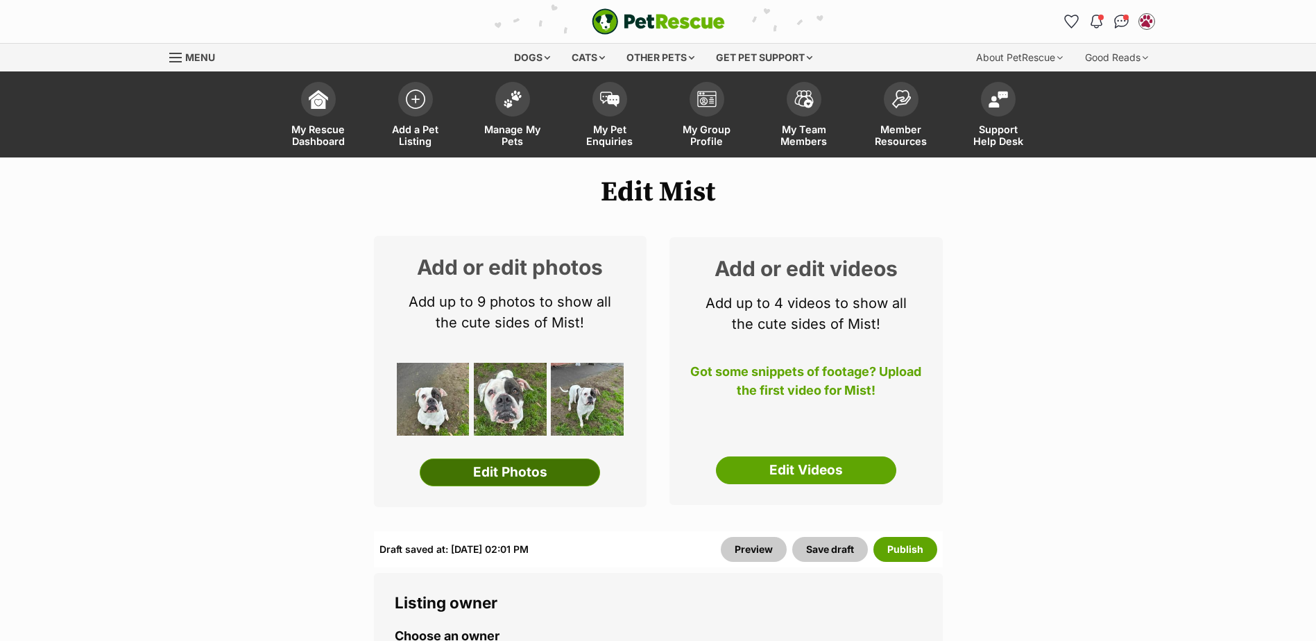
click at [539, 474] on link "Edit Photos" at bounding box center [510, 472] width 180 height 28
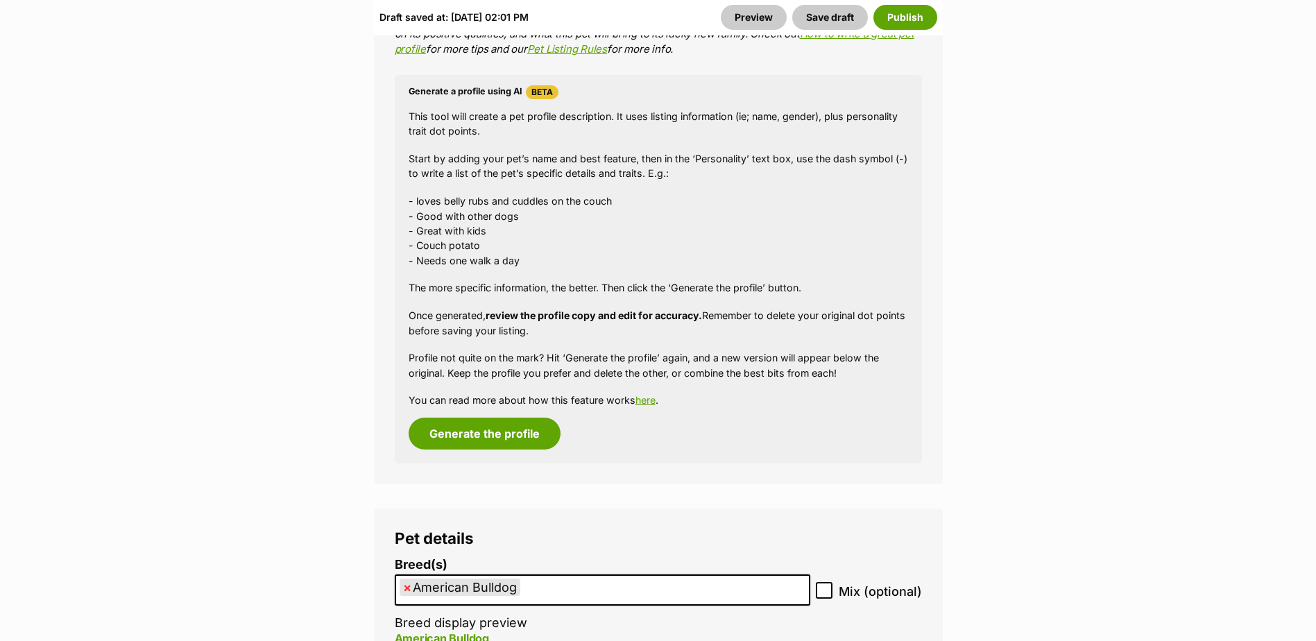
scroll to position [1595, 0]
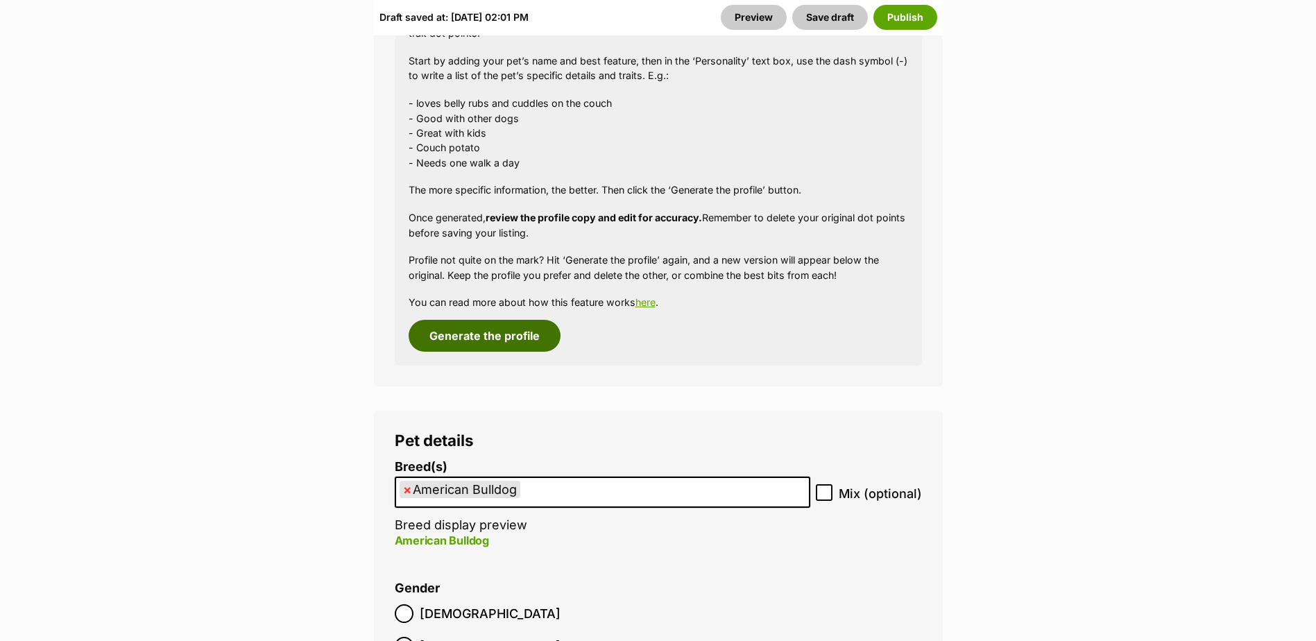
click at [515, 338] on button "Generate the profile" at bounding box center [484, 336] width 152 height 32
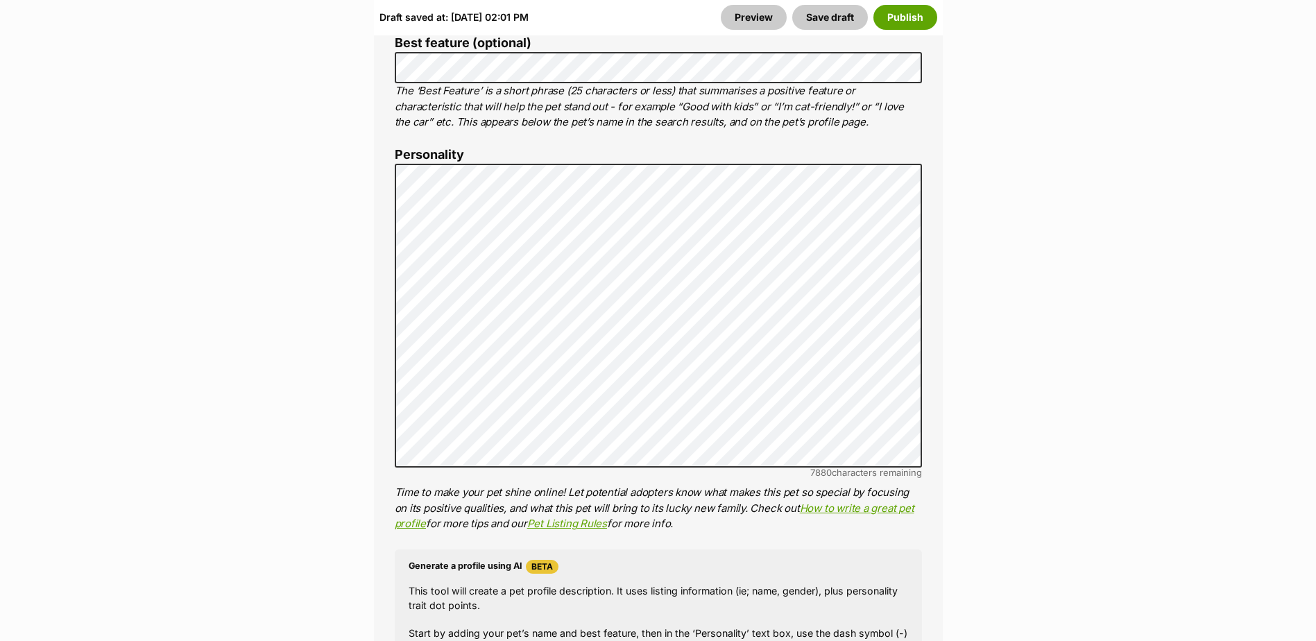
scroll to position [1018, 0]
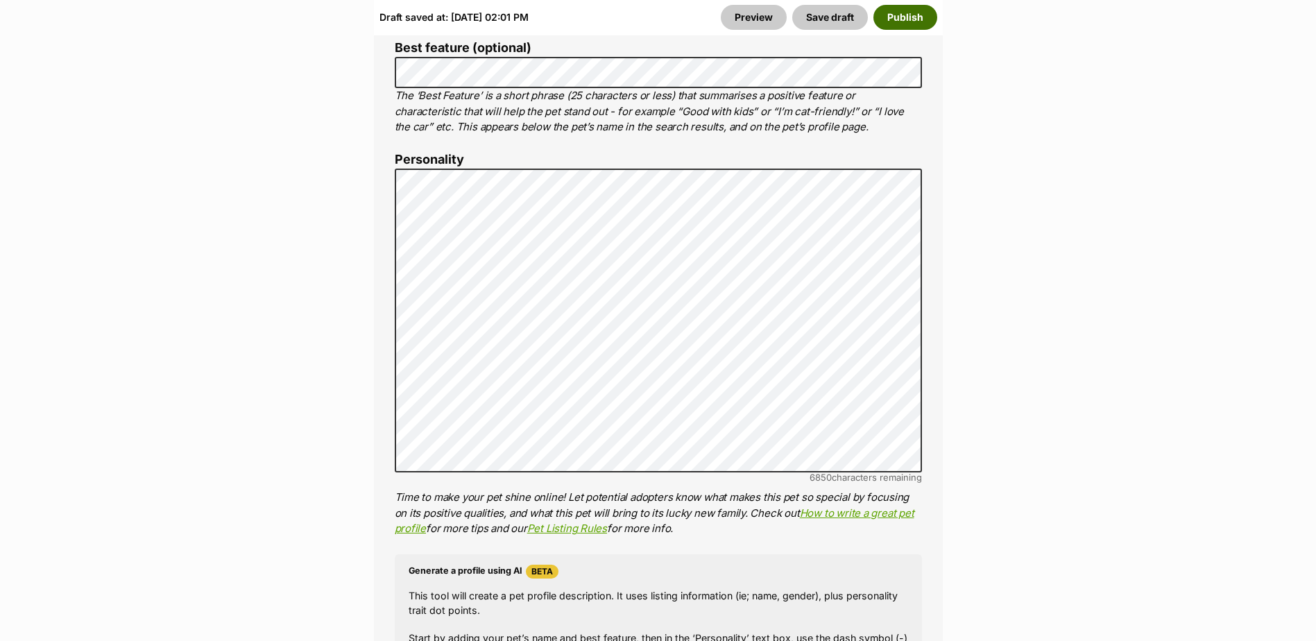
click at [919, 21] on button "Publish" at bounding box center [905, 17] width 64 height 25
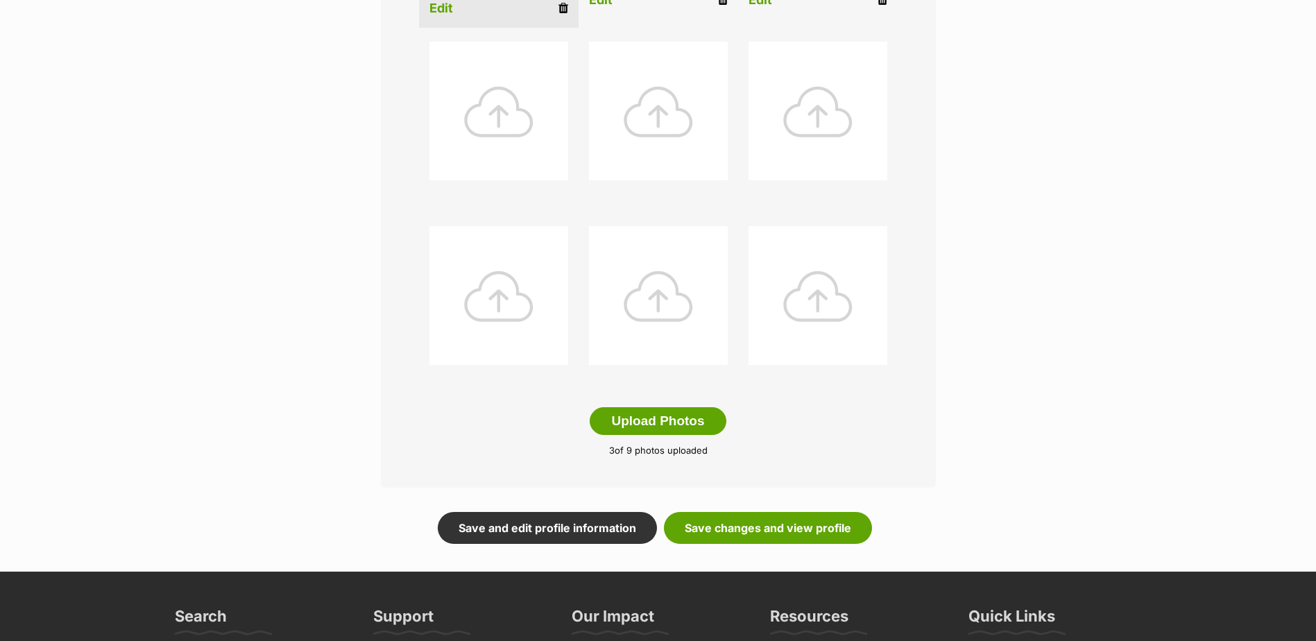
scroll to position [277, 0]
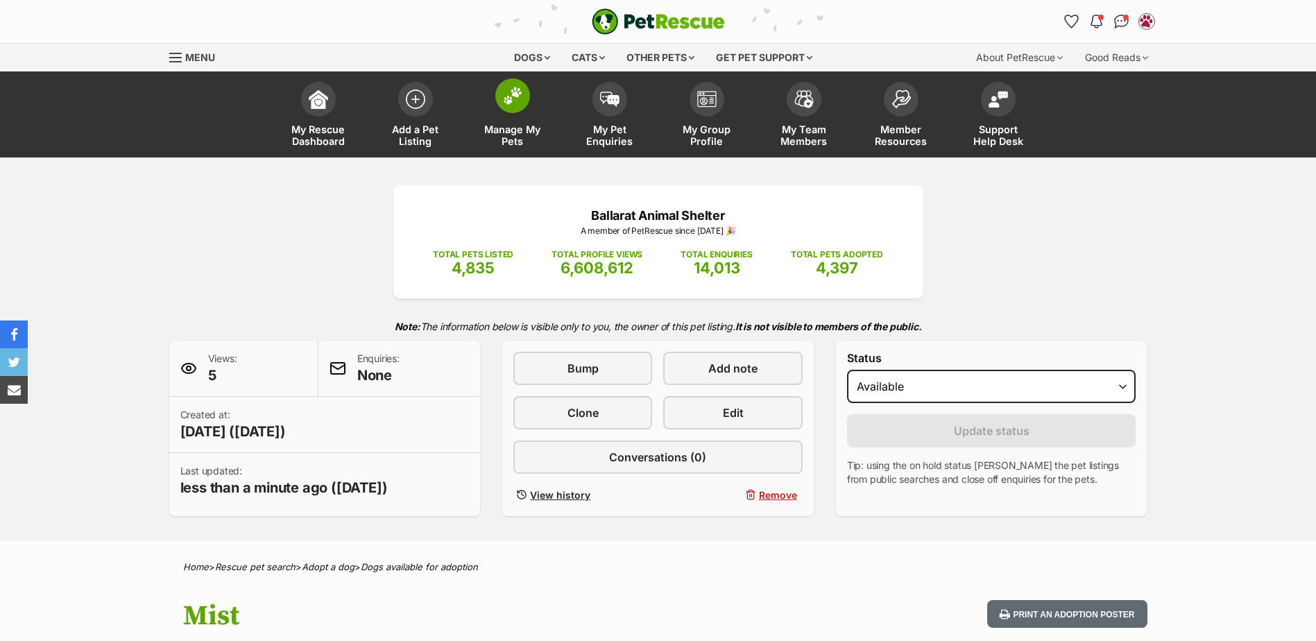
click at [515, 101] on img at bounding box center [512, 96] width 19 height 18
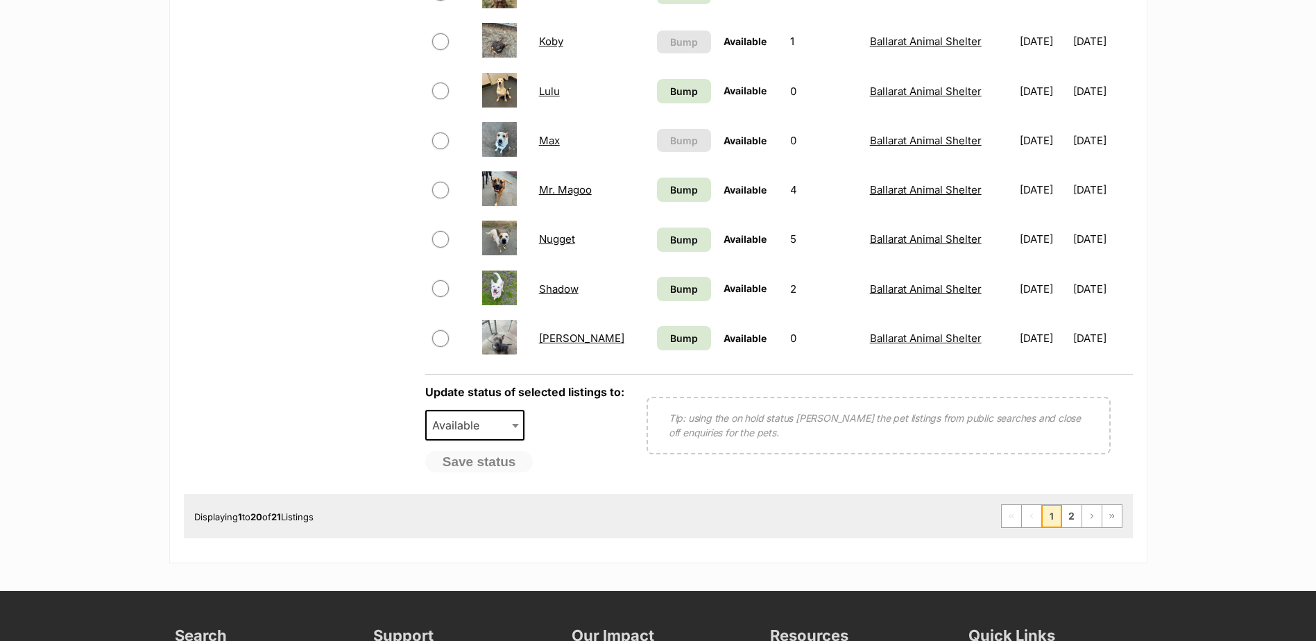
scroll to position [971, 0]
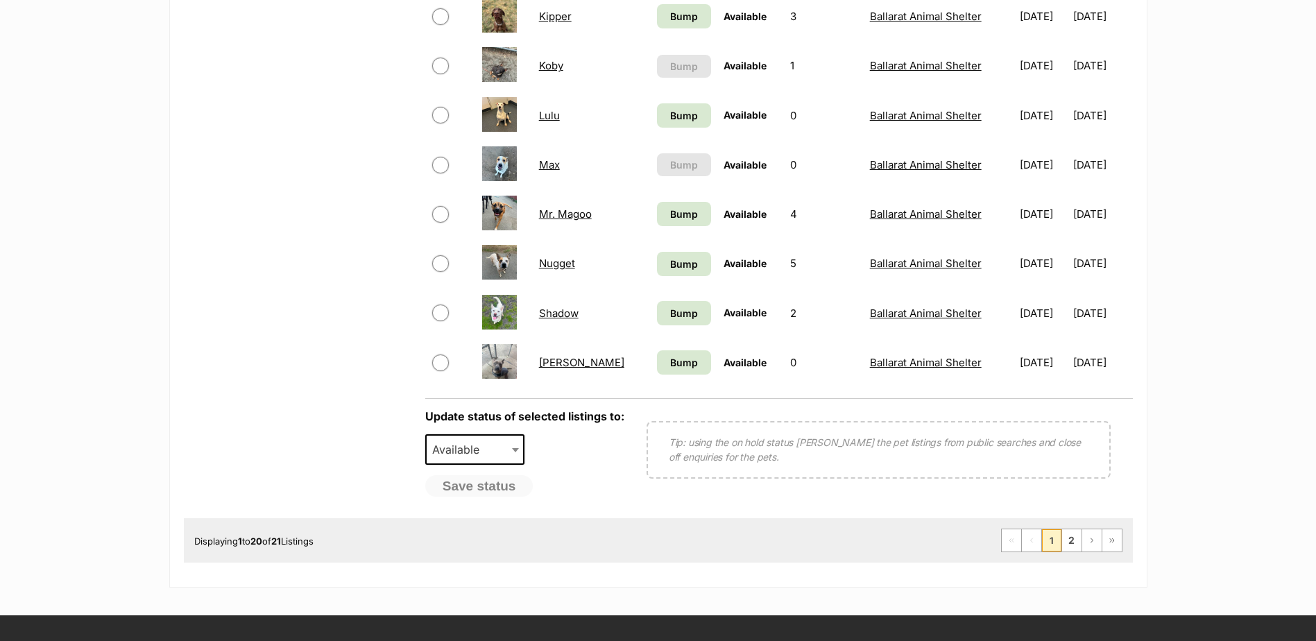
click at [556, 206] on td "Mr. Magoo" at bounding box center [591, 214] width 117 height 48
click at [560, 214] on link "Mr. Magoo" at bounding box center [565, 213] width 53 height 13
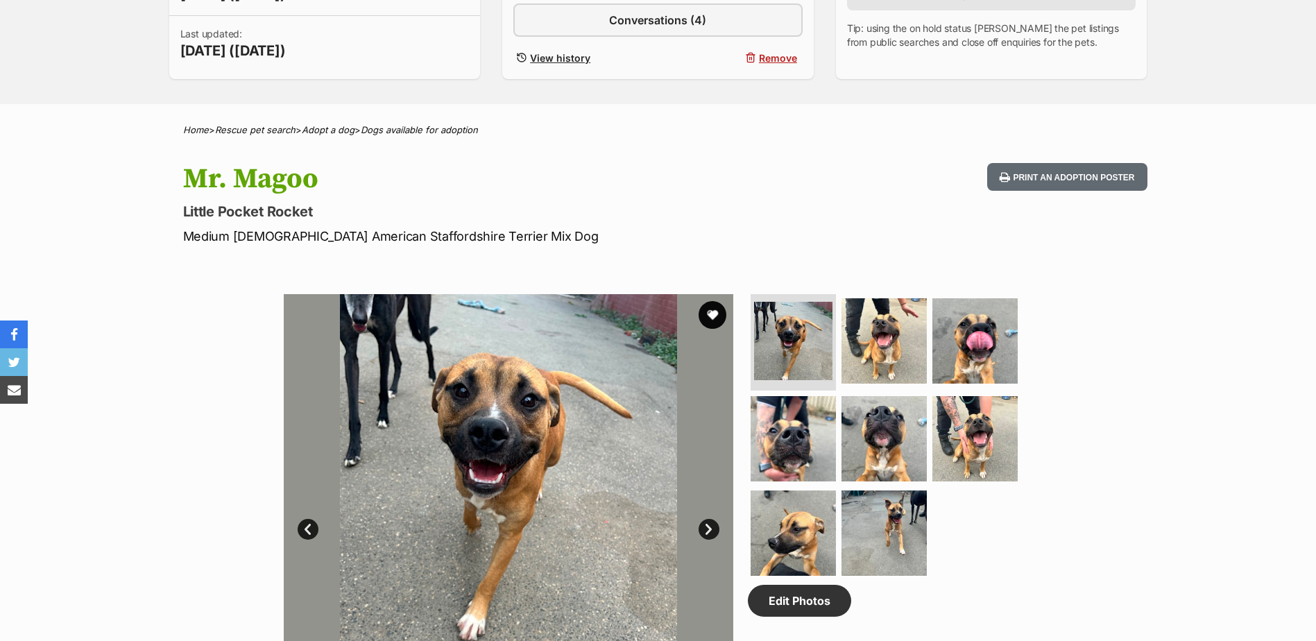
scroll to position [555, 0]
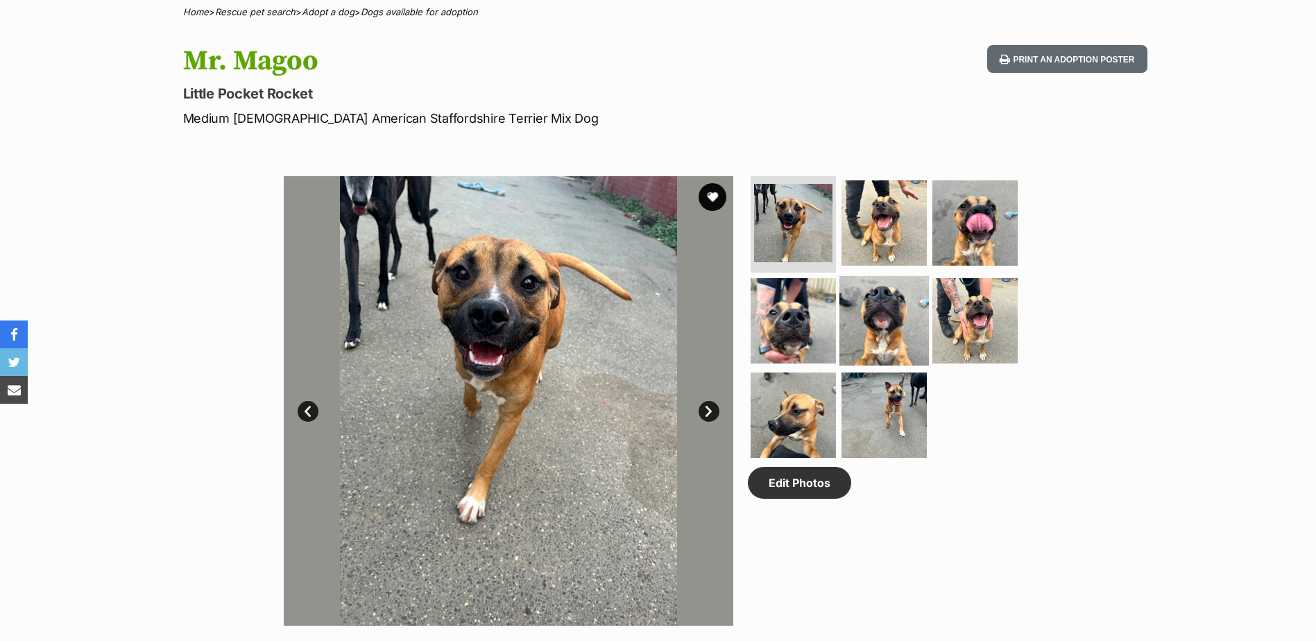
click at [913, 353] on img at bounding box center [883, 320] width 89 height 89
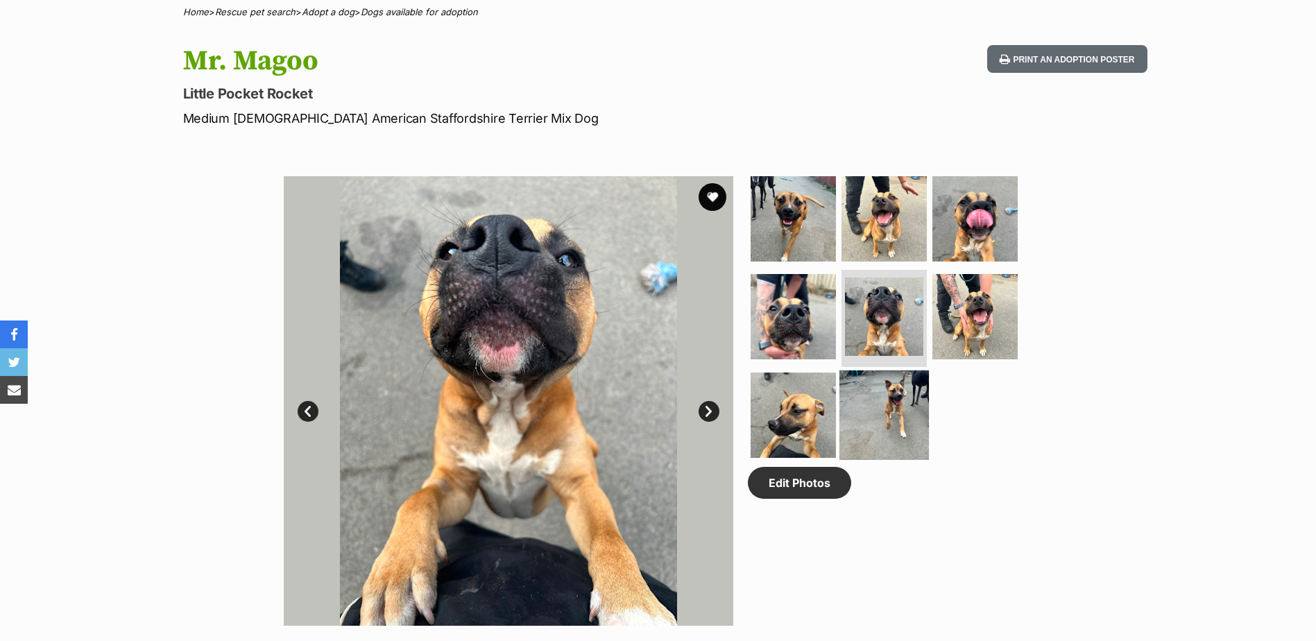
click at [889, 400] on img at bounding box center [883, 414] width 89 height 89
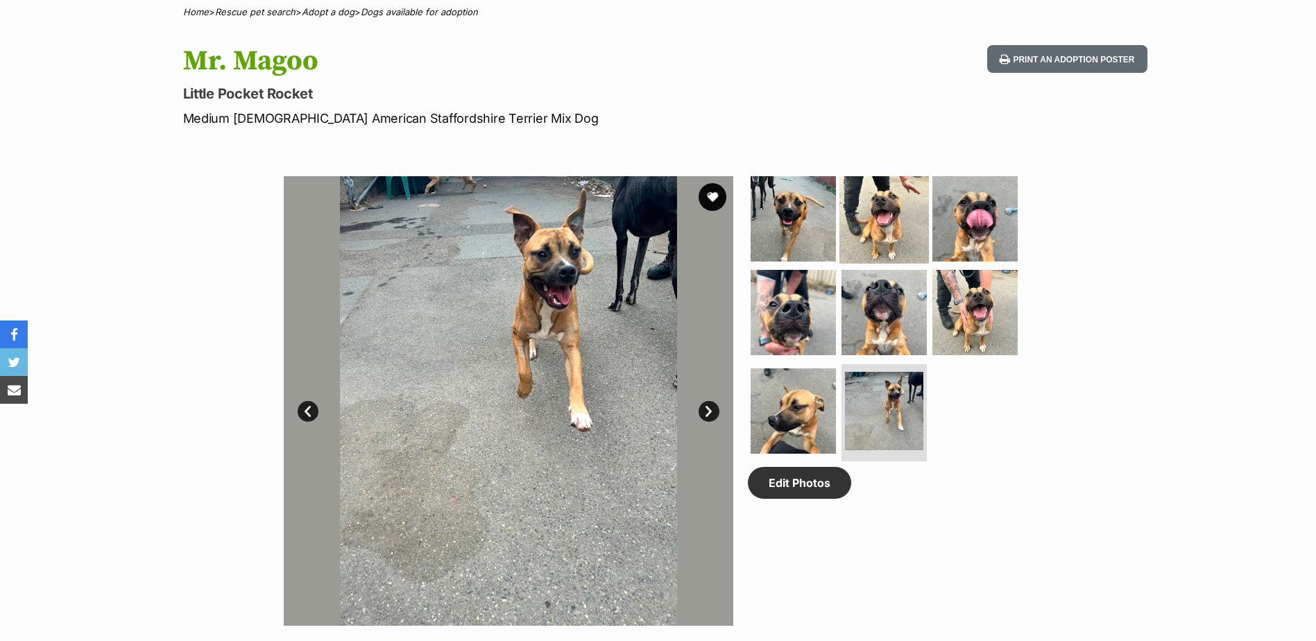
click at [886, 223] on img at bounding box center [883, 217] width 89 height 89
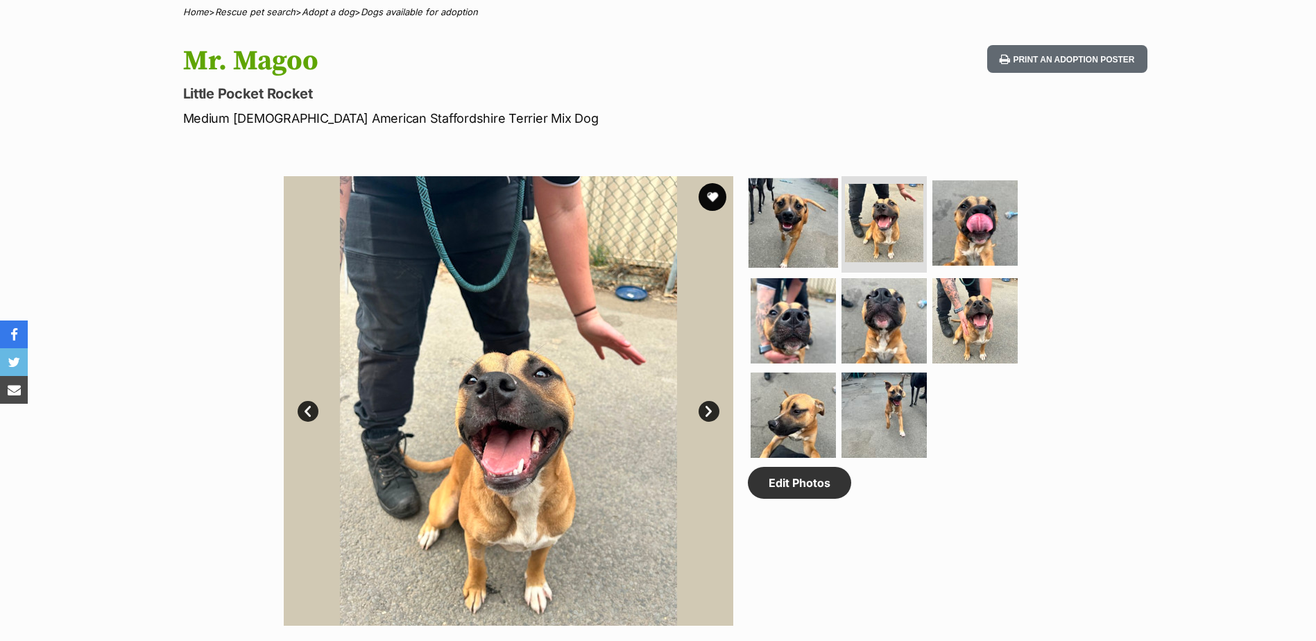
click at [762, 246] on img at bounding box center [792, 222] width 89 height 89
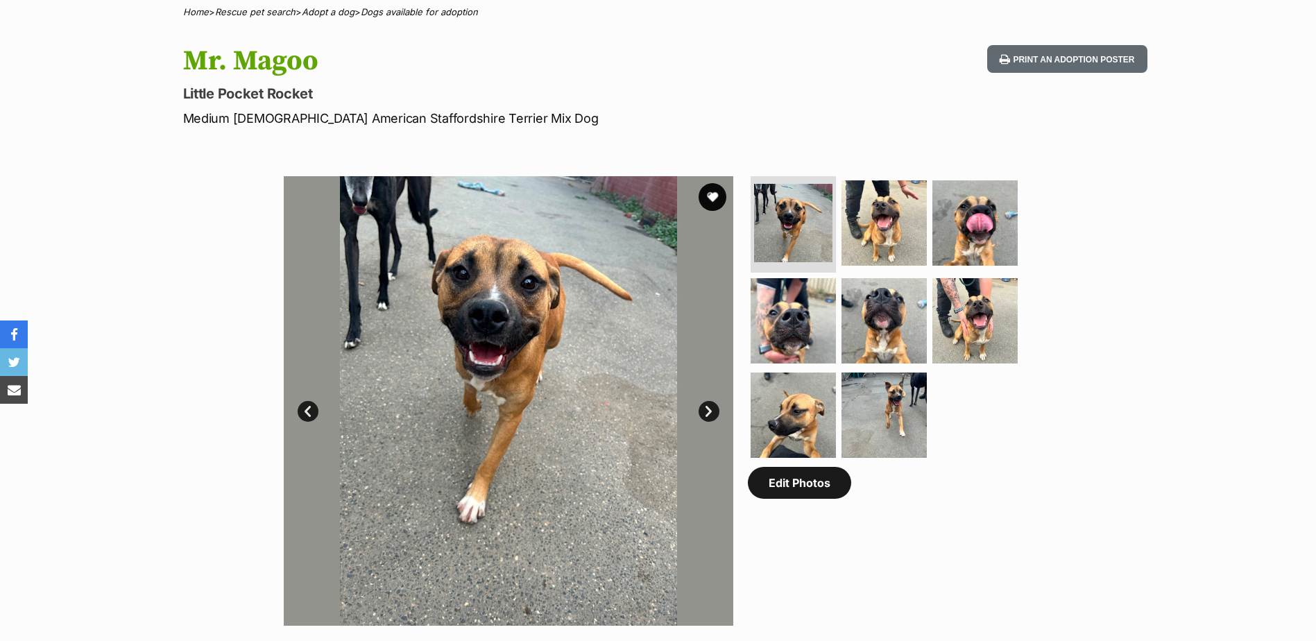
click at [791, 495] on link "Edit Photos" at bounding box center [799, 483] width 103 height 32
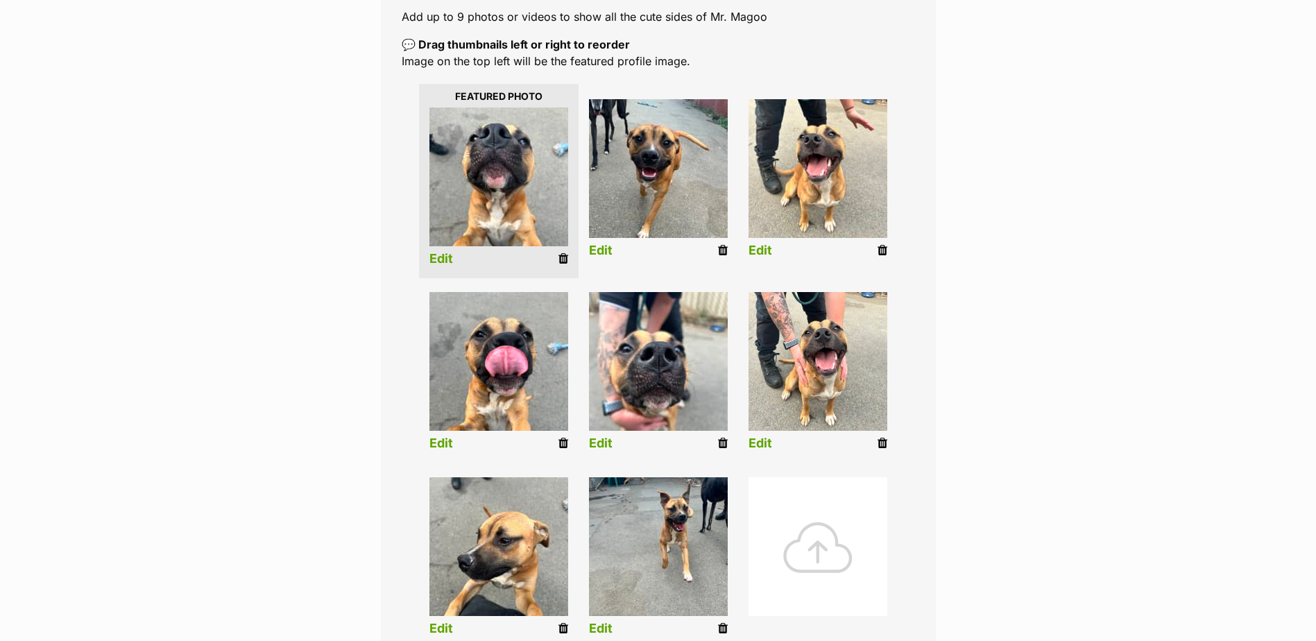
scroll to position [555, 0]
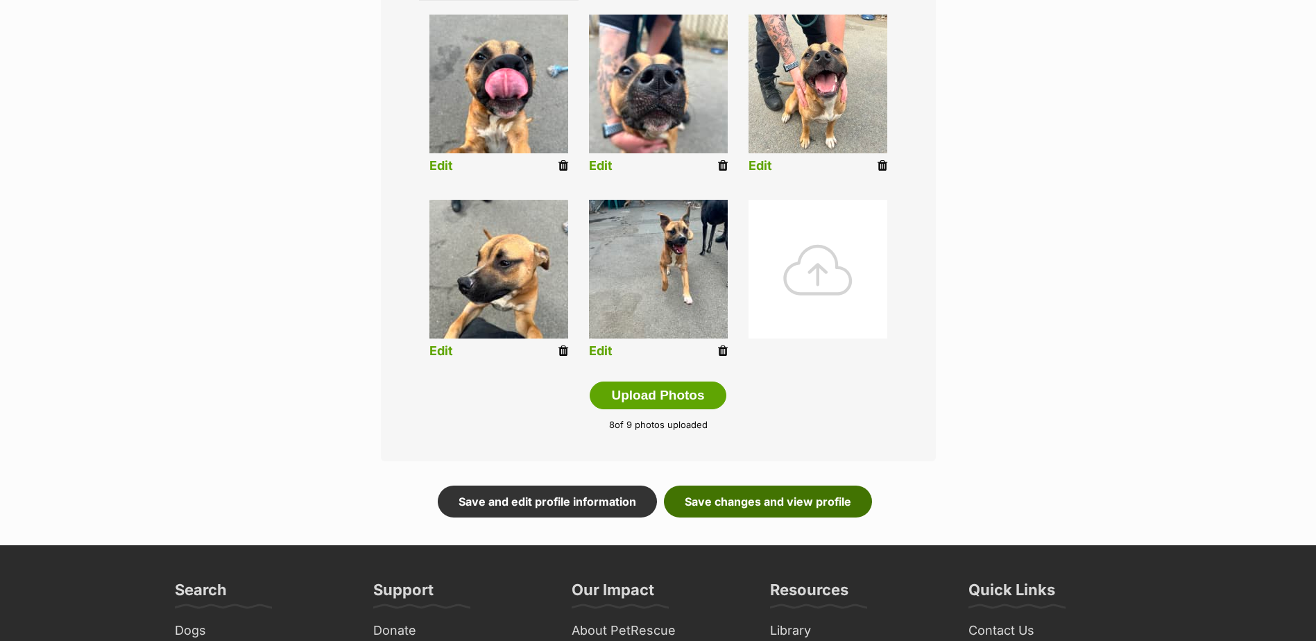
click at [727, 506] on link "Save changes and view profile" at bounding box center [768, 501] width 208 height 32
